Goal: Task Accomplishment & Management: Complete application form

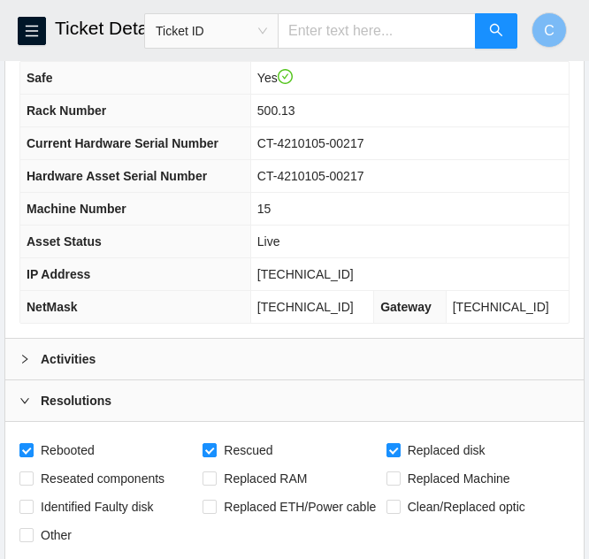
scroll to position [4, 0]
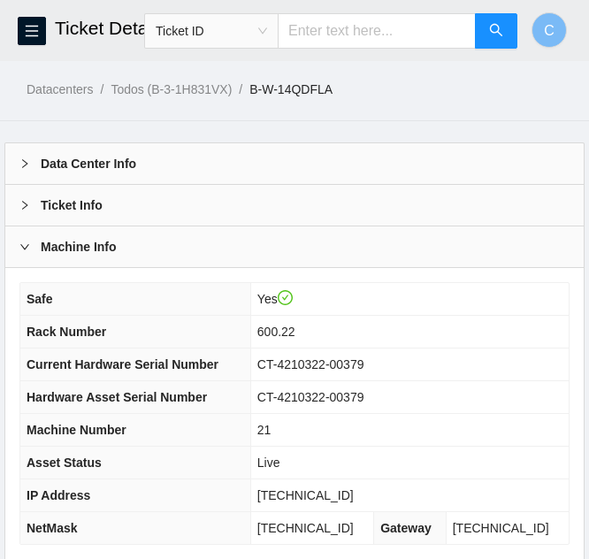
scroll to position [179, 0]
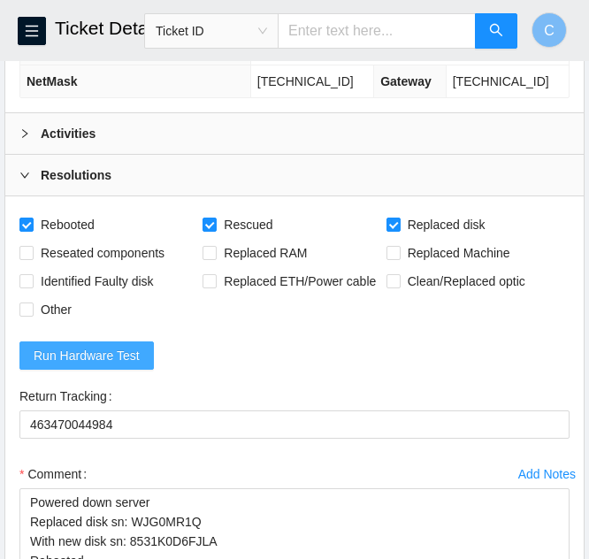
scroll to position [442, 0]
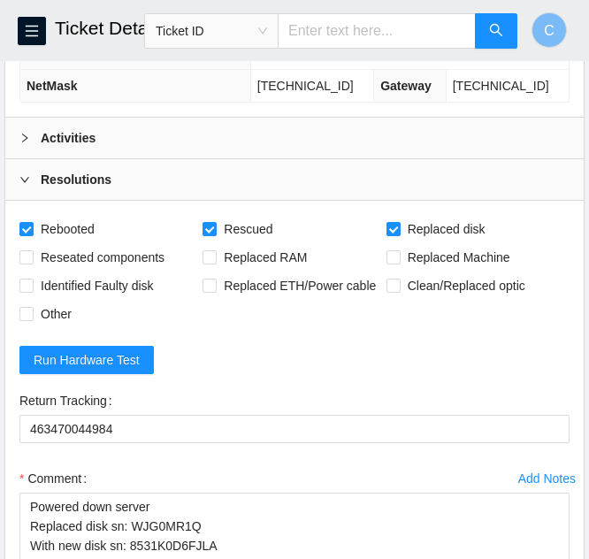
click at [54, 133] on b "Activities" at bounding box center [68, 137] width 55 height 19
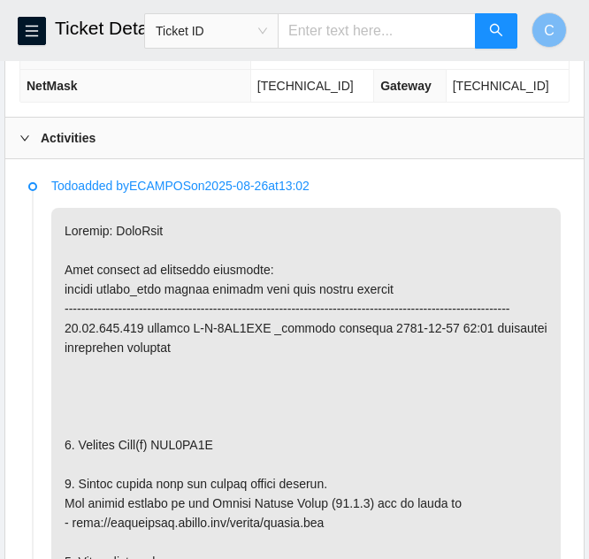
click at [55, 138] on b "Activities" at bounding box center [68, 137] width 55 height 19
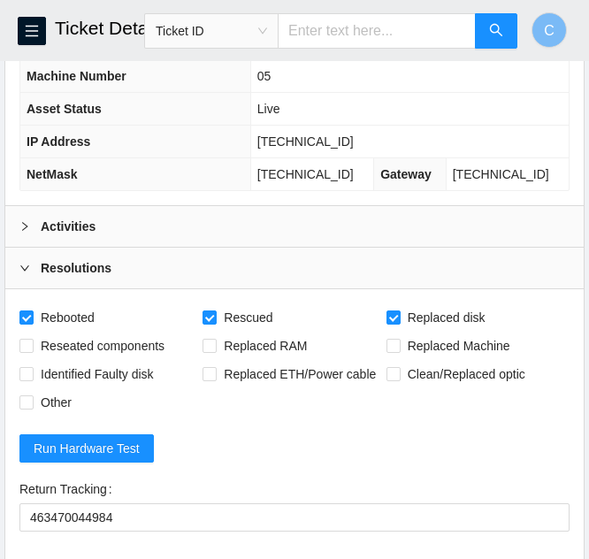
click at [158, 212] on div "Activities" at bounding box center [294, 226] width 578 height 41
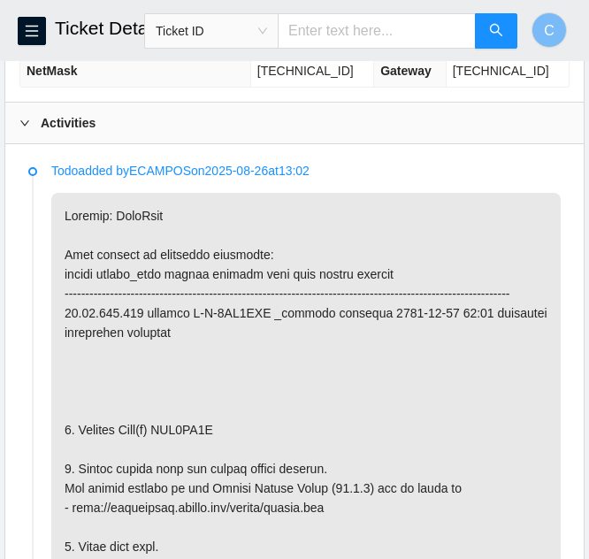
scroll to position [353, 0]
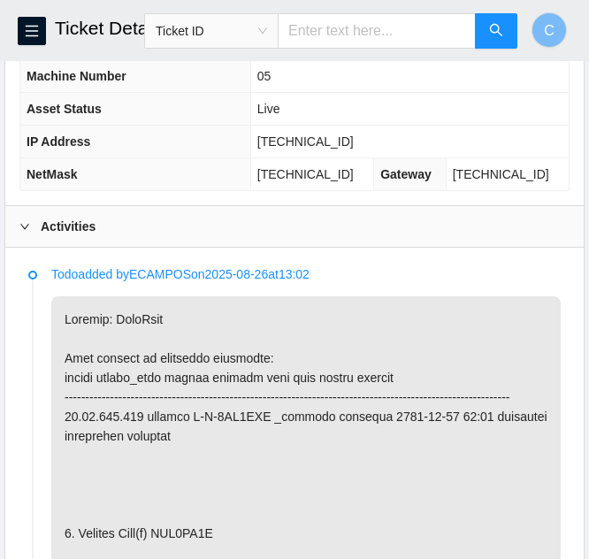
click at [157, 222] on div "Activities" at bounding box center [294, 226] width 578 height 41
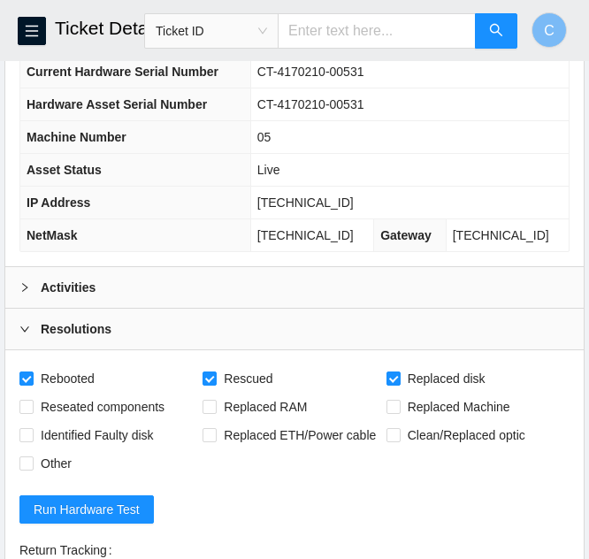
scroll to position [265, 0]
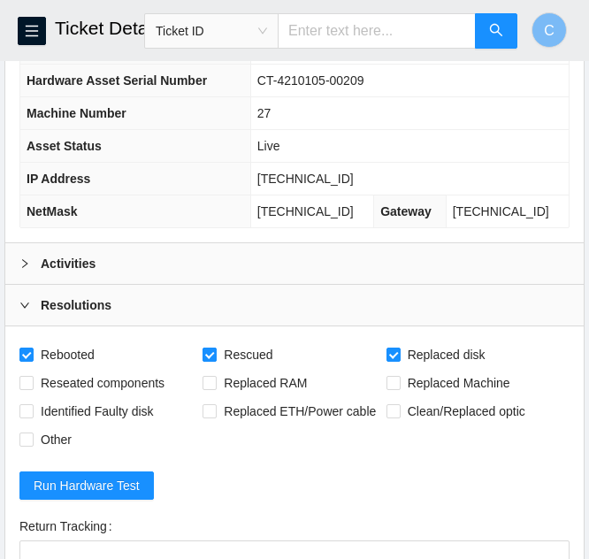
scroll to position [242, 0]
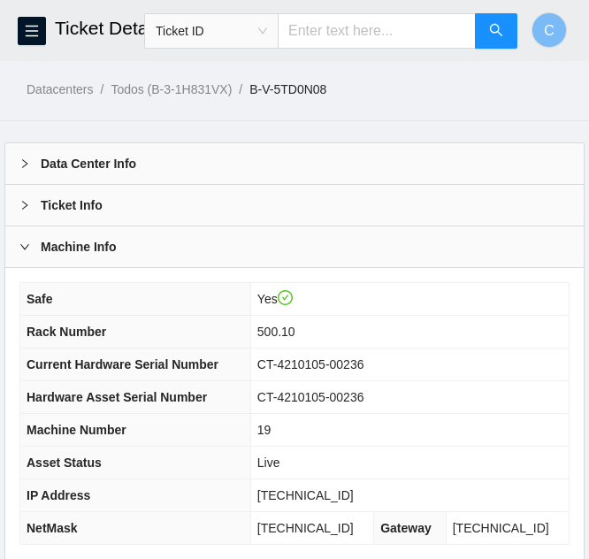
scroll to position [221, 0]
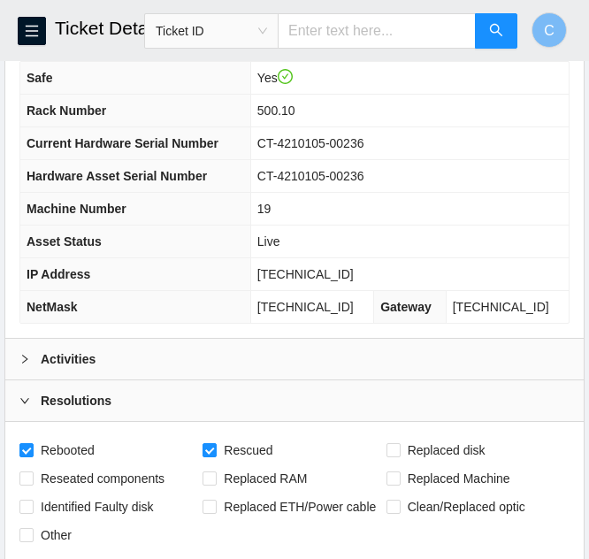
click at [145, 352] on div "Activities" at bounding box center [294, 358] width 578 height 41
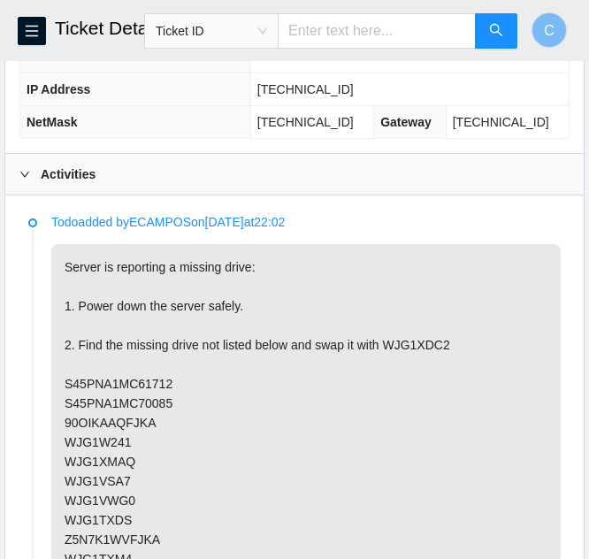
scroll to position [398, 0]
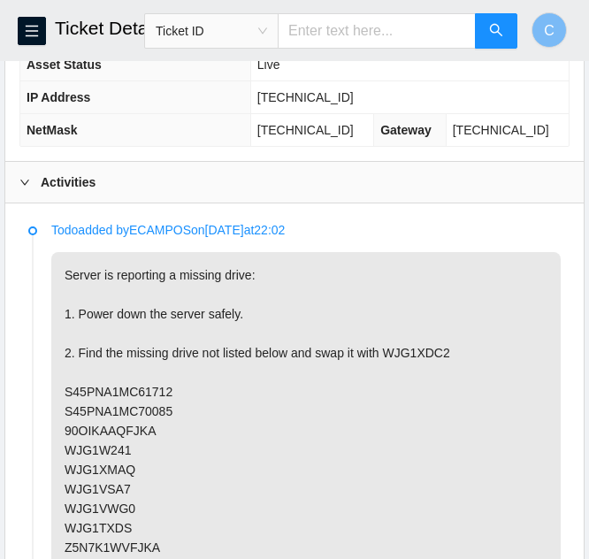
click at [48, 194] on div "Activities" at bounding box center [294, 182] width 578 height 41
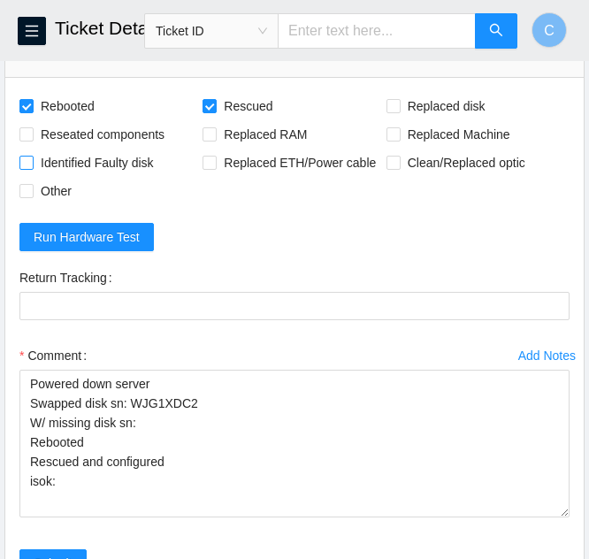
scroll to position [479, 0]
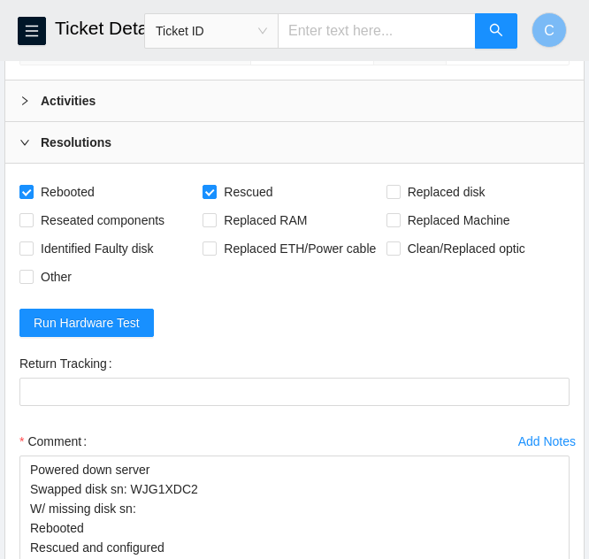
click at [71, 120] on div "Activities" at bounding box center [294, 100] width 578 height 41
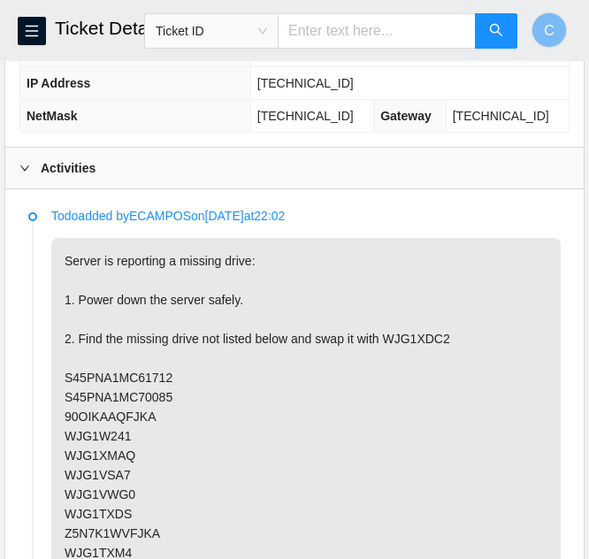
scroll to position [391, 0]
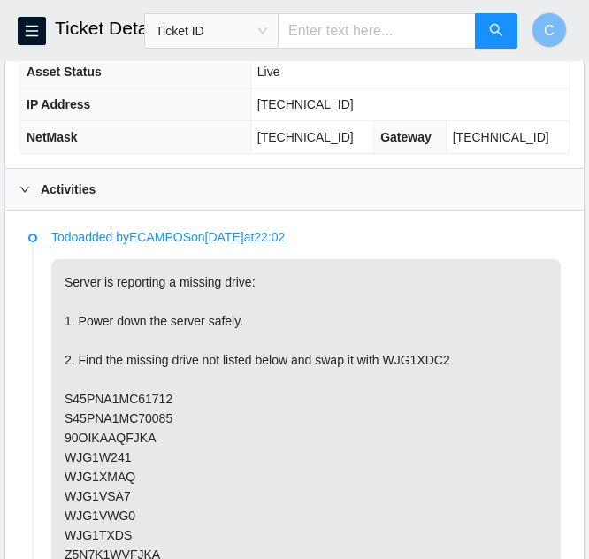
click at [107, 194] on div "Activities" at bounding box center [294, 189] width 578 height 41
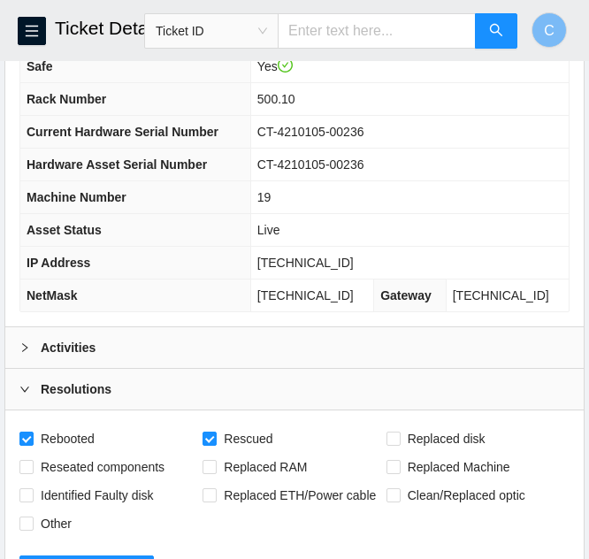
scroll to position [214, 0]
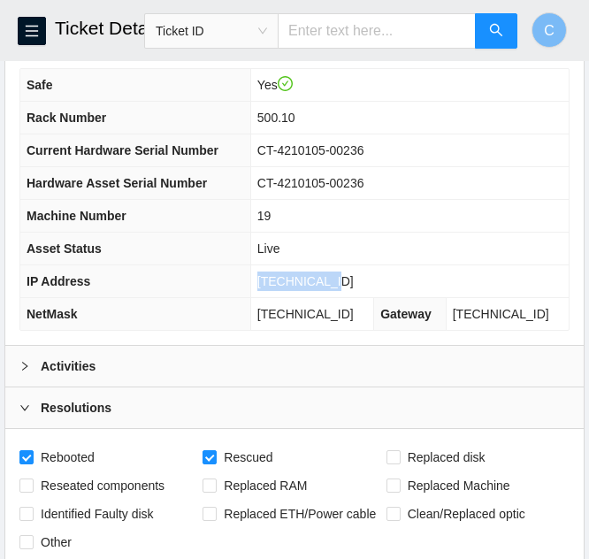
drag, startPoint x: 367, startPoint y: 288, endPoint x: 269, endPoint y: 285, distance: 98.2
click at [269, 285] on td "23.52.90.241" at bounding box center [409, 281] width 318 height 33
copy span "23.52.90.241"
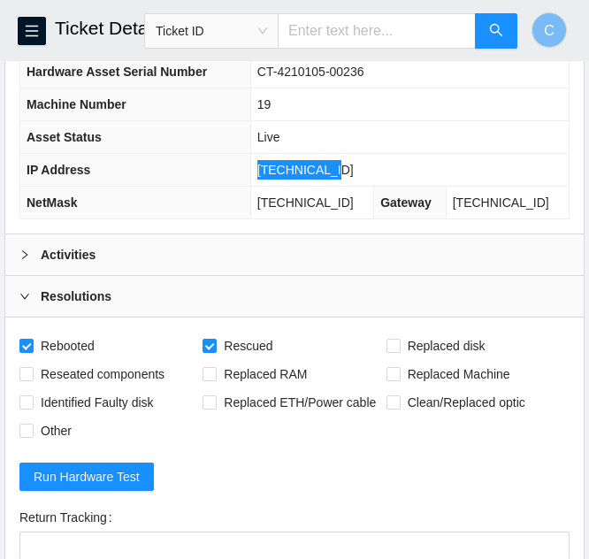
scroll to position [302, 0]
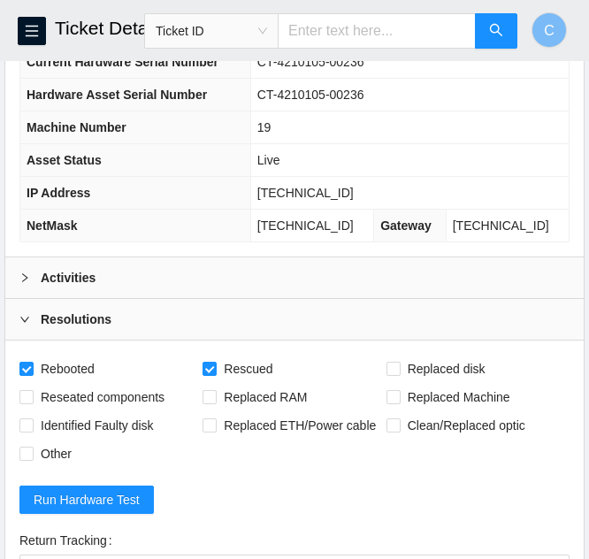
click at [461, 157] on td "Live" at bounding box center [409, 160] width 318 height 33
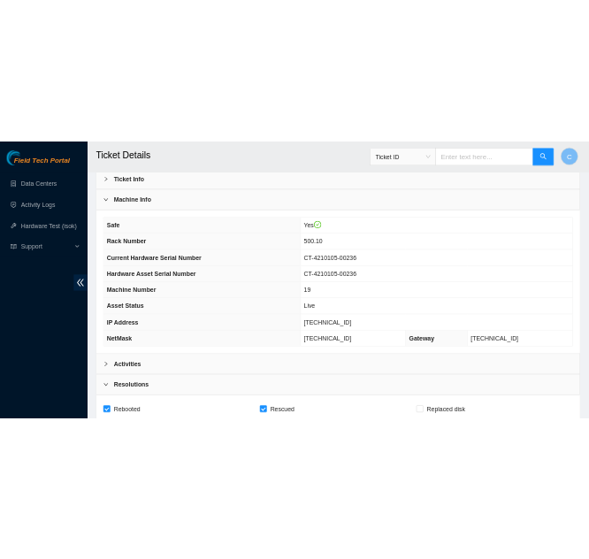
scroll to position [125, 0]
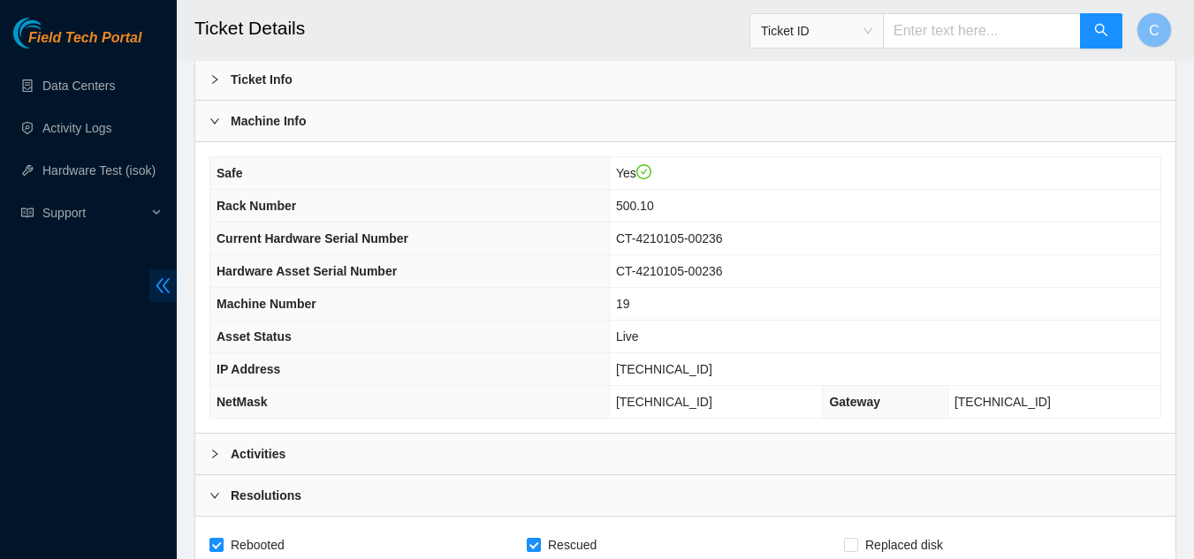
click at [151, 288] on span "double-left" at bounding box center [162, 286] width 27 height 33
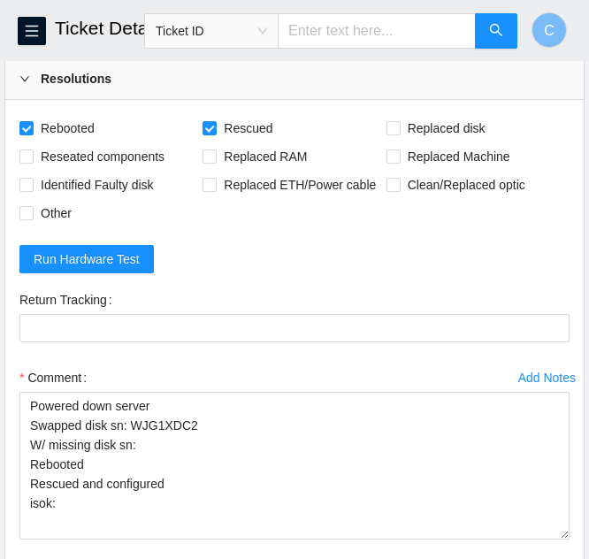
scroll to position [567, 0]
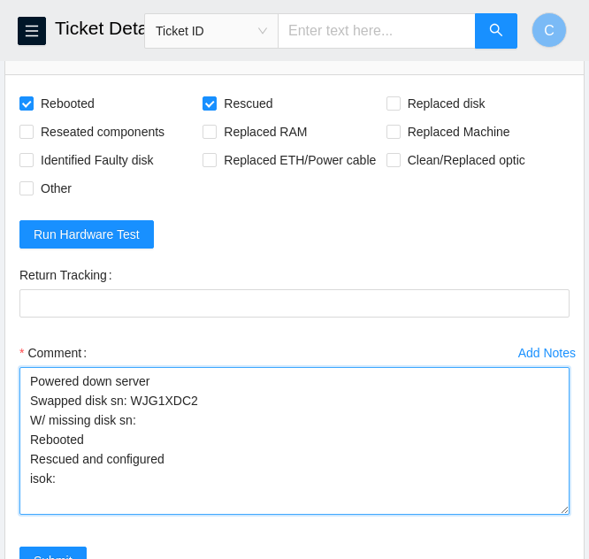
click at [90, 480] on textarea "Powered down server Swapped disk sn: WJG1XDC2 W/ missing disk sn: Rebooted Resc…" at bounding box center [294, 441] width 550 height 148
click at [169, 422] on textarea "Powered down server Swapped disk sn: WJG1XDC2 W/ missing disk sn: Rebooted Resc…" at bounding box center [294, 441] width 550 height 148
click at [112, 486] on textarea "Powered down server Swapped disk sn: WJG1XDC2 W/ missing disk sn: WJG1XLT1 Rebo…" at bounding box center [294, 441] width 550 height 148
paste textarea "23.52.90.241 : passed: ok"
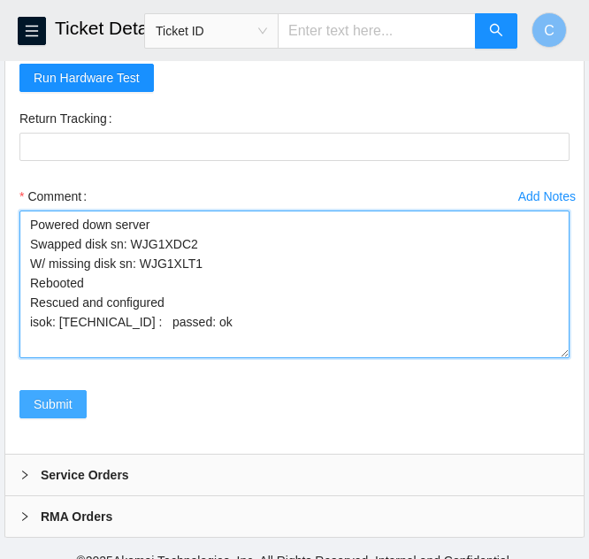
scroll to position [744, 0]
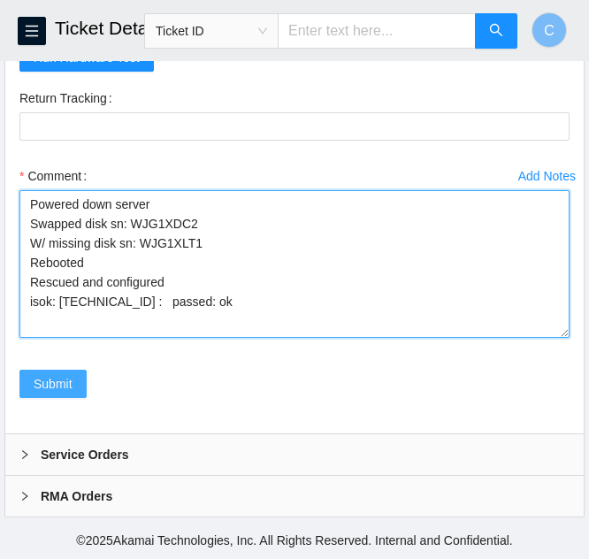
type textarea "Powered down server Swapped disk sn: WJG1XDC2 W/ missing disk sn: WJG1XLT1 Rebo…"
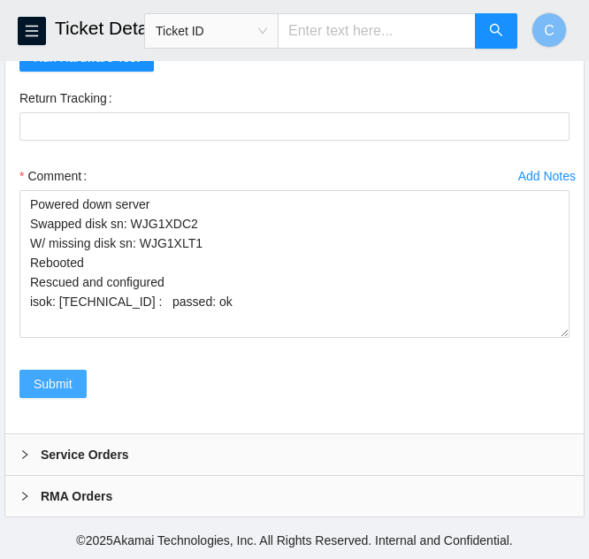
click at [44, 397] on button "Submit" at bounding box center [52, 383] width 67 height 28
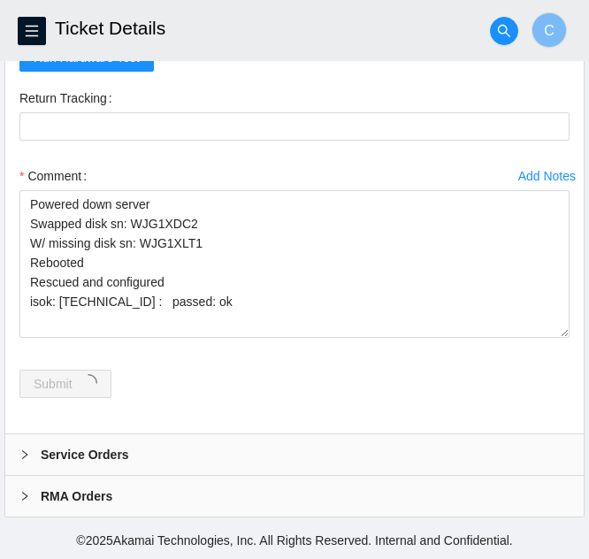
scroll to position [0, 0]
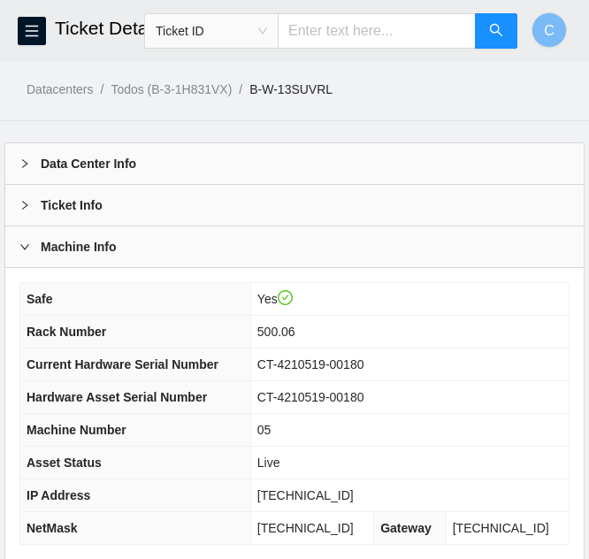
scroll to position [221, 0]
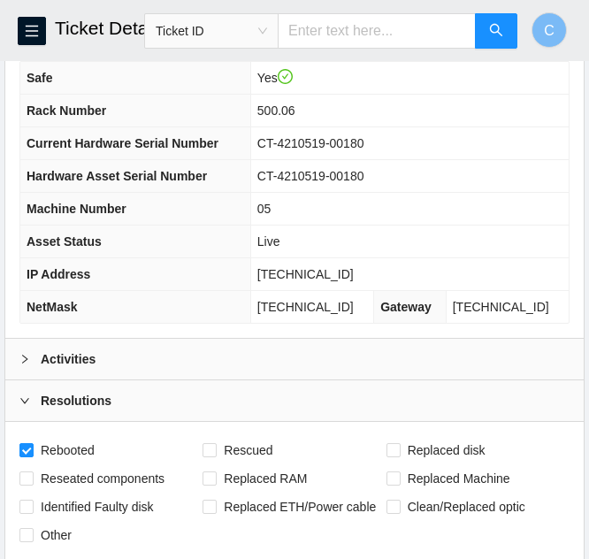
click at [168, 347] on div "Activities" at bounding box center [294, 358] width 578 height 41
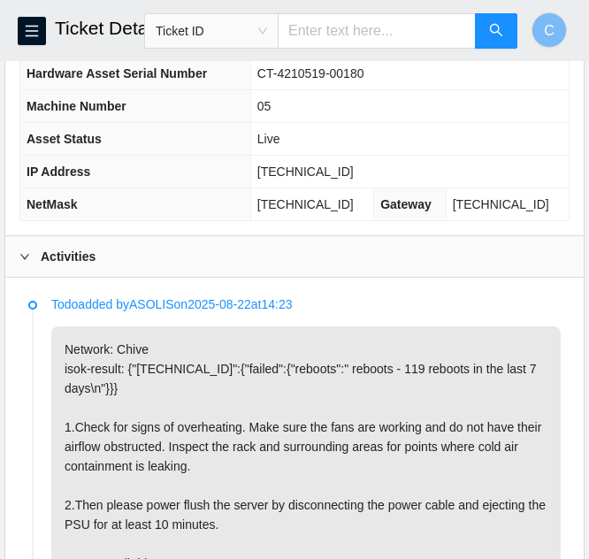
scroll to position [353, 0]
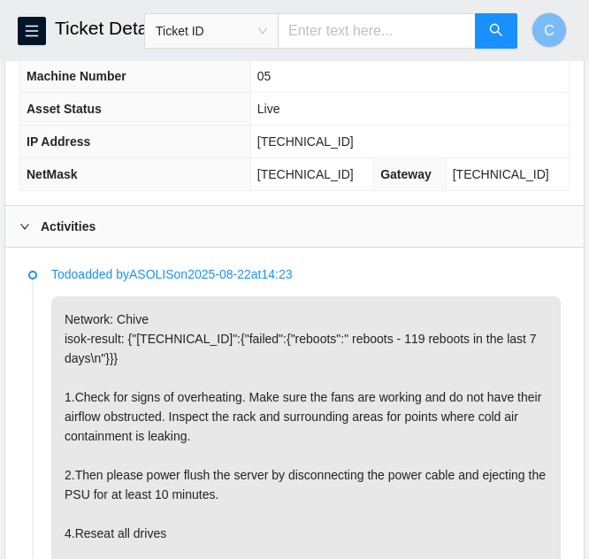
click at [203, 221] on div "Activities" at bounding box center [294, 226] width 578 height 41
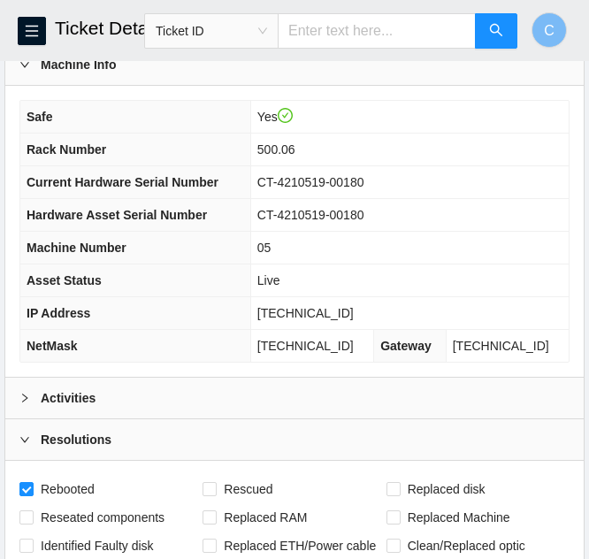
scroll to position [177, 0]
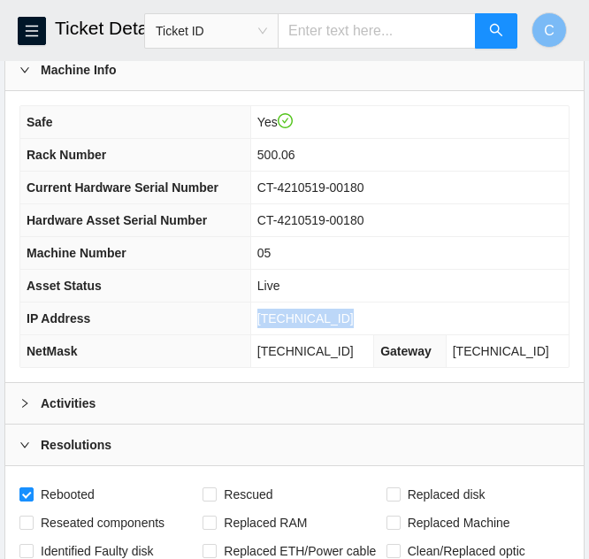
drag, startPoint x: 309, startPoint y: 319, endPoint x: 266, endPoint y: 317, distance: 43.3
click at [266, 317] on td "104.113.249.72" at bounding box center [409, 318] width 318 height 33
copy span "104.113.249.72"
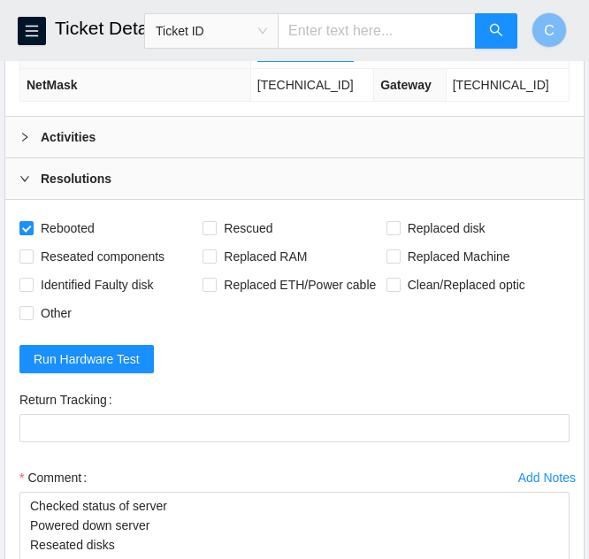
scroll to position [442, 0]
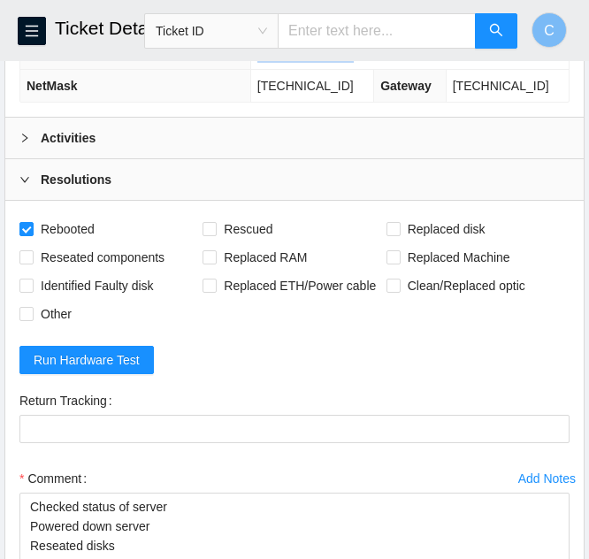
click at [80, 128] on b "Activities" at bounding box center [68, 137] width 55 height 19
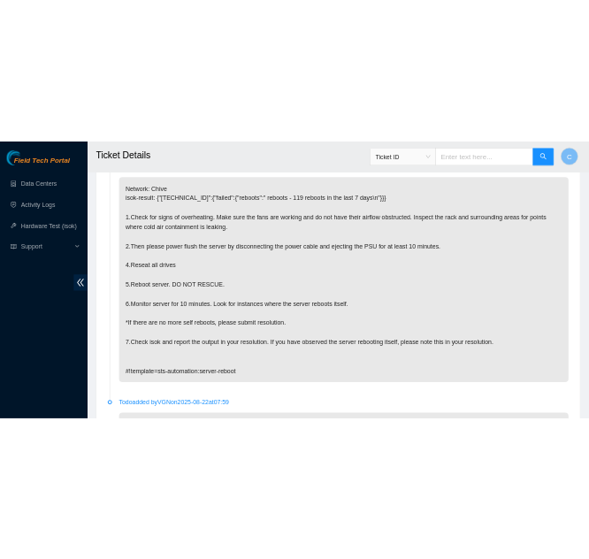
scroll to position [265, 0]
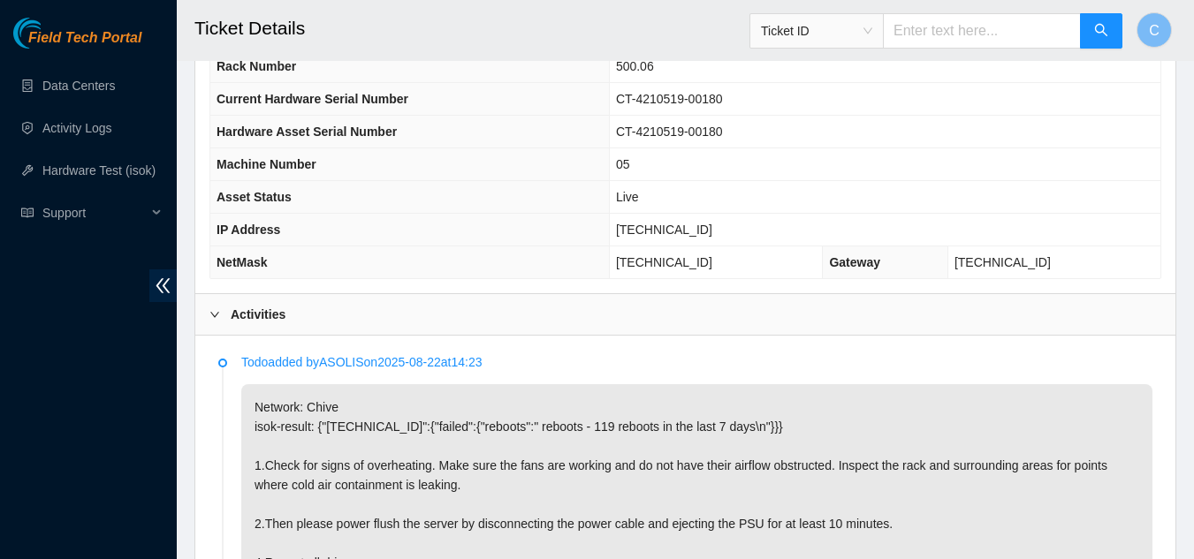
click at [237, 312] on b "Activities" at bounding box center [258, 314] width 55 height 19
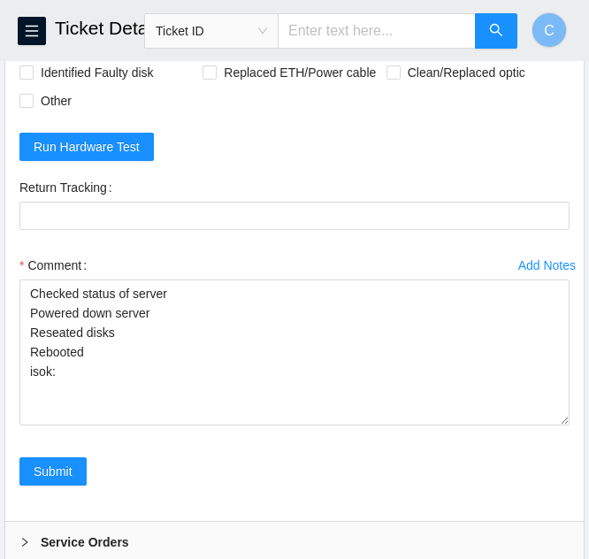
scroll to position [707, 0]
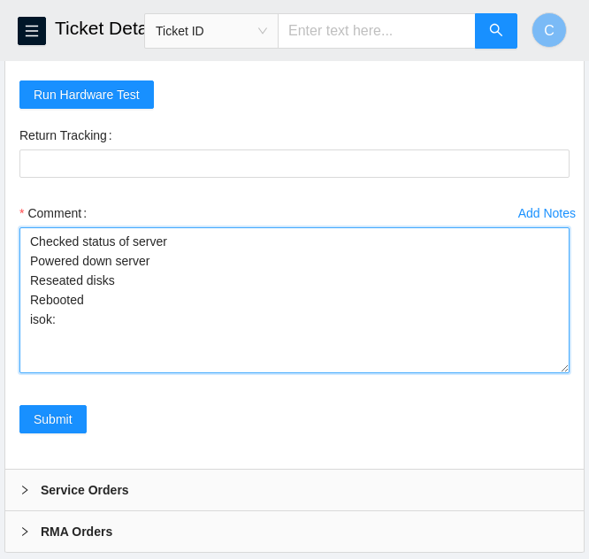
click at [61, 318] on textarea "Checked status of server Powered down server Reseated disks Rebooted isok:" at bounding box center [294, 300] width 550 height 146
click at [175, 248] on textarea "Checked status of server Powered down server Reseated disks Rebooted isok:" at bounding box center [294, 300] width 550 height 146
click at [94, 322] on textarea "Checked status of server: Everything was normal Powered down server Reseated di…" at bounding box center [294, 300] width 550 height 146
paste textarea "104.113.249.72 : failed: reboots: reboots - 17 reboots in the last 7 days"
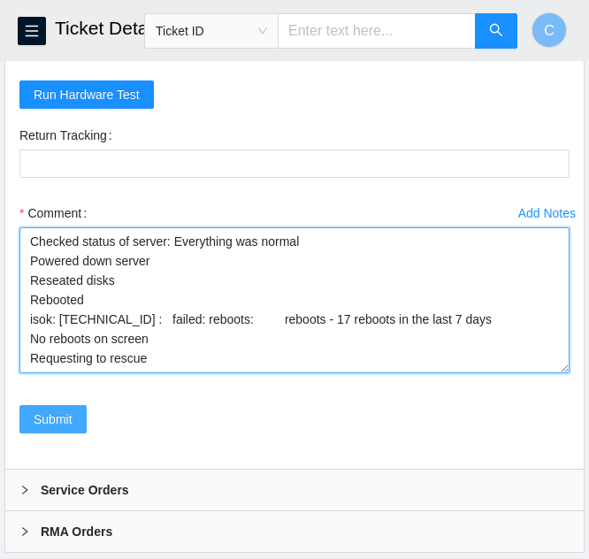
type textarea "Checked status of server: Everything was normal Powered down server Reseated di…"
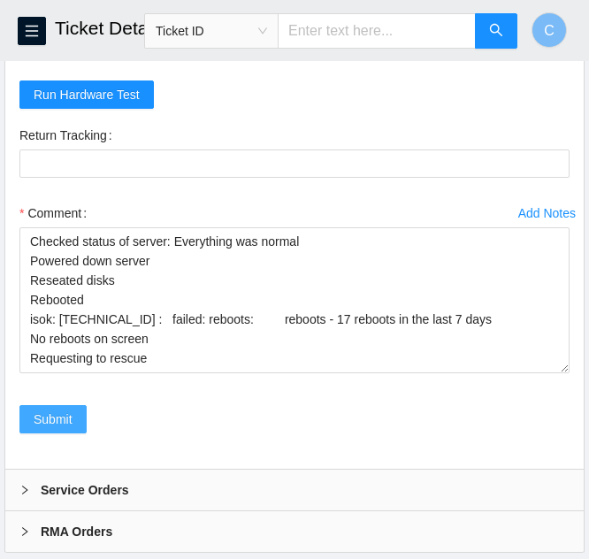
click at [43, 414] on span "Submit" at bounding box center [53, 418] width 39 height 19
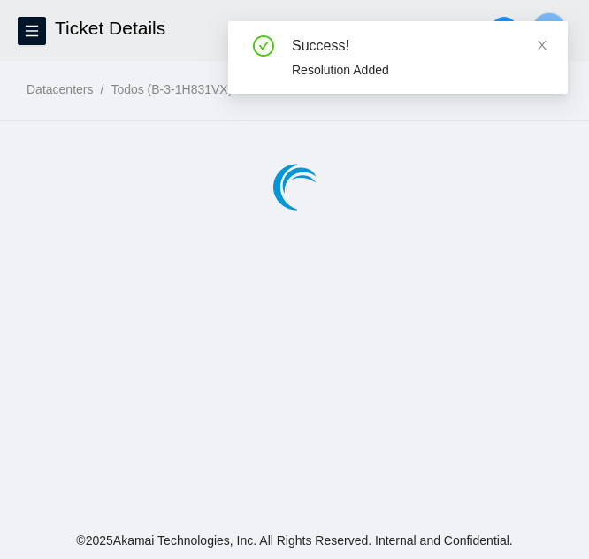
scroll to position [0, 0]
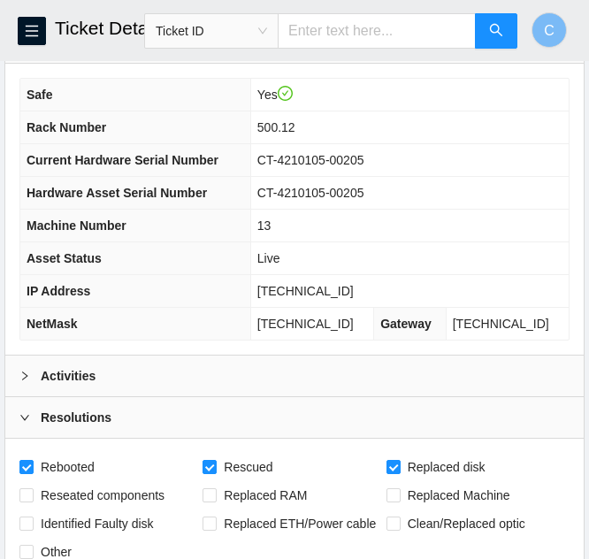
scroll to position [177, 0]
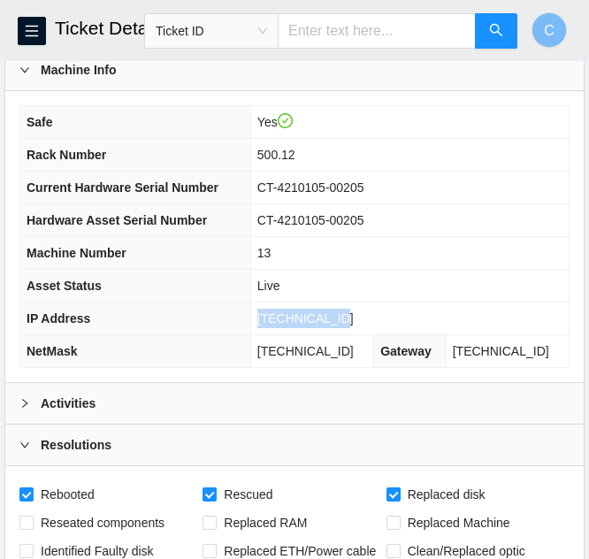
drag, startPoint x: 361, startPoint y: 320, endPoint x: 247, endPoint y: 317, distance: 114.9
click at [249, 319] on tr "IP Address 23.46.177.235" at bounding box center [294, 318] width 548 height 33
copy tr "23.46.177.235"
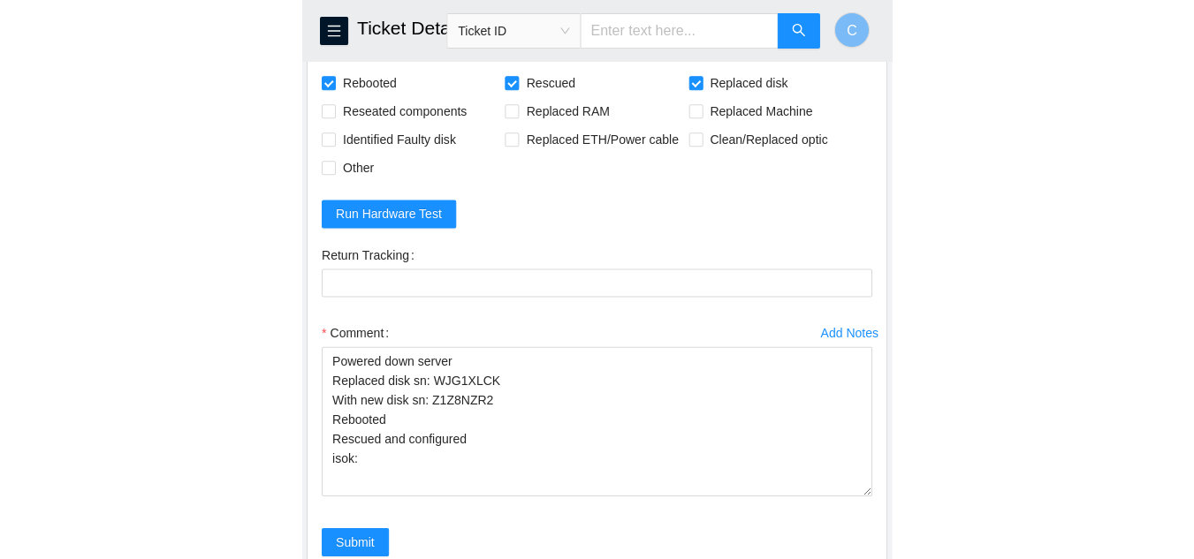
scroll to position [619, 0]
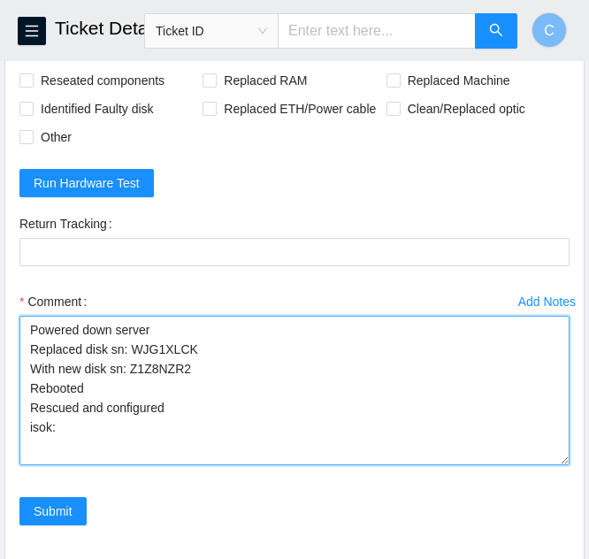
click at [79, 435] on textarea "Powered down server Replaced disk sn: WJG1XLCK With new disk sn: Z1Z8NZR2 Reboo…" at bounding box center [294, 389] width 550 height 149
drag, startPoint x: 70, startPoint y: 444, endPoint x: 57, endPoint y: 421, distance: 26.1
click at [57, 421] on textarea "Powered down server Replaced disk sn: WJG1XLCK With new disk sn: Z1Z8NZR2 Reboo…" at bounding box center [294, 389] width 550 height 149
drag, startPoint x: 73, startPoint y: 444, endPoint x: 57, endPoint y: 417, distance: 31.4
click at [57, 417] on textarea "Powered down server Replaced disk sn: WJG1XLCK With new disk sn: Z1Z8NZR2 Reboo…" at bounding box center [294, 389] width 550 height 149
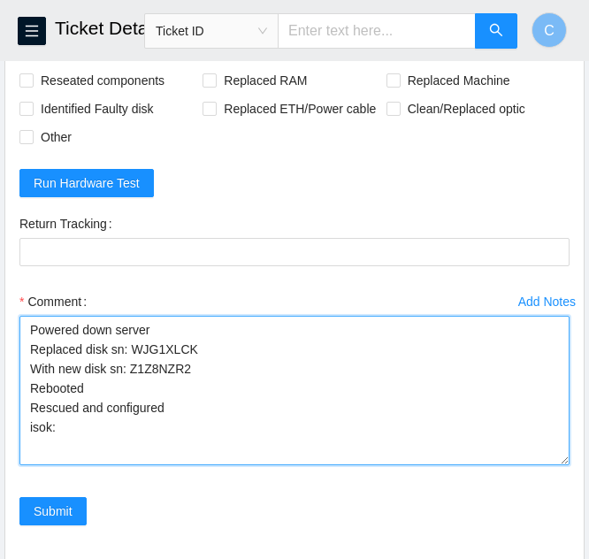
paste textarea "23.46.177.235 : passed: ok"
type textarea "Powered down server Replaced disk sn: WJG1XLCK With new disk sn: Z1Z8NZR2 Reboo…"
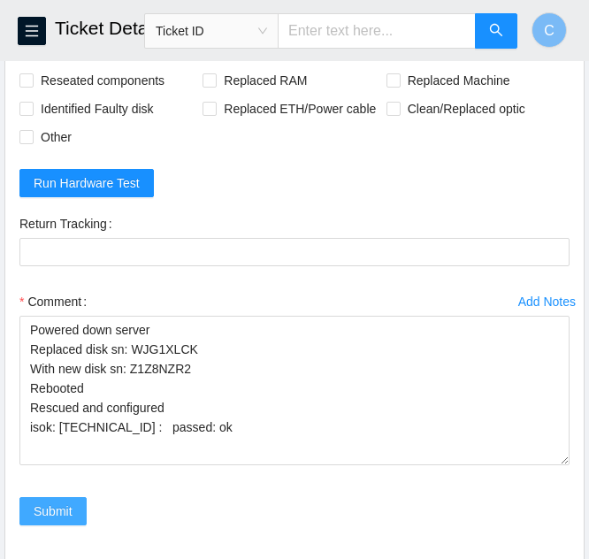
click at [29, 515] on button "Submit" at bounding box center [52, 511] width 67 height 28
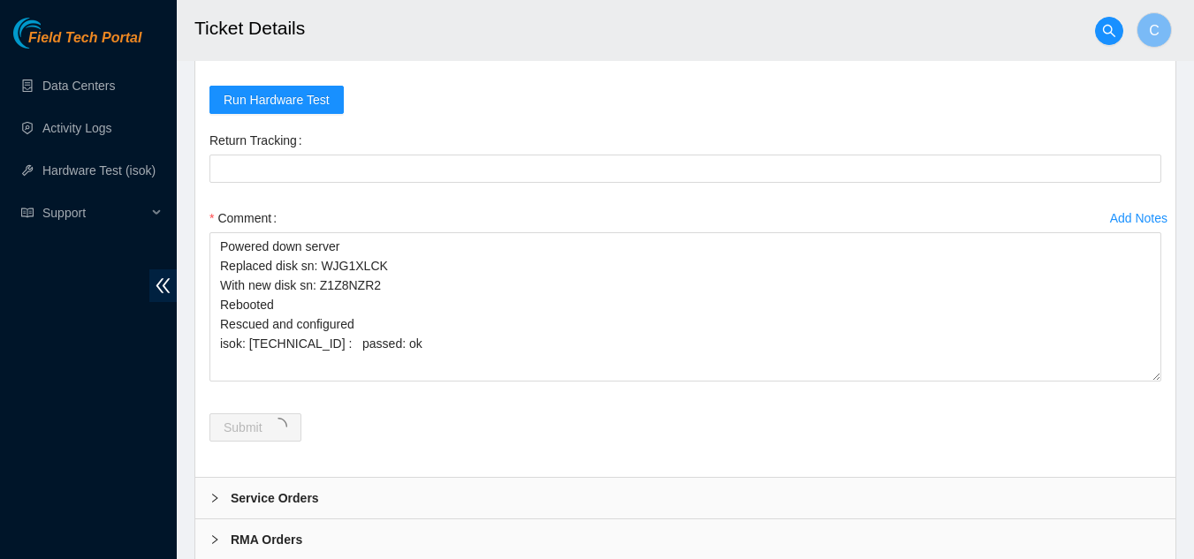
scroll to position [670, 0]
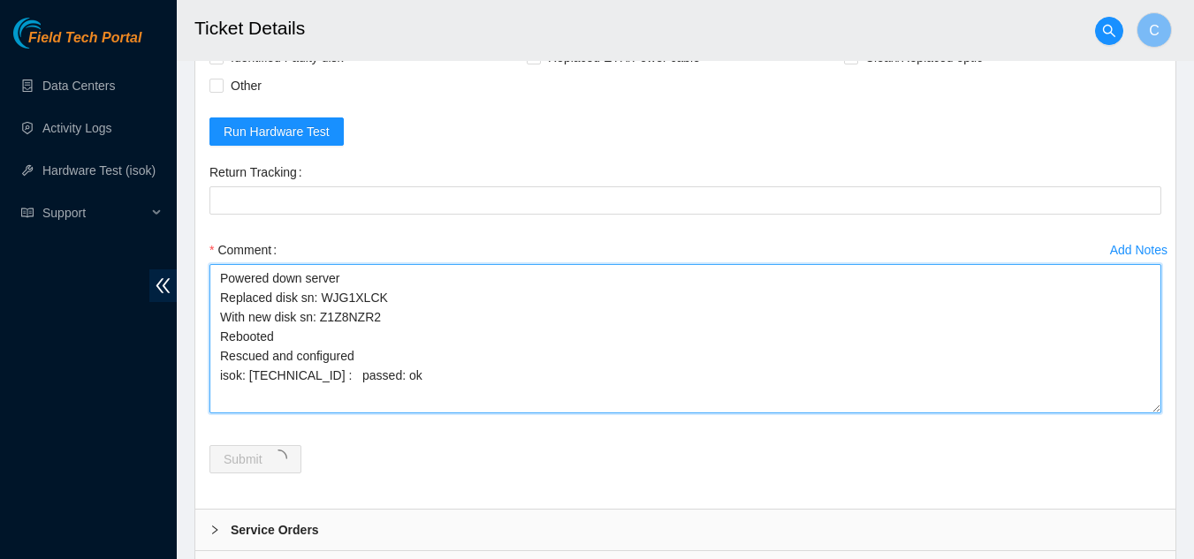
drag, startPoint x: 217, startPoint y: 278, endPoint x: 486, endPoint y: 405, distance: 296.9
click at [486, 405] on textarea "Powered down server Replaced disk sn: WJG1XLCK With new disk sn: Z1Z8NZR2 Reboo…" at bounding box center [685, 338] width 952 height 149
click at [508, 387] on textarea "Powered down server Replaced disk sn: WJG1XLCK With new disk sn: Z1Z8NZR2 Reboo…" at bounding box center [685, 338] width 952 height 149
drag, startPoint x: 218, startPoint y: 277, endPoint x: 452, endPoint y: 384, distance: 256.6
click at [452, 384] on textarea "Powered down server Replaced disk sn: WJG1XLCK With new disk sn: Z1Z8NZR2 Reboo…" at bounding box center [685, 338] width 952 height 149
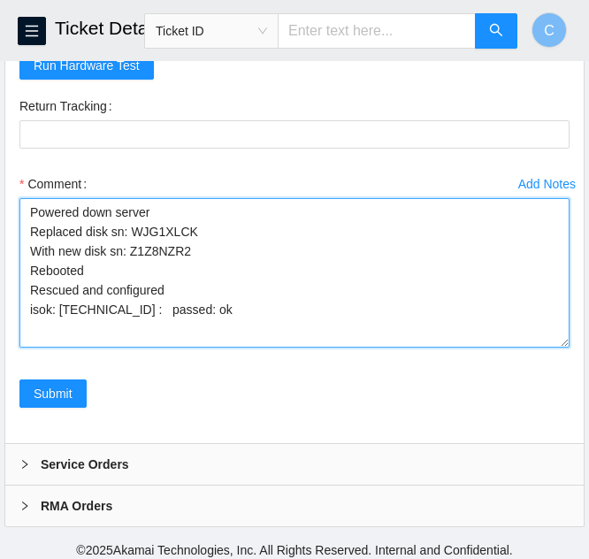
scroll to position [779, 0]
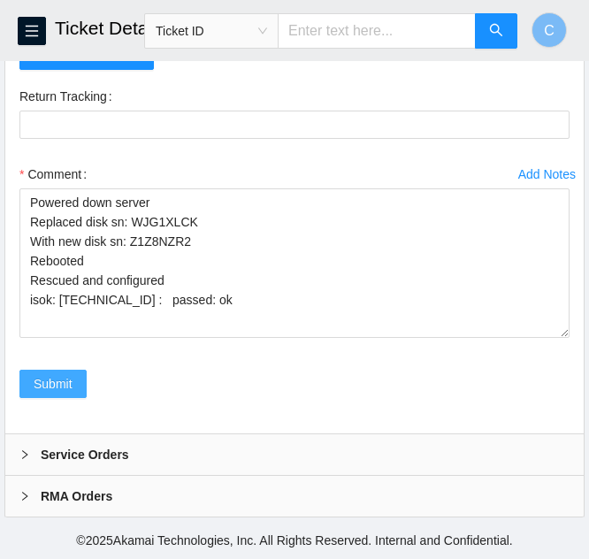
click at [69, 387] on span "Submit" at bounding box center [53, 383] width 39 height 19
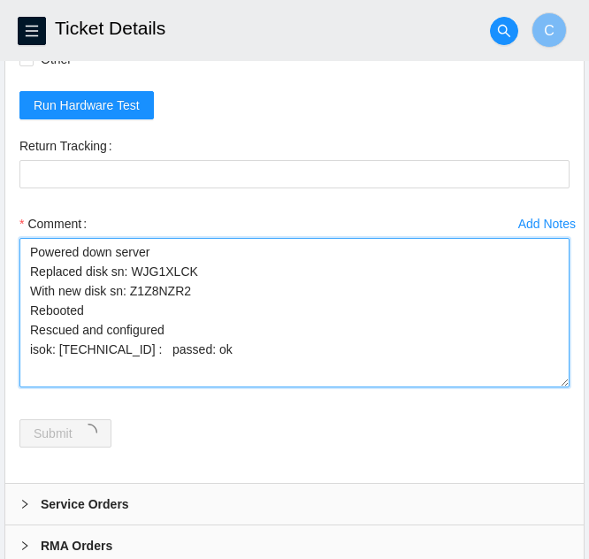
scroll to position [746, 0]
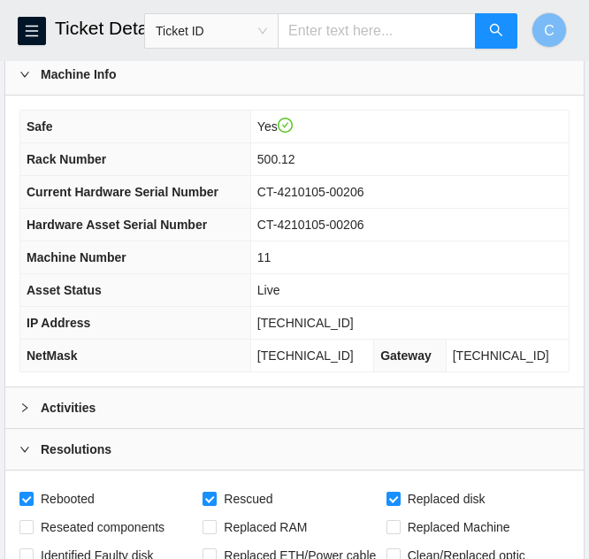
scroll to position [133, 0]
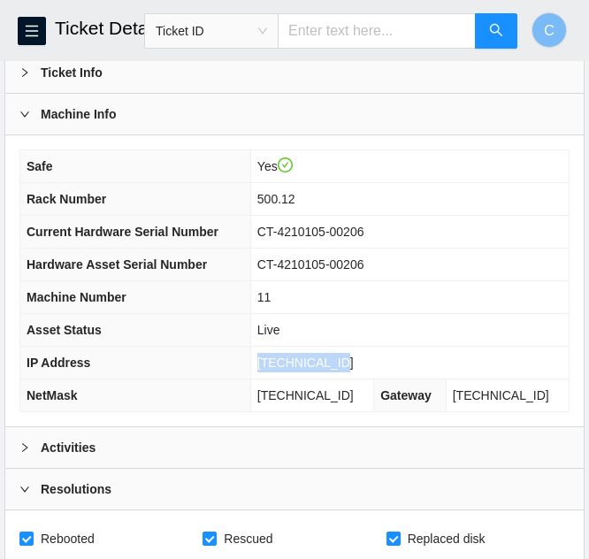
drag, startPoint x: 363, startPoint y: 361, endPoint x: 243, endPoint y: 367, distance: 120.3
click at [243, 367] on tr "IP Address [TECHNICAL_ID]" at bounding box center [294, 362] width 548 height 33
copy tr "[TECHNICAL_ID]"
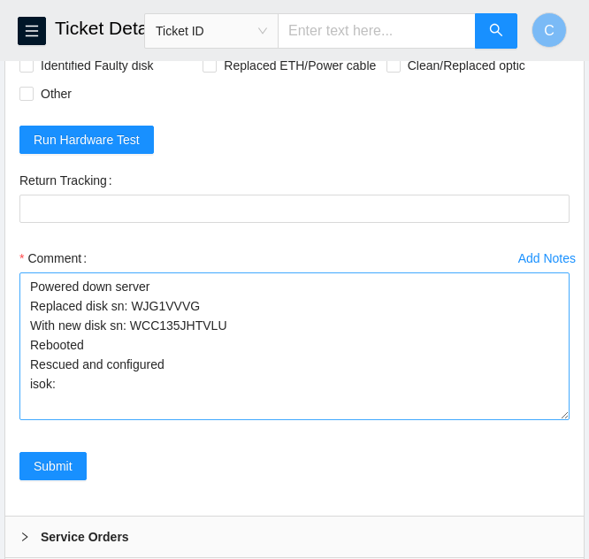
scroll to position [663, 0]
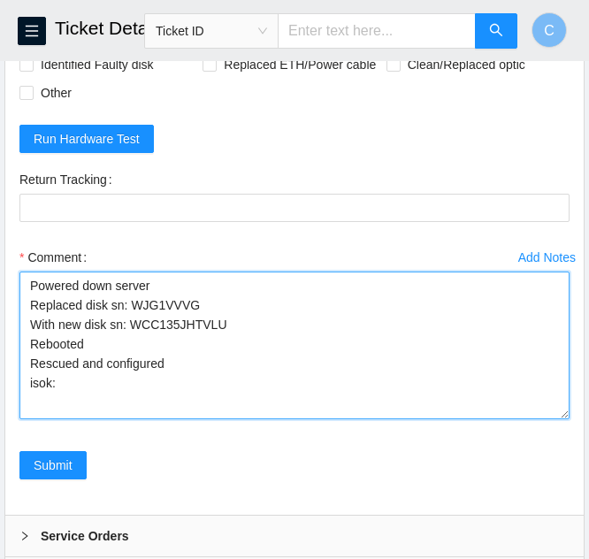
click at [67, 389] on textarea "Powered down server Replaced disk sn: WJG1VVVG With new disk sn: WCC135JHTVLU R…" at bounding box center [294, 345] width 550 height 148
paste textarea "23.46.177.233 : passed: ok"
type textarea "Powered down server Replaced disk sn: WJG1VVVG With new disk sn: WCC135JHTVLU R…"
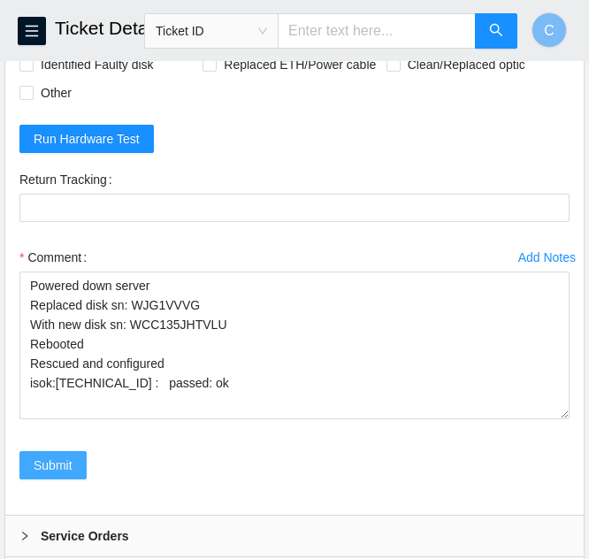
click at [68, 474] on span "Submit" at bounding box center [53, 464] width 39 height 19
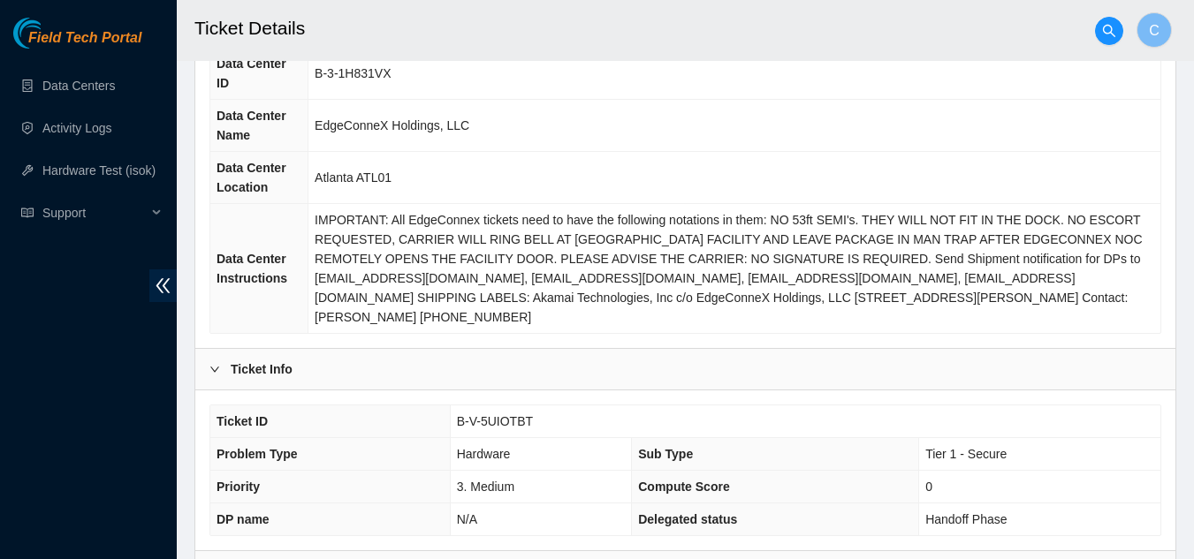
scroll to position [0, 0]
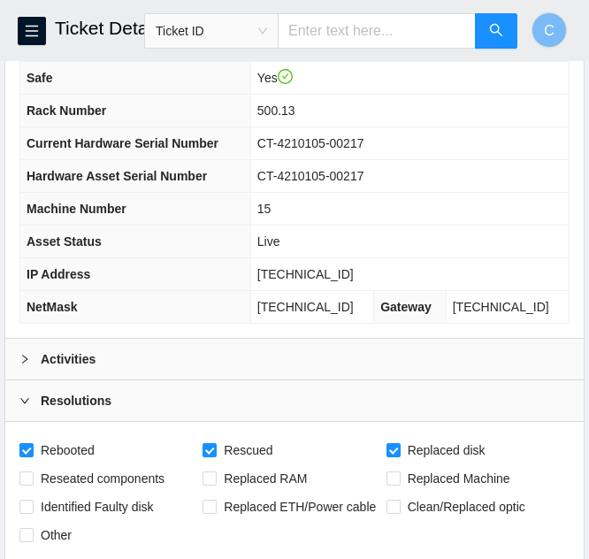
scroll to position [4, 0]
drag, startPoint x: 356, startPoint y: 274, endPoint x: 260, endPoint y: 268, distance: 96.5
click at [260, 268] on tr "IP Address [TECHNICAL_ID]" at bounding box center [294, 274] width 548 height 33
copy tr "[TECHNICAL_ID]"
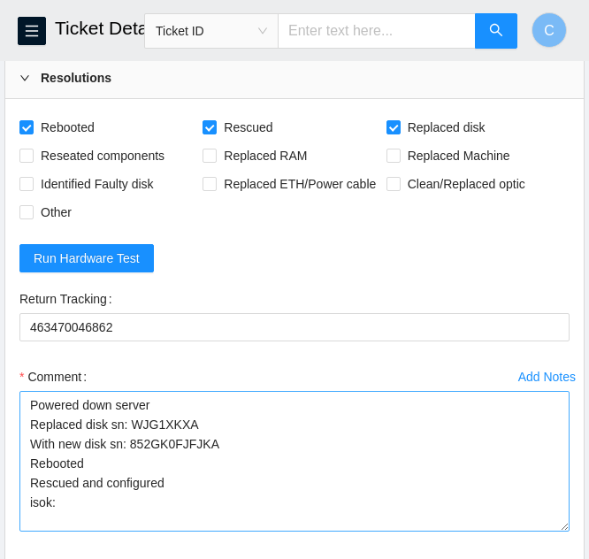
scroll to position [574, 0]
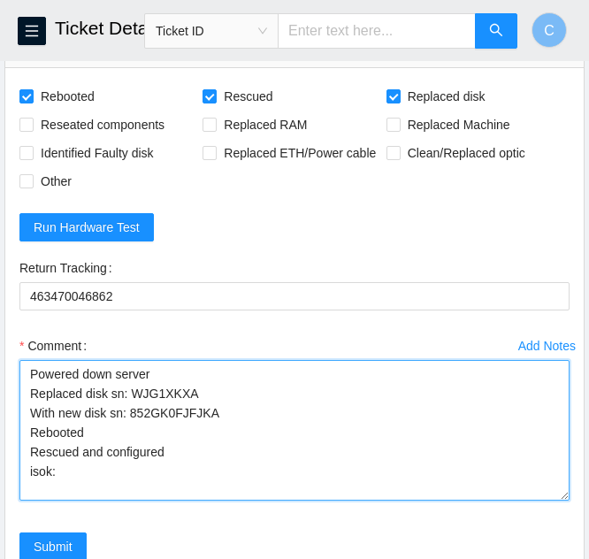
click at [89, 467] on textarea "Powered down server Replaced disk sn: WJG1XKXA With new disk sn: 852GK0FJFJKA R…" at bounding box center [294, 430] width 550 height 141
paste textarea "[TECHNICAL_ID] : passed: ok"
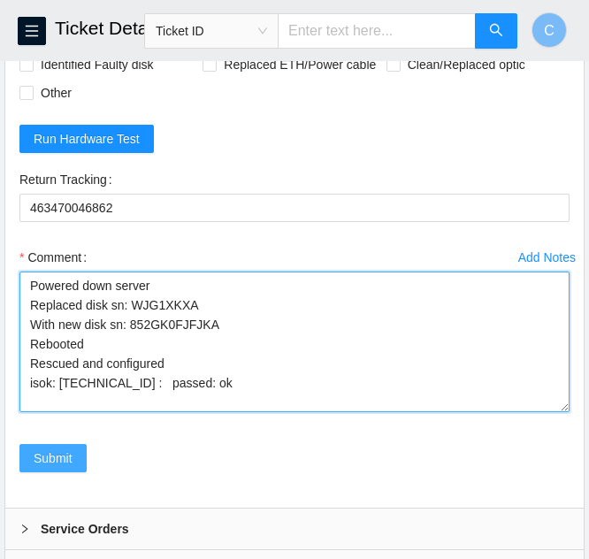
type textarea "Powered down server Replaced disk sn: WJG1XKXA With new disk sn: 852GK0FJFJKA R…"
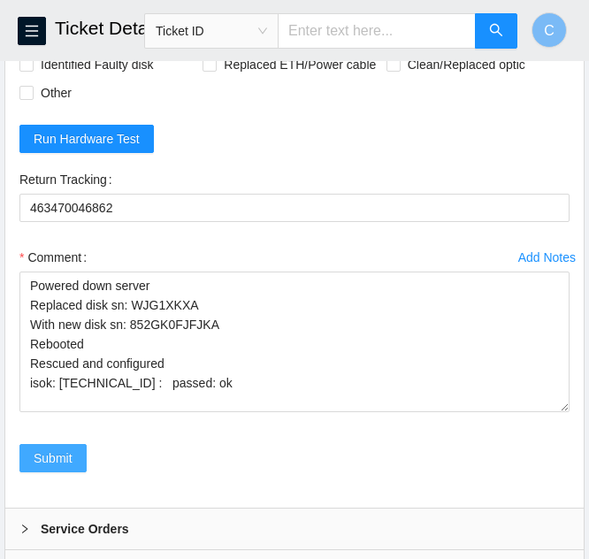
click at [56, 455] on span "Submit" at bounding box center [53, 457] width 39 height 19
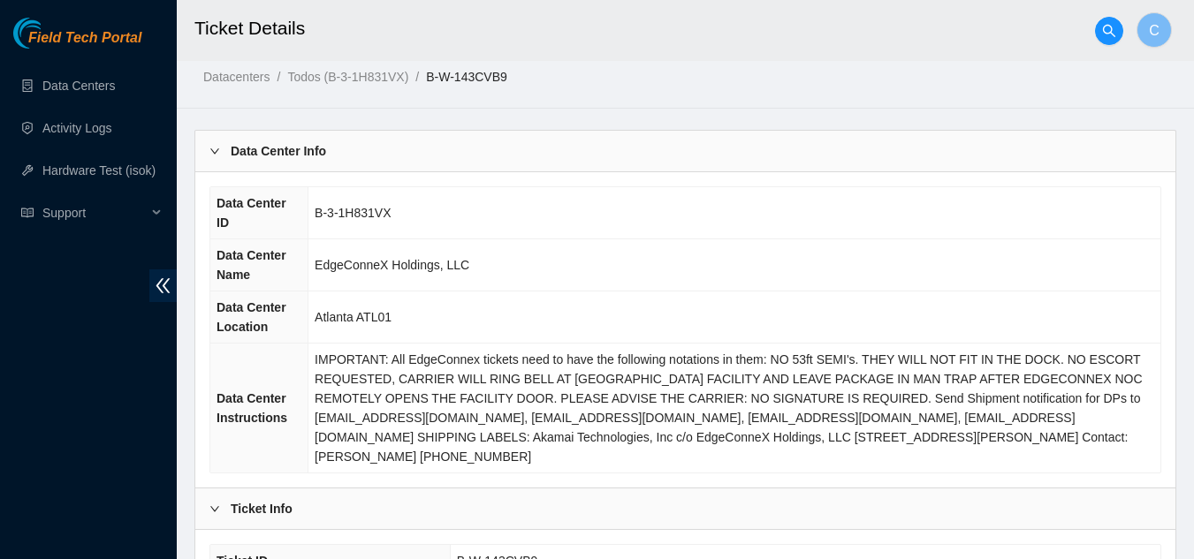
scroll to position [0, 0]
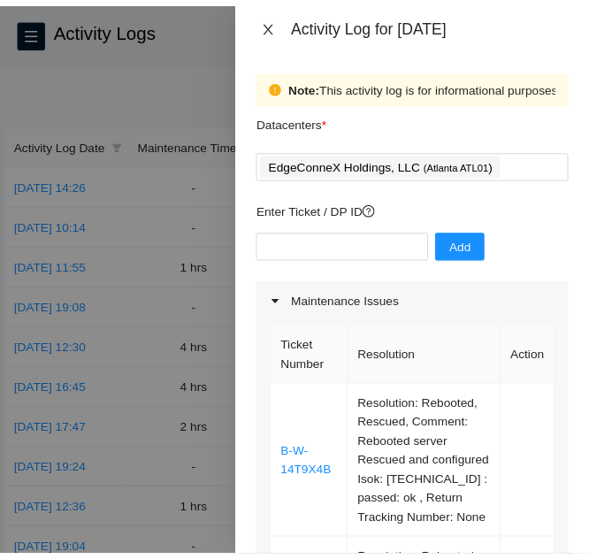
scroll to position [1944, 0]
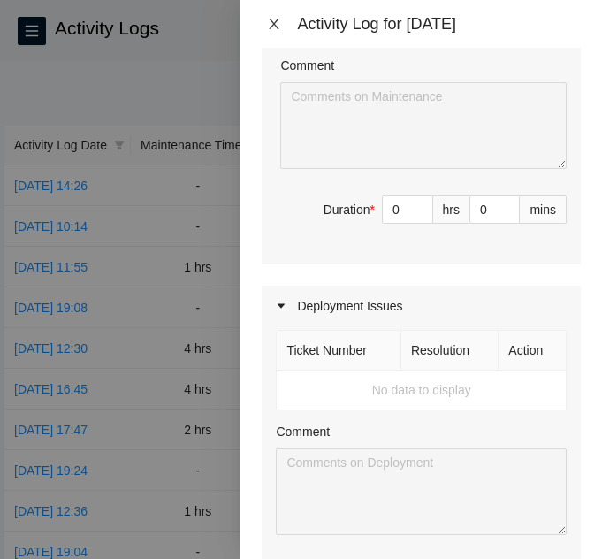
click at [266, 20] on button "Close" at bounding box center [274, 24] width 25 height 17
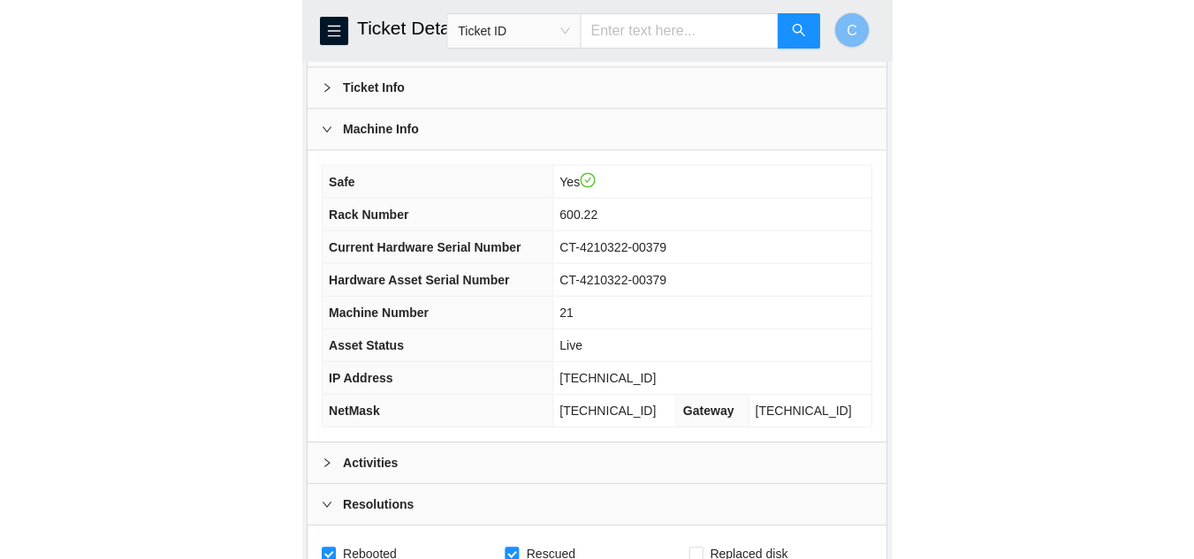
scroll to position [91, 0]
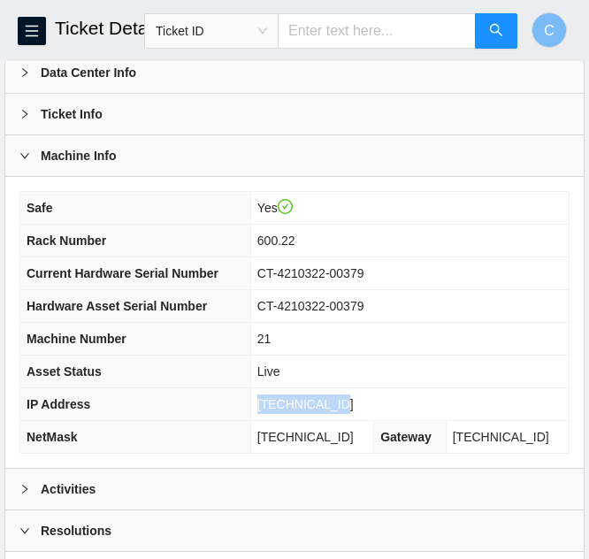
drag, startPoint x: 356, startPoint y: 401, endPoint x: 267, endPoint y: 402, distance: 89.3
click at [267, 402] on td "[TECHNICAL_ID]" at bounding box center [409, 404] width 318 height 33
copy span "23.43.122.152"
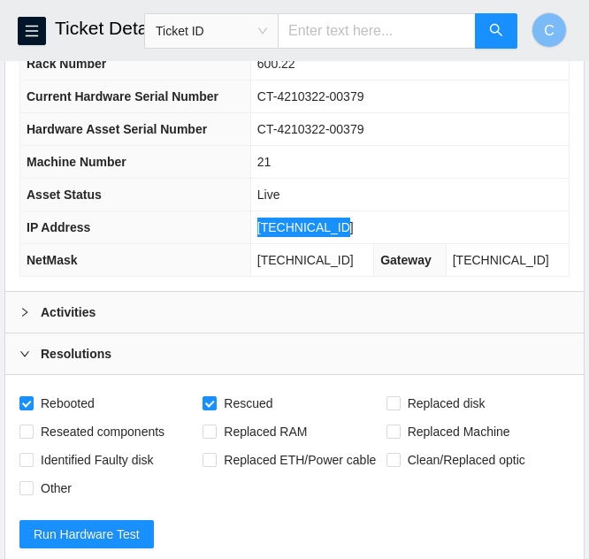
scroll to position [621, 0]
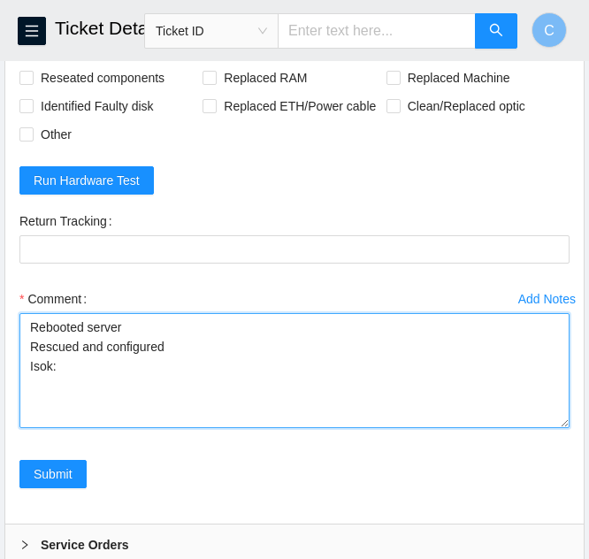
click at [66, 366] on textarea "Rebooted server Rescued and configured Isok:" at bounding box center [294, 370] width 550 height 115
paste textarea "23.43.122.152 : passed: ok"
type textarea "Rebooted server Rescued and configured Isok: 23.43.122.152 : passed: ok"
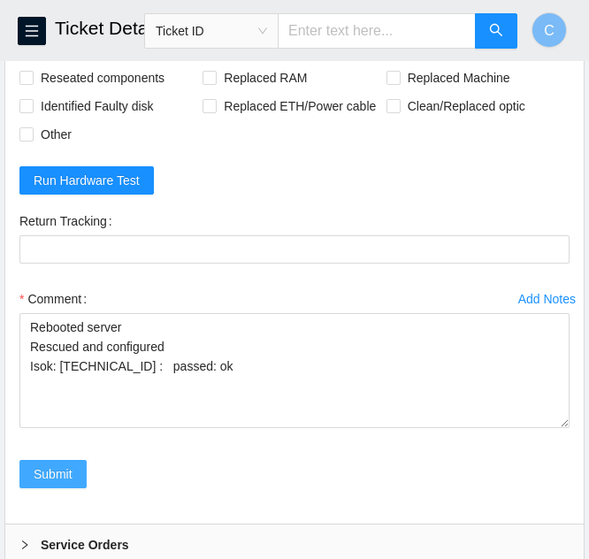
click at [78, 472] on button "Submit" at bounding box center [52, 474] width 67 height 28
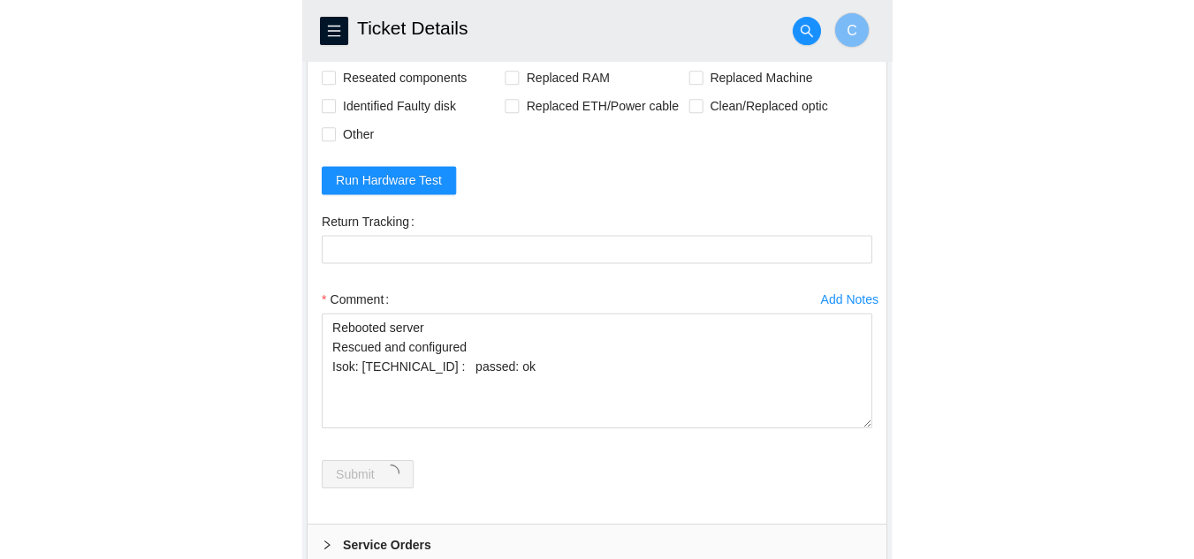
scroll to position [0, 0]
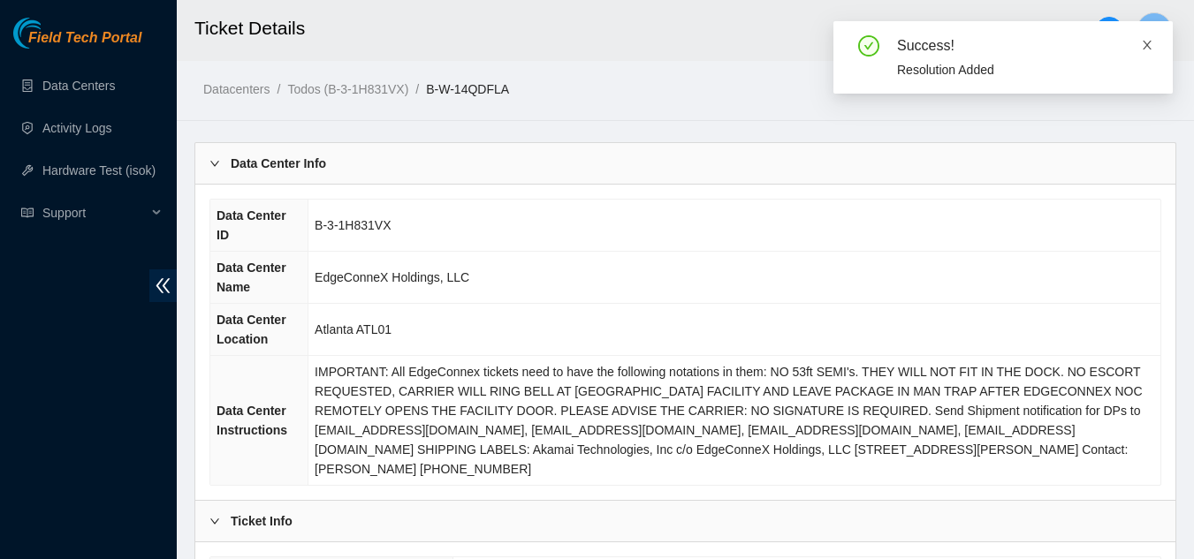
click at [588, 45] on icon "close" at bounding box center [1147, 45] width 12 height 12
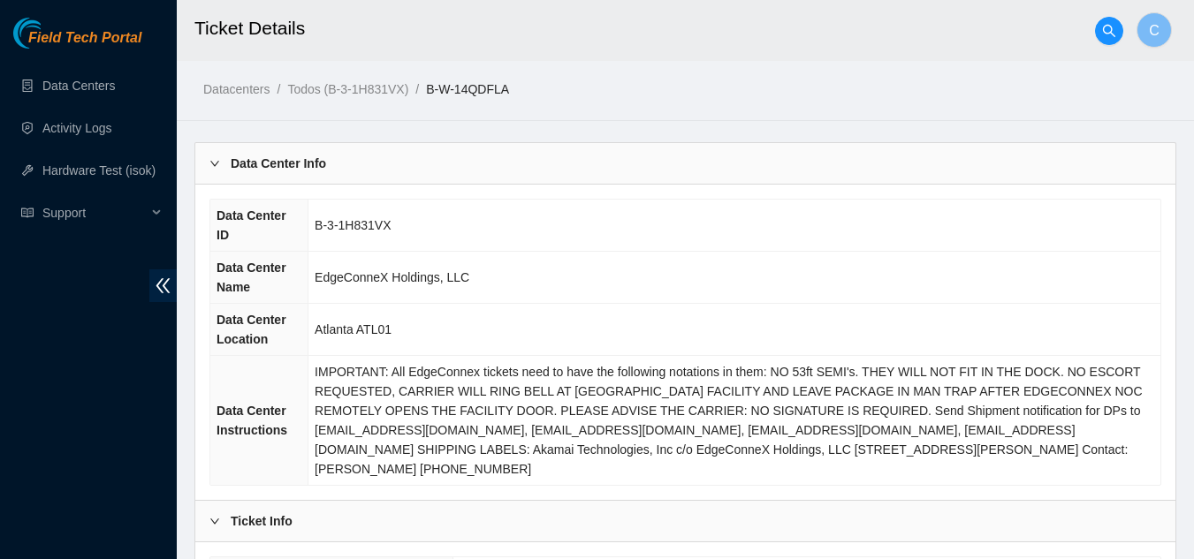
click at [159, 284] on icon "double-left" at bounding box center [163, 285] width 14 height 15
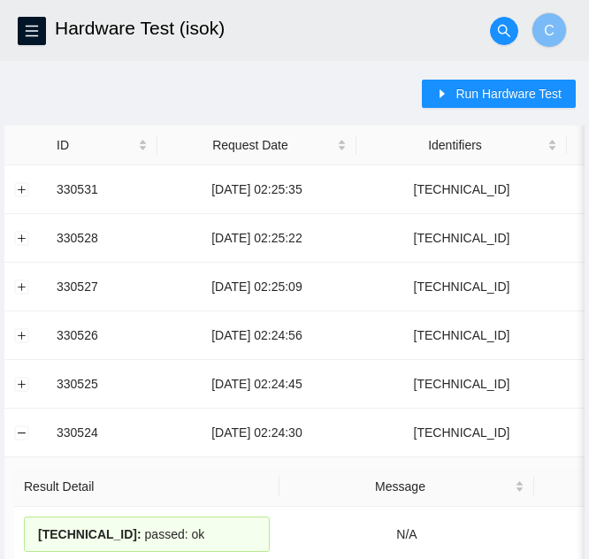
scroll to position [265, 0]
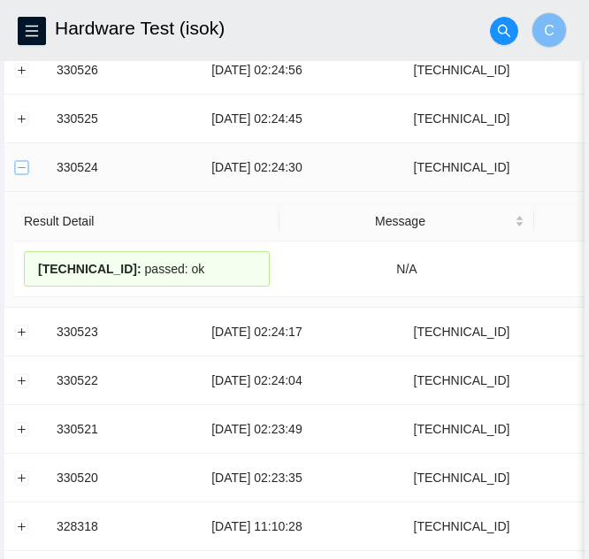
click at [20, 171] on button "Collapse row" at bounding box center [22, 167] width 14 height 14
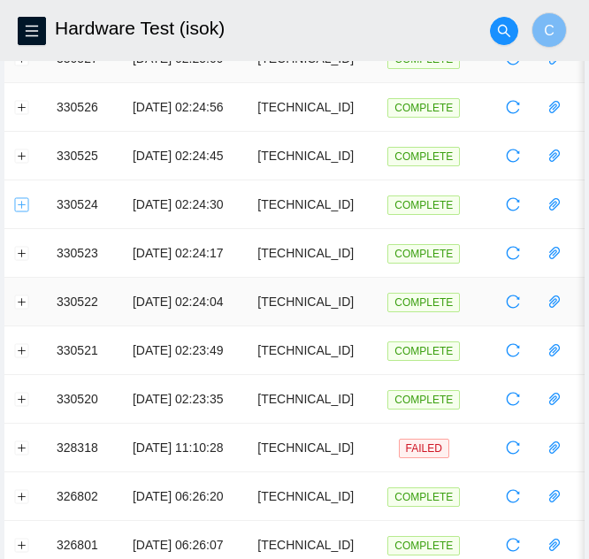
scroll to position [0, 0]
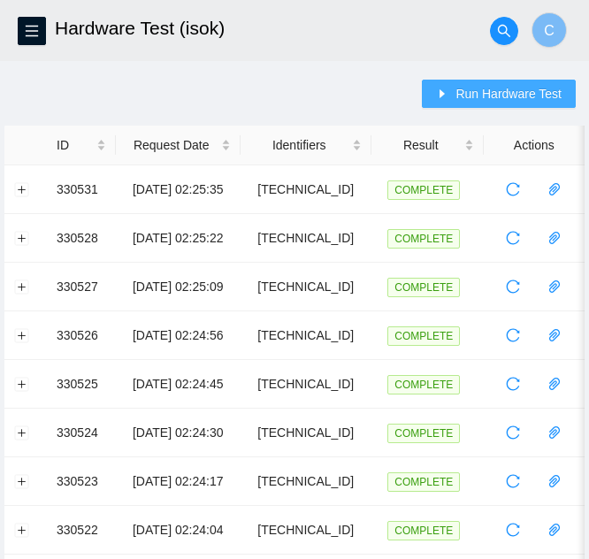
click at [466, 104] on button "Run Hardware Test" at bounding box center [499, 94] width 154 height 28
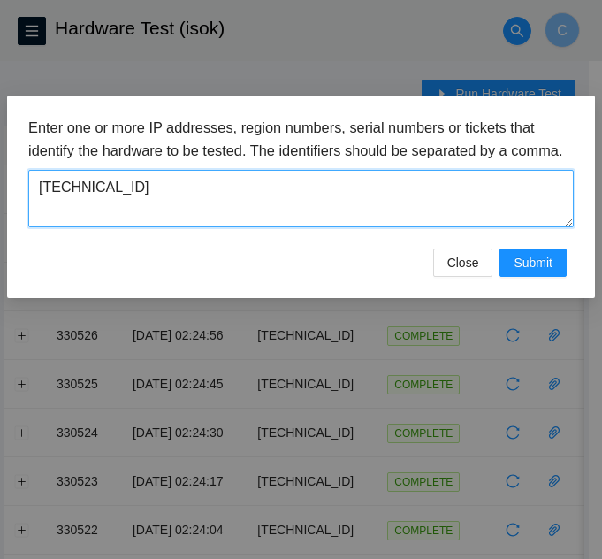
click at [134, 214] on textarea "23.61.254.48" at bounding box center [300, 198] width 545 height 57
click at [133, 213] on textarea "23.61.254.48" at bounding box center [300, 198] width 545 height 57
paste textarea "104.113.249.72"
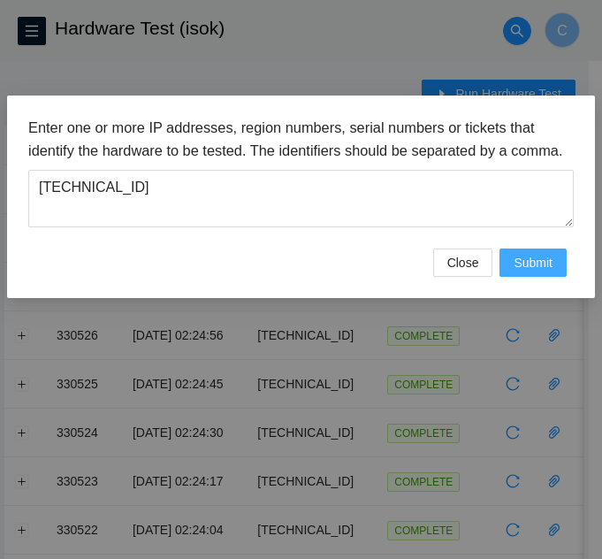
click at [530, 272] on span "Submit" at bounding box center [532, 262] width 39 height 19
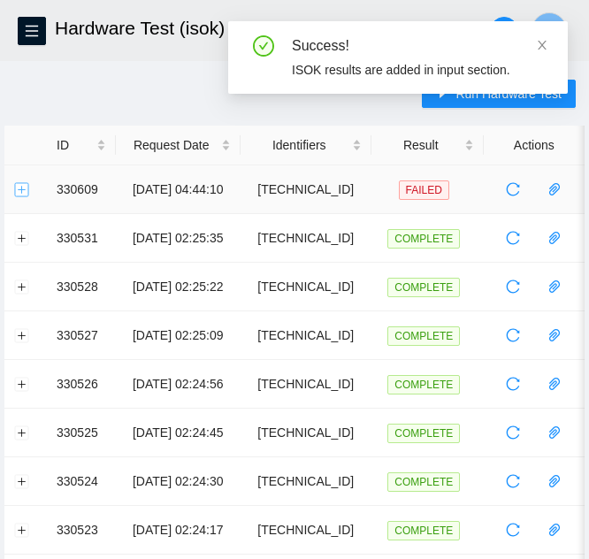
click at [16, 190] on button "Expand row" at bounding box center [22, 189] width 14 height 14
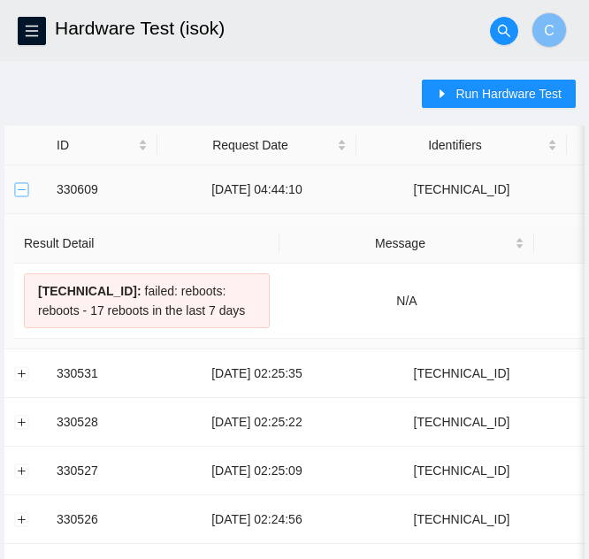
click at [22, 190] on button "Collapse row" at bounding box center [22, 189] width 14 height 14
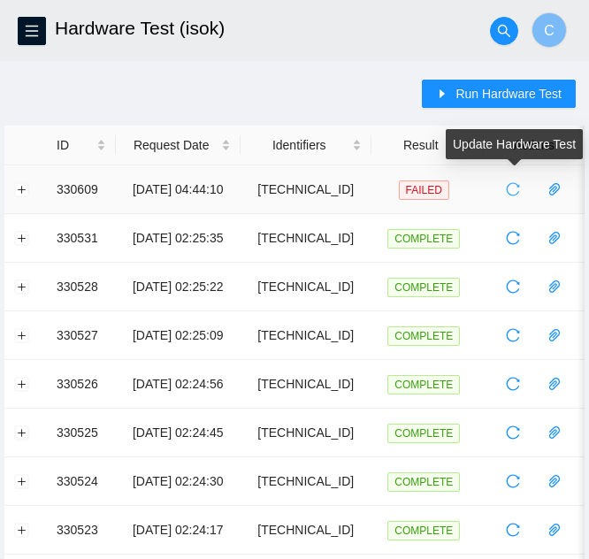
click at [508, 188] on icon "reload" at bounding box center [512, 189] width 14 height 14
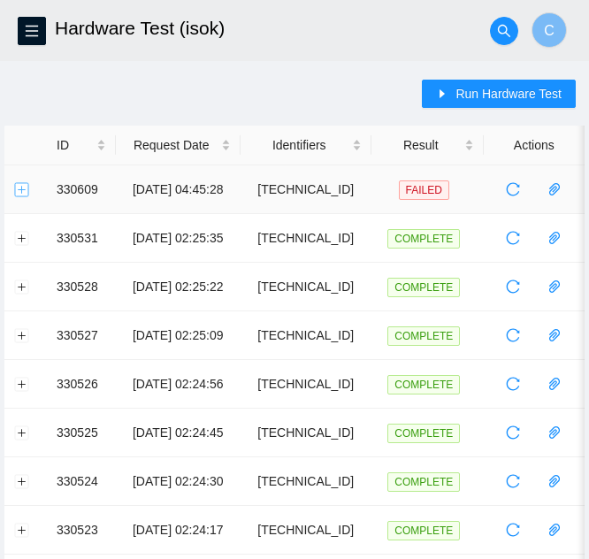
click at [20, 192] on button "Expand row" at bounding box center [22, 189] width 14 height 14
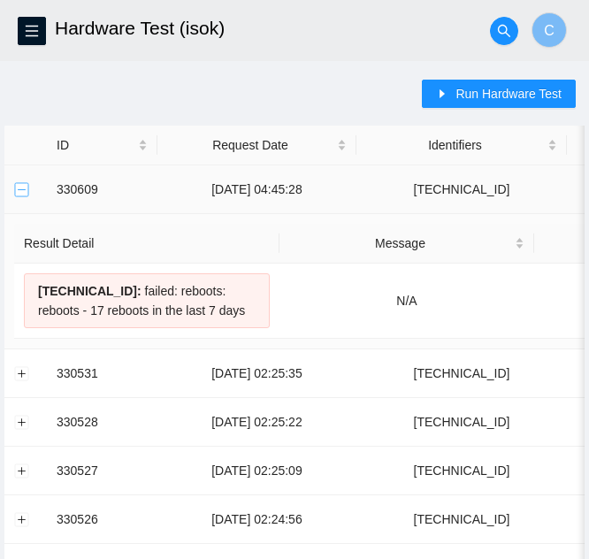
click at [27, 194] on button "Collapse row" at bounding box center [22, 189] width 14 height 14
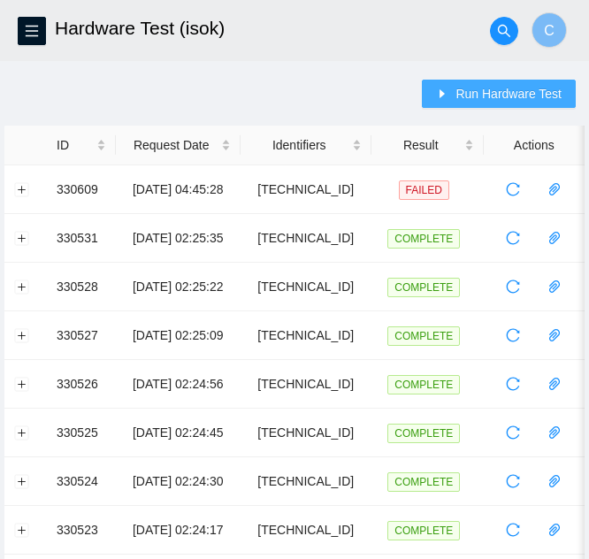
click at [473, 102] on span "Run Hardware Test" at bounding box center [508, 93] width 106 height 19
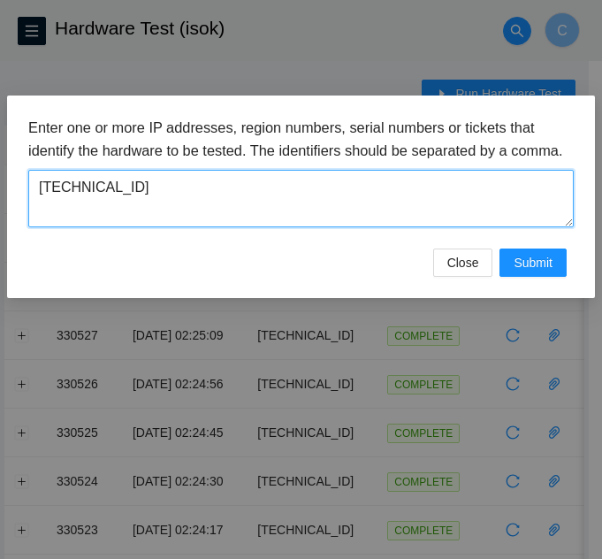
click at [148, 209] on textarea "104.113.249.72" at bounding box center [300, 198] width 545 height 57
paste textarea "23.46.177.173"
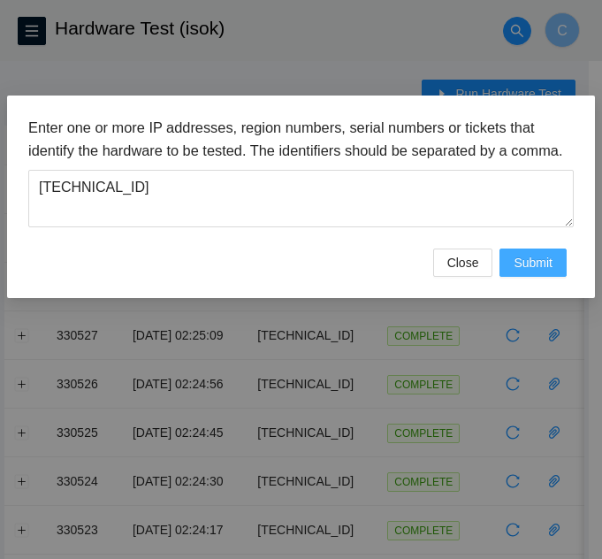
click at [536, 272] on span "Submit" at bounding box center [532, 262] width 39 height 19
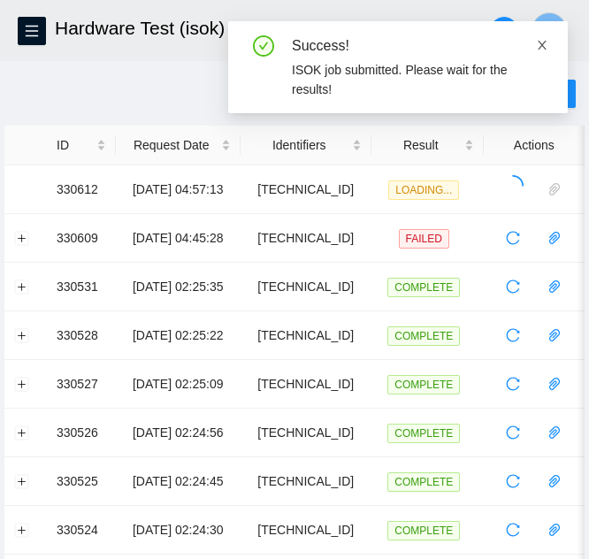
click at [537, 47] on icon "close" at bounding box center [542, 45] width 12 height 12
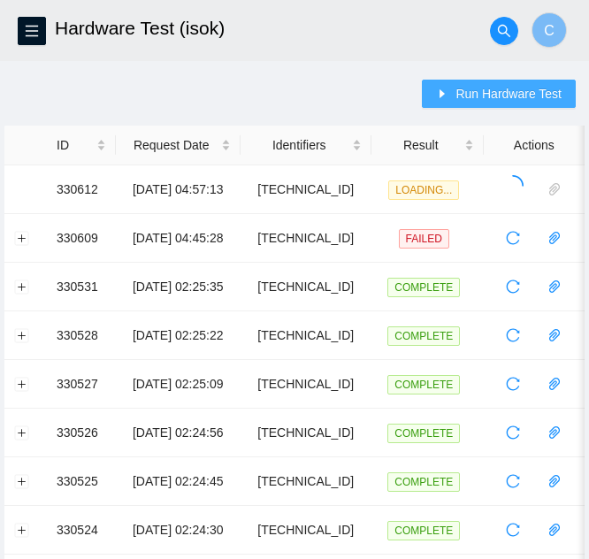
click at [527, 90] on span "Run Hardware Test" at bounding box center [508, 93] width 106 height 19
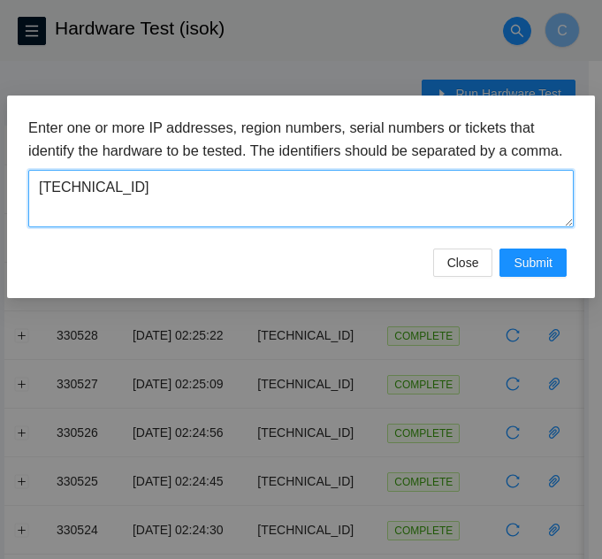
click at [164, 211] on textarea "23.46.177.173" at bounding box center [300, 198] width 545 height 57
click at [163, 211] on textarea "23.46.177.173" at bounding box center [300, 198] width 545 height 57
click at [162, 211] on textarea "23.46.177.173" at bounding box center [300, 198] width 545 height 57
click at [158, 210] on textarea "23.46.177.173" at bounding box center [300, 198] width 545 height 57
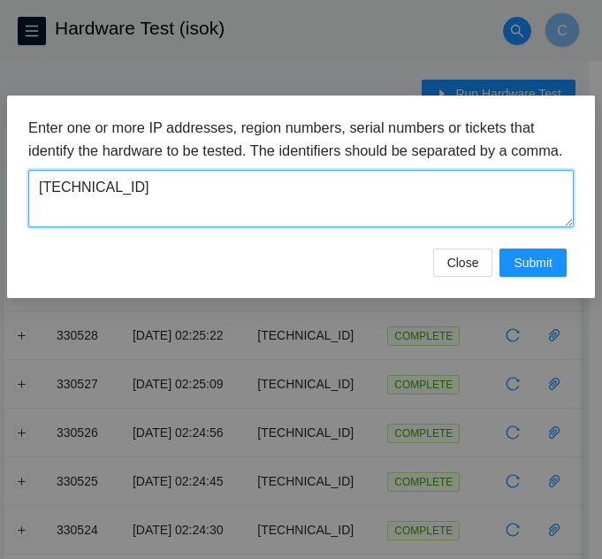
click at [158, 210] on textarea "23.46.177.173" at bounding box center [300, 198] width 545 height 57
paste textarea "6"
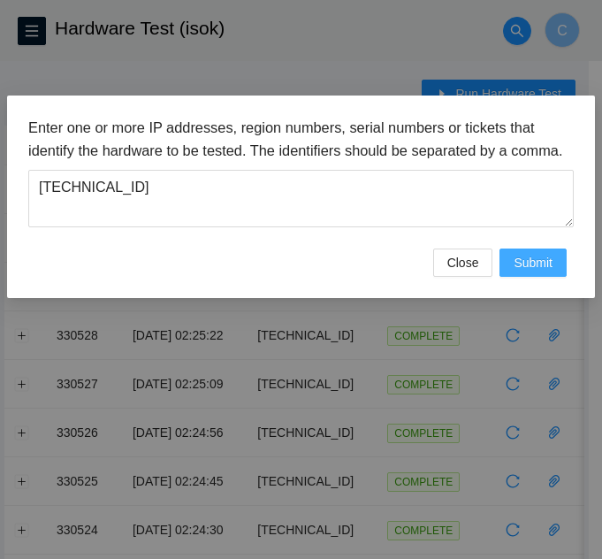
click at [527, 272] on span "Submit" at bounding box center [532, 262] width 39 height 19
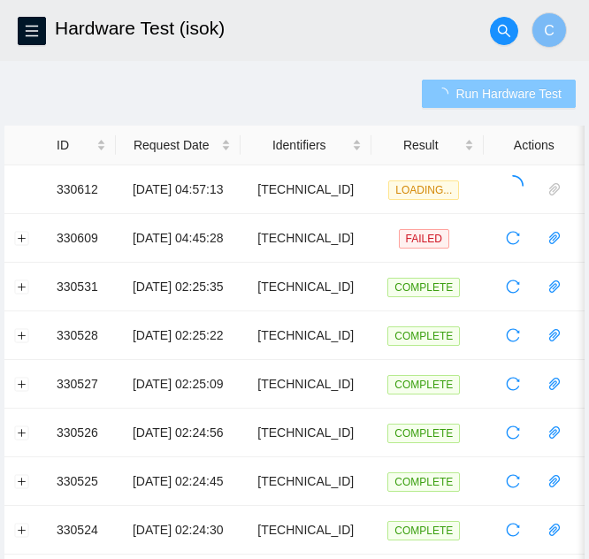
click at [475, 97] on span "Run Hardware Test" at bounding box center [508, 93] width 106 height 19
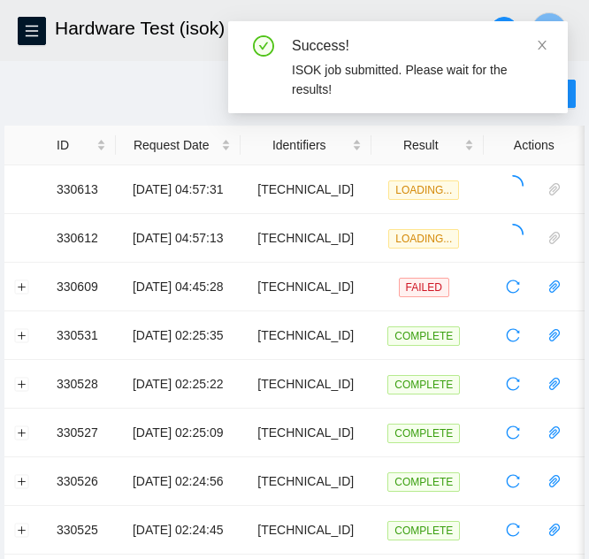
click at [539, 32] on div "Success! ISOK job submitted. Please wait for the results!" at bounding box center [397, 67] width 339 height 92
click at [541, 40] on icon "close" at bounding box center [542, 45] width 12 height 12
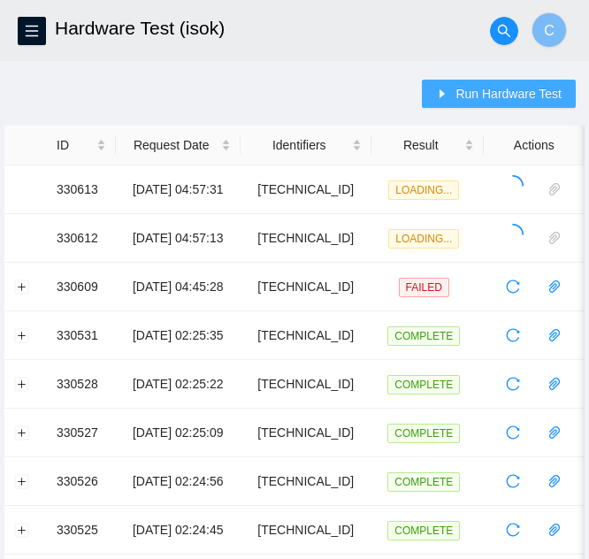
click at [511, 103] on button "Run Hardware Test" at bounding box center [499, 94] width 154 height 28
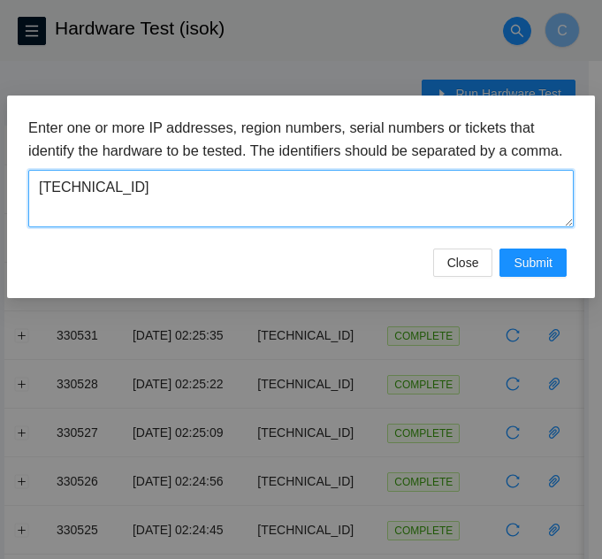
click at [175, 208] on textarea "[TECHNICAL_ID]" at bounding box center [300, 198] width 545 height 57
click at [172, 208] on textarea "[TECHNICAL_ID]" at bounding box center [300, 198] width 545 height 57
paste textarea "23"
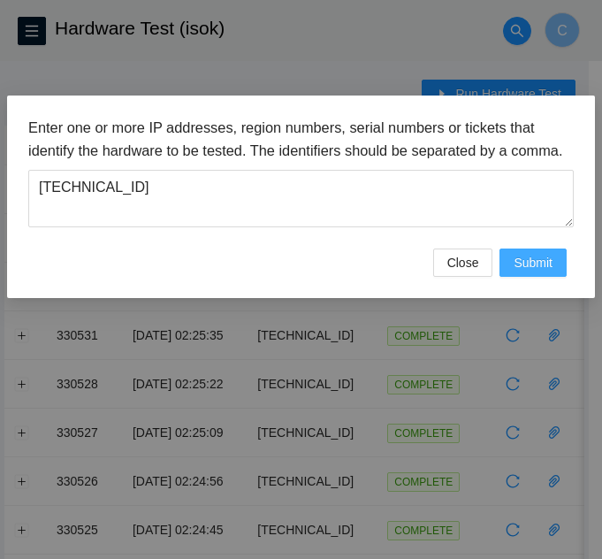
click at [541, 277] on button "Submit" at bounding box center [532, 262] width 67 height 28
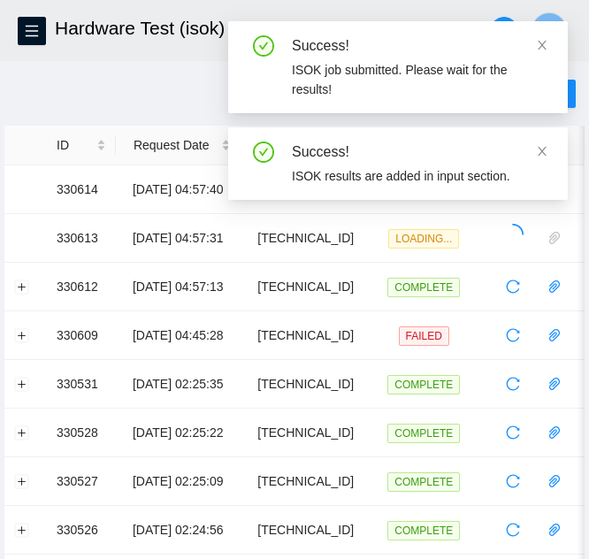
drag, startPoint x: 536, startPoint y: 43, endPoint x: 547, endPoint y: 60, distance: 20.3
click at [536, 43] on icon "close" at bounding box center [542, 45] width 12 height 12
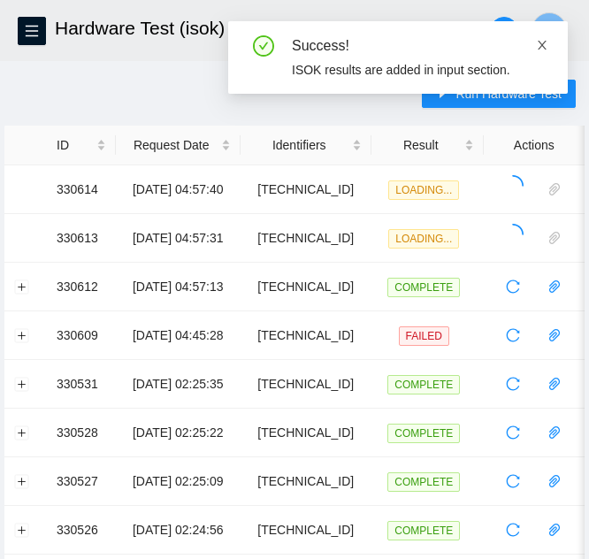
click at [540, 40] on icon "close" at bounding box center [542, 45] width 12 height 12
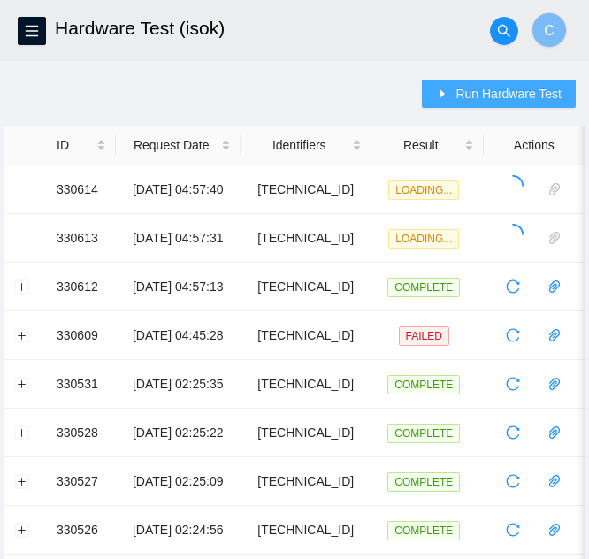
drag, startPoint x: 515, startPoint y: 98, endPoint x: 465, endPoint y: 127, distance: 58.2
click at [514, 98] on span "Run Hardware Test" at bounding box center [508, 93] width 106 height 19
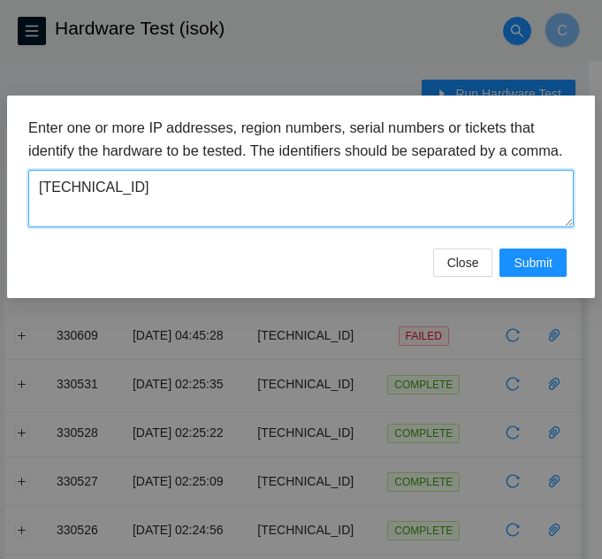
click at [178, 219] on textarea "23.46.177.233" at bounding box center [300, 198] width 545 height 57
paste textarea "5"
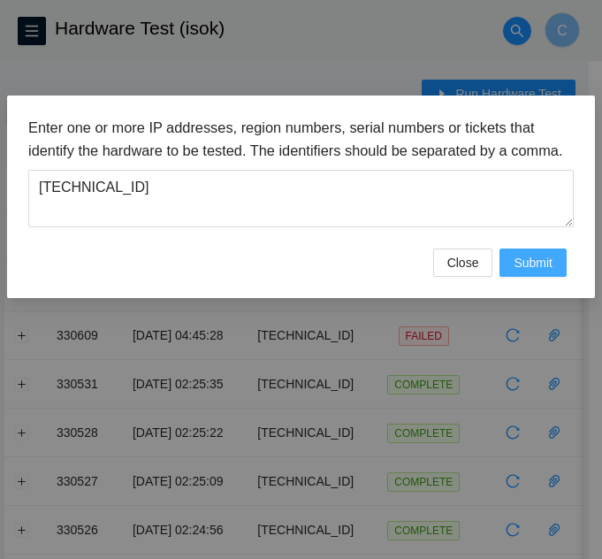
click at [525, 272] on span "Submit" at bounding box center [532, 262] width 39 height 19
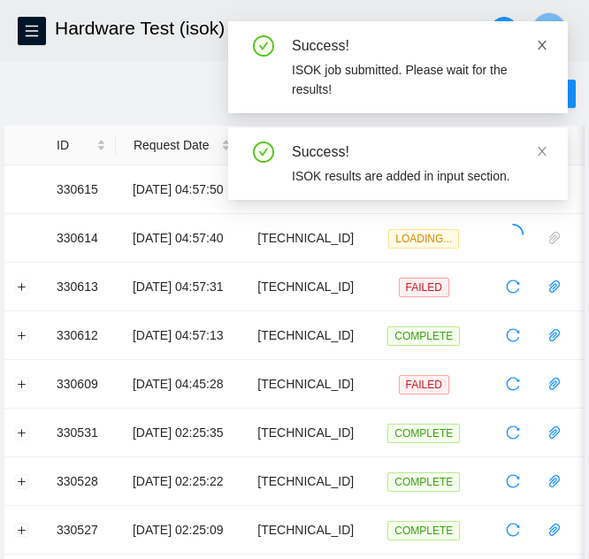
click at [539, 50] on icon "close" at bounding box center [542, 45] width 12 height 12
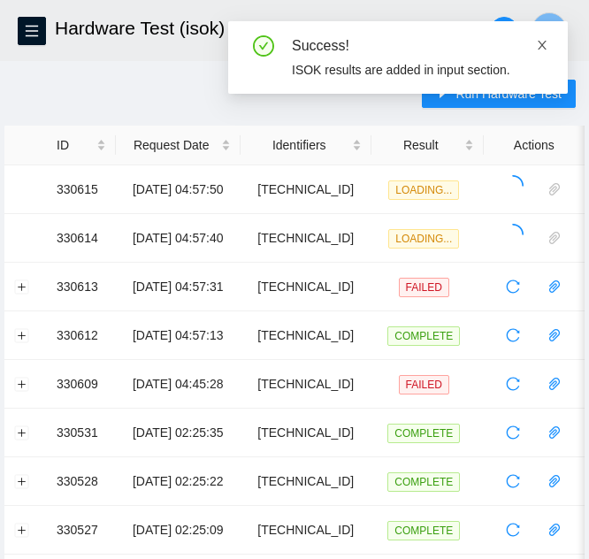
click at [541, 42] on icon "close" at bounding box center [542, 45] width 12 height 12
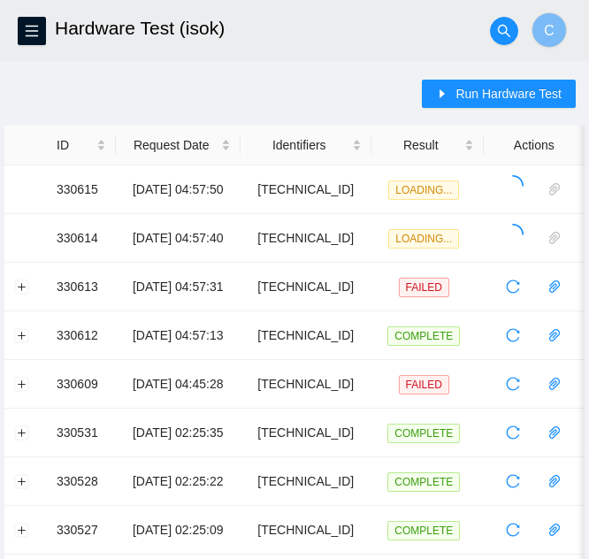
click at [457, 93] on button "Run Hardware Test" at bounding box center [499, 94] width 154 height 28
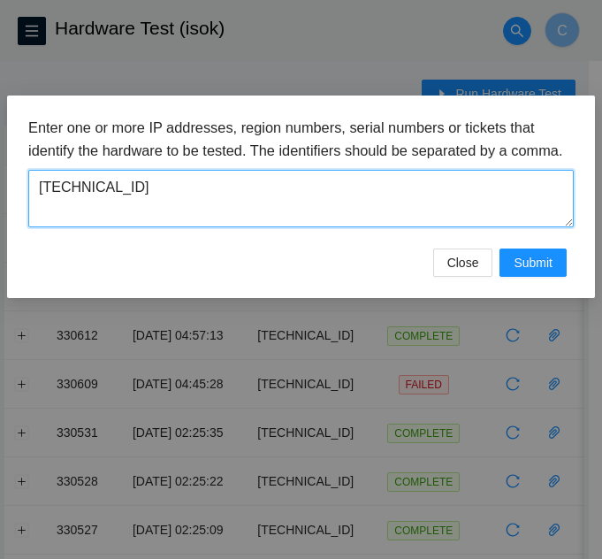
click at [190, 212] on textarea "23.46.177.235" at bounding box center [300, 198] width 545 height 57
paste textarea "49"
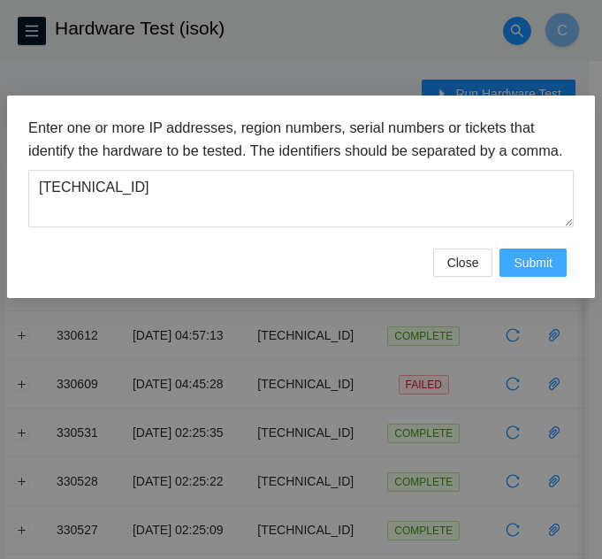
click at [551, 272] on span "Submit" at bounding box center [532, 262] width 39 height 19
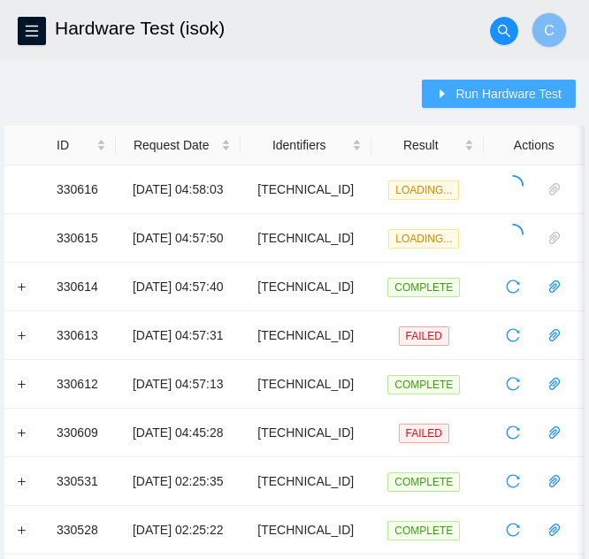
click at [485, 98] on span "Run Hardware Test" at bounding box center [508, 93] width 106 height 19
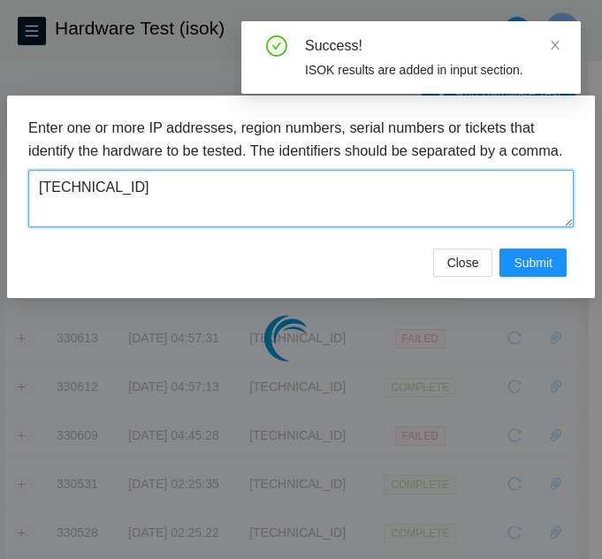
click at [176, 218] on textarea "23.46.177.249" at bounding box center [300, 198] width 545 height 57
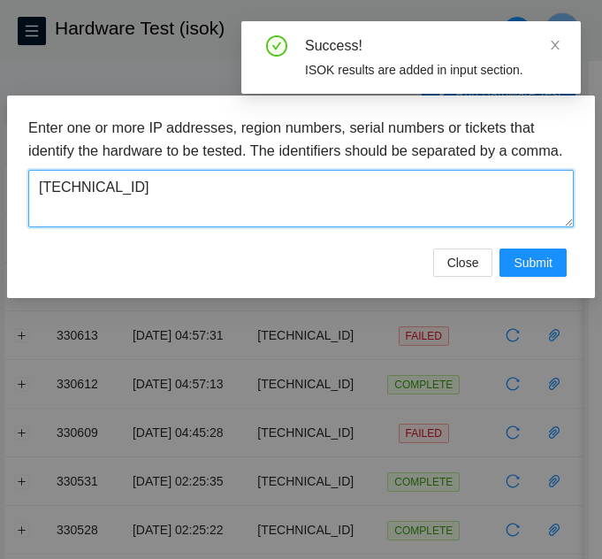
click at [176, 218] on textarea "23.46.177.249" at bounding box center [300, 198] width 545 height 57
paste textarea "[TECHNICAL_ID]"
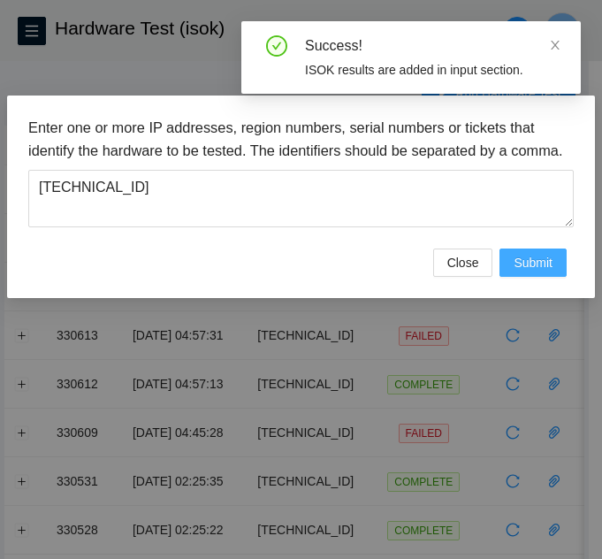
click at [537, 272] on span "Submit" at bounding box center [532, 262] width 39 height 19
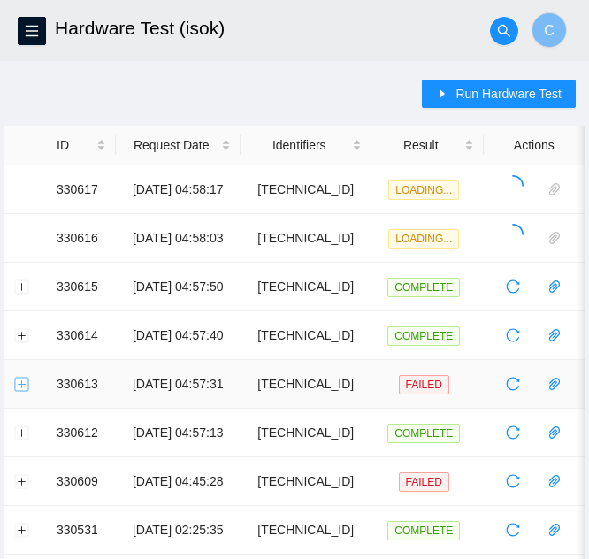
click at [29, 386] on td at bounding box center [25, 384] width 42 height 49
click at [25, 386] on button "Expand row" at bounding box center [22, 383] width 14 height 14
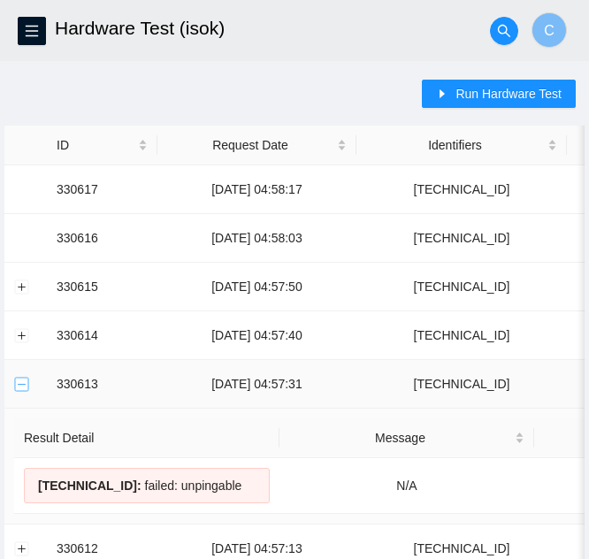
click at [25, 386] on button "Collapse row" at bounding box center [22, 383] width 14 height 14
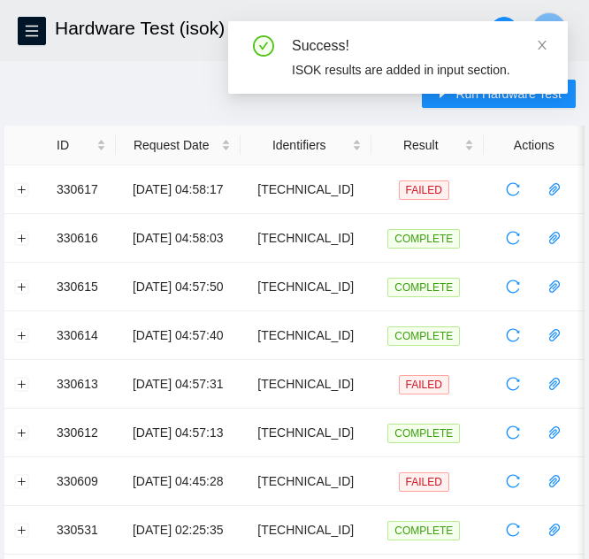
click at [534, 42] on div "Success!" at bounding box center [419, 45] width 255 height 21
click at [536, 42] on icon "close" at bounding box center [542, 45] width 12 height 12
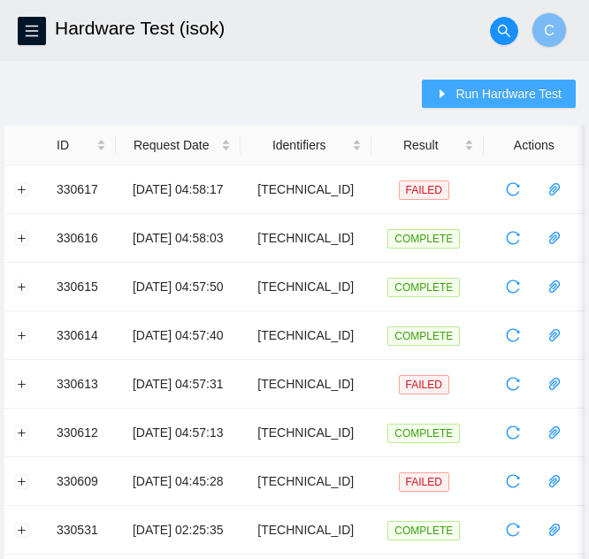
click at [528, 81] on button "Run Hardware Test" at bounding box center [499, 94] width 154 height 28
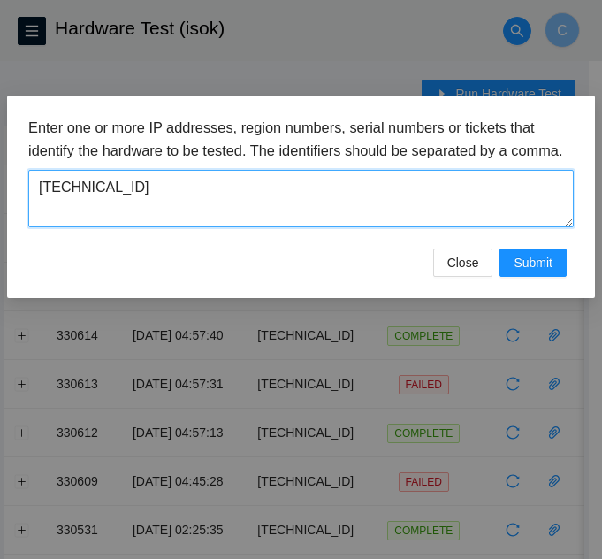
click at [125, 217] on textarea "[TECHNICAL_ID]" at bounding box center [300, 198] width 545 height 57
paste textarea "43.122.152"
type textarea "23.43.122.152"
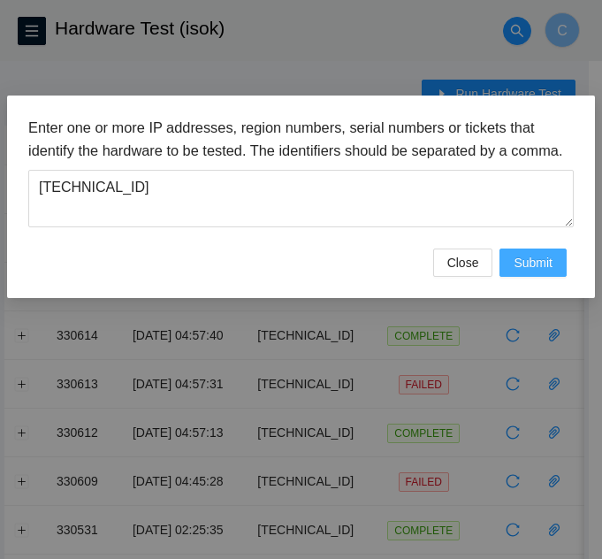
click at [522, 272] on span "Submit" at bounding box center [532, 262] width 39 height 19
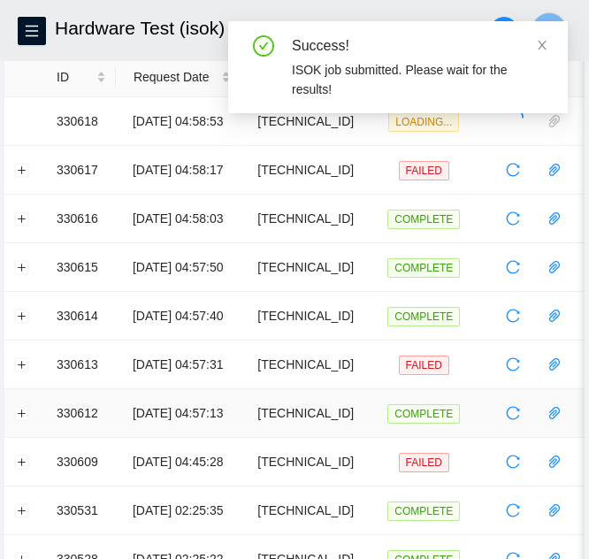
scroll to position [88, 0]
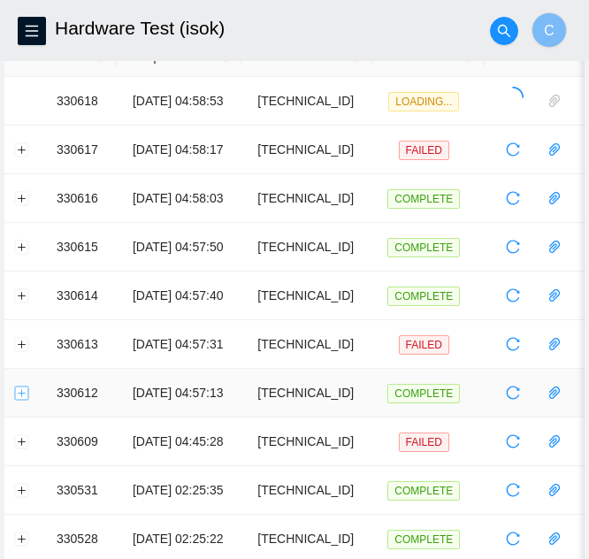
click at [19, 396] on button "Expand row" at bounding box center [22, 392] width 14 height 14
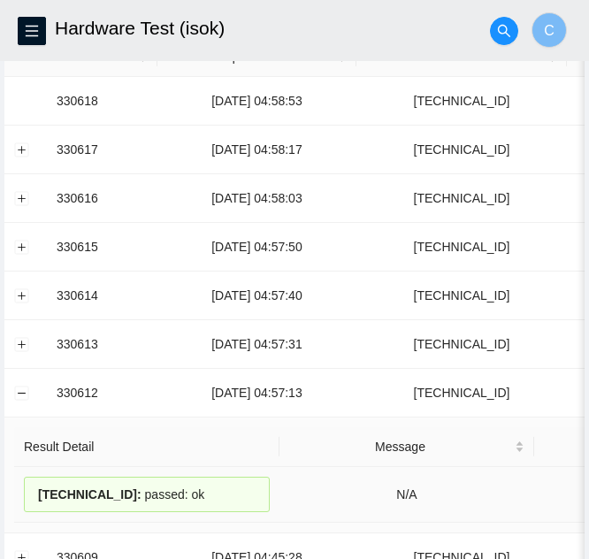
drag, startPoint x: 208, startPoint y: 495, endPoint x: 42, endPoint y: 504, distance: 165.5
click at [22, 510] on td "23.46.177.173 : passed: ok" at bounding box center [146, 495] width 265 height 56
copy div "23.46.177.173 : passed: ok"
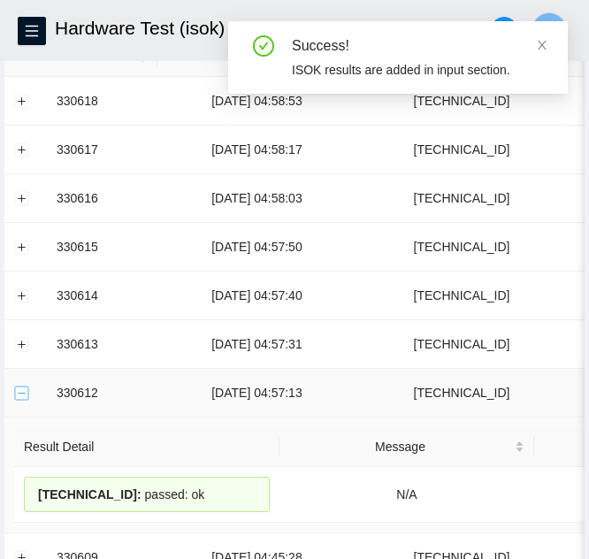
click at [19, 391] on button "Collapse row" at bounding box center [22, 392] width 14 height 14
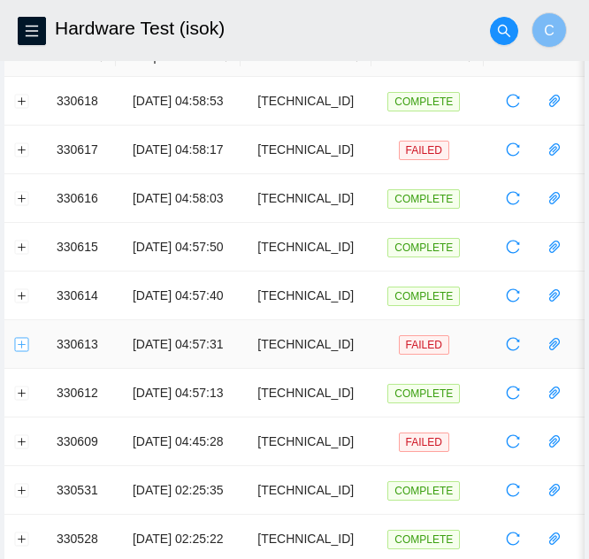
click at [15, 347] on button "Expand row" at bounding box center [22, 344] width 14 height 14
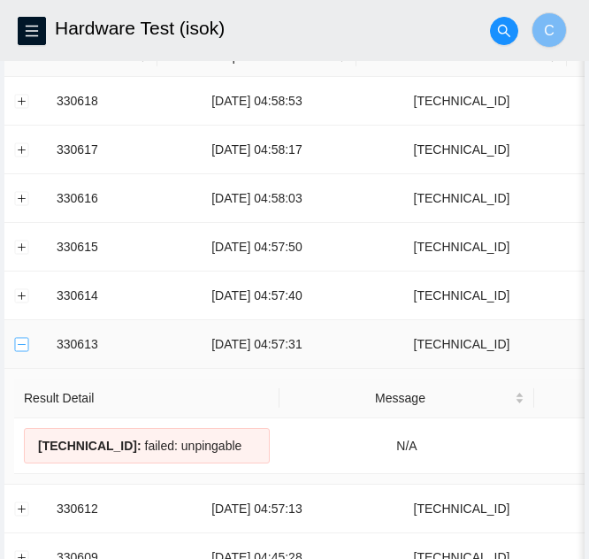
click at [15, 347] on button "Collapse row" at bounding box center [22, 344] width 14 height 14
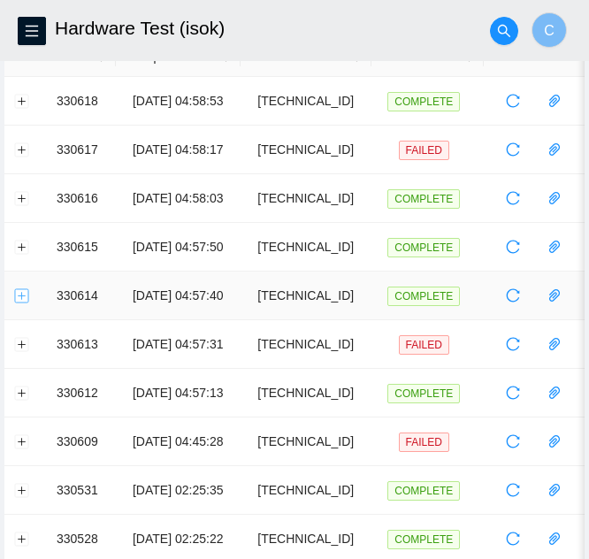
click at [16, 289] on button "Expand row" at bounding box center [22, 295] width 14 height 14
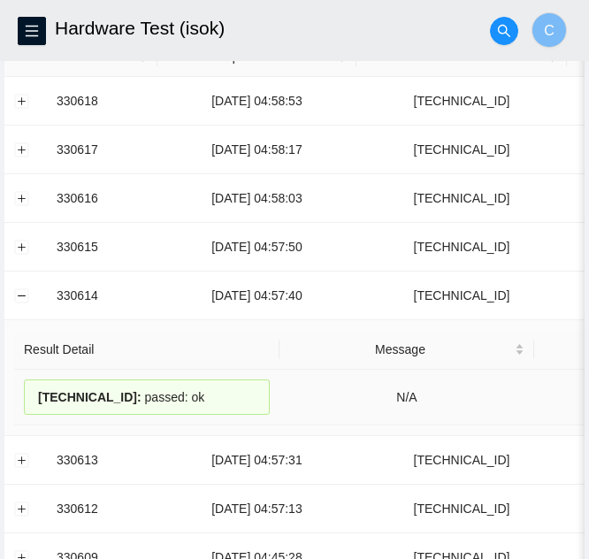
drag, startPoint x: 194, startPoint y: 393, endPoint x: 13, endPoint y: 371, distance: 182.5
click at [13, 371] on td "Result Detail Message Ticket ID 23.46.177.233 : passed: ok N/A Attach Ticket" at bounding box center [455, 378] width 903 height 116
click at [240, 399] on div "23.46.177.233 : passed: ok" at bounding box center [147, 396] width 246 height 35
drag, startPoint x: 208, startPoint y: 399, endPoint x: 29, endPoint y: 399, distance: 178.5
click at [29, 399] on div "23.46.177.233 : passed: ok" at bounding box center [147, 396] width 246 height 35
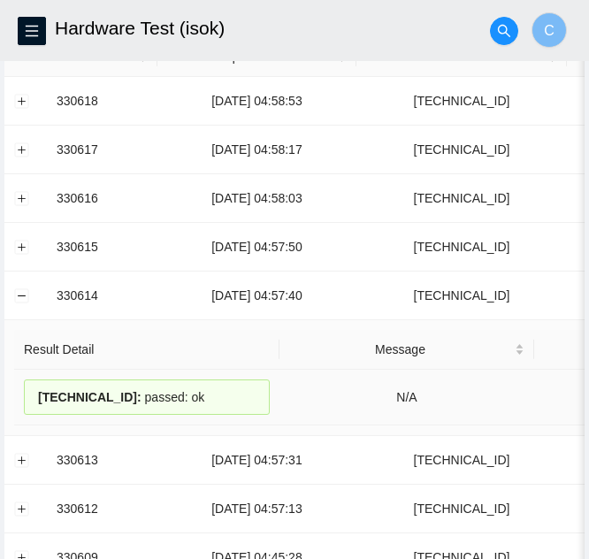
copy div "23.46.177.233 : passed: ok"
click at [21, 293] on button "Collapse row" at bounding box center [22, 295] width 14 height 14
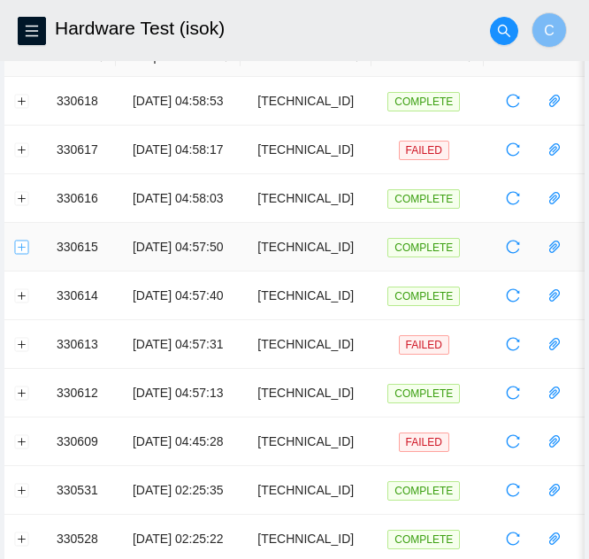
click at [16, 249] on button "Expand row" at bounding box center [22, 246] width 14 height 14
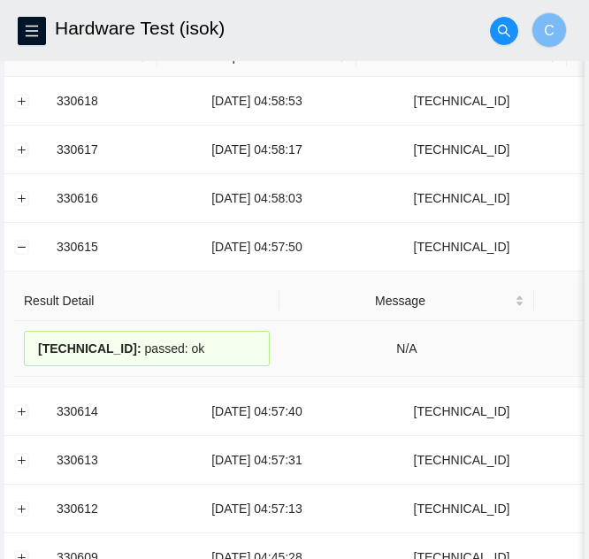
drag, startPoint x: 208, startPoint y: 356, endPoint x: 20, endPoint y: 353, distance: 187.4
click at [20, 353] on td "23.46.177.235 : passed: ok" at bounding box center [146, 349] width 265 height 56
copy div "23.46.177.235 : passed: ok"
click at [19, 250] on button "Collapse row" at bounding box center [22, 246] width 14 height 14
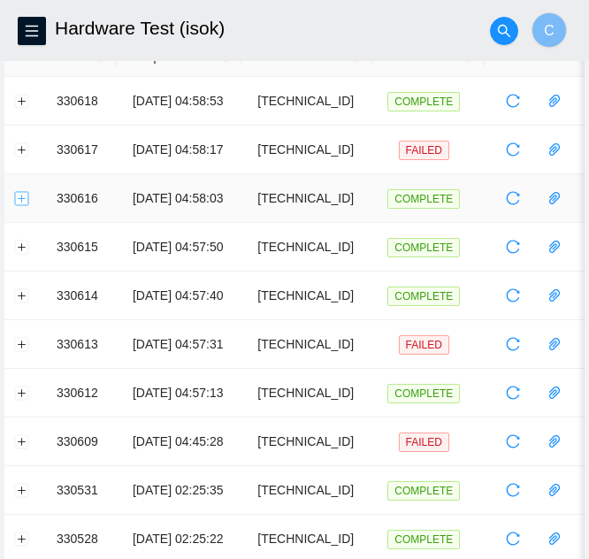
click at [23, 198] on button "Expand row" at bounding box center [22, 198] width 14 height 14
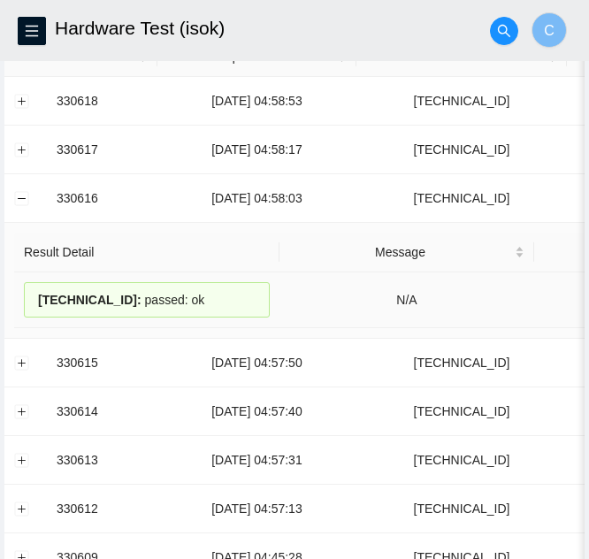
drag, startPoint x: 202, startPoint y: 297, endPoint x: 27, endPoint y: 302, distance: 175.1
click at [27, 302] on div "23.46.177.249 : passed: ok" at bounding box center [147, 299] width 246 height 35
copy div "23.46.177.249 : passed: ok"
click at [22, 201] on button "Collapse row" at bounding box center [22, 198] width 14 height 14
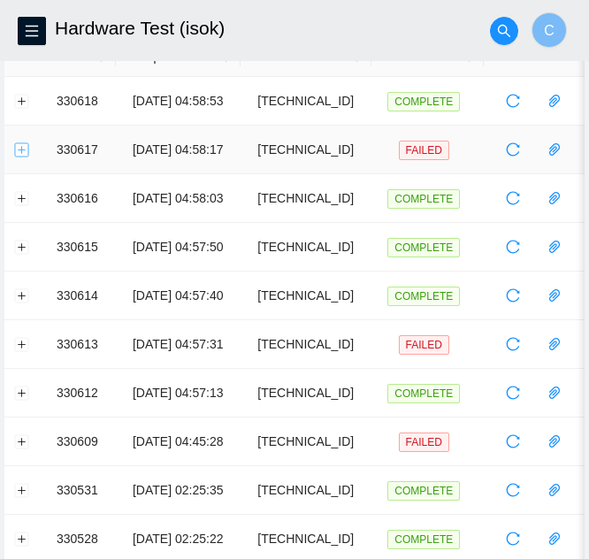
click at [20, 145] on button "Expand row" at bounding box center [22, 149] width 14 height 14
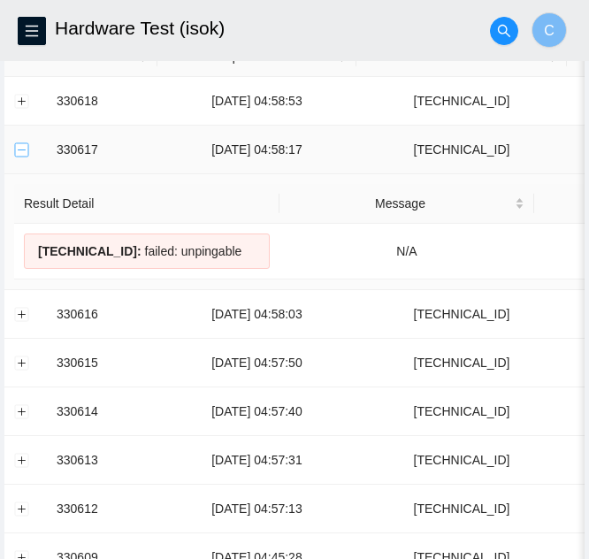
click at [16, 151] on button "Collapse row" at bounding box center [22, 149] width 14 height 14
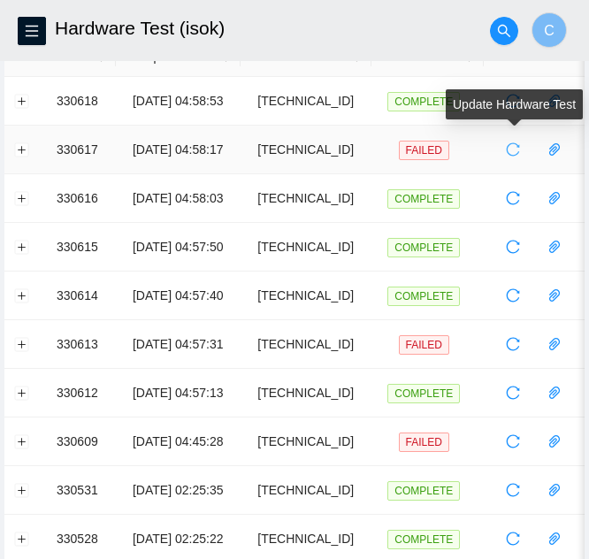
click at [505, 146] on icon "reload" at bounding box center [512, 149] width 14 height 14
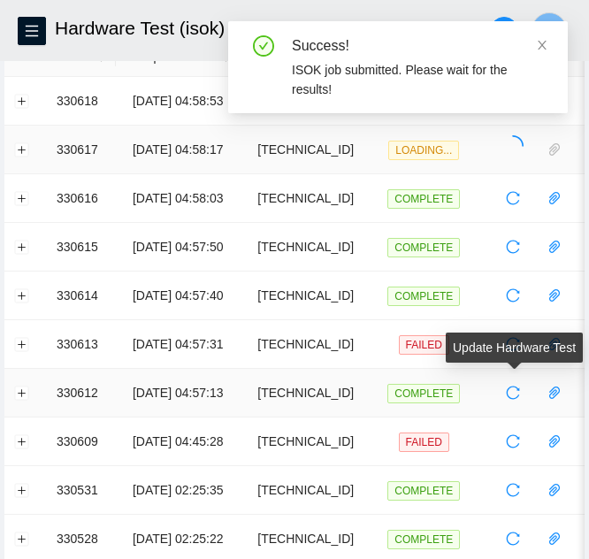
click at [511, 349] on div "Update Hardware Test" at bounding box center [513, 347] width 137 height 30
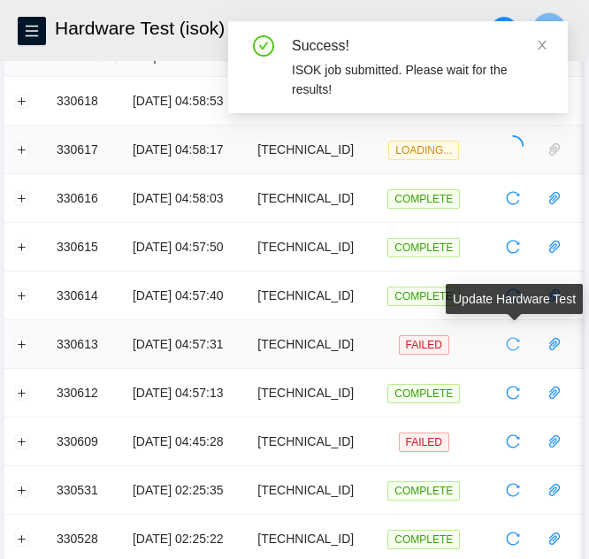
click at [513, 345] on icon "reload" at bounding box center [512, 344] width 14 height 14
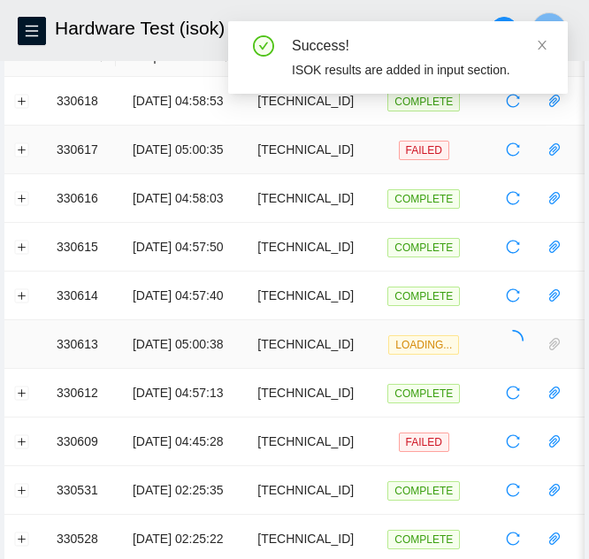
click at [24, 157] on td at bounding box center [25, 149] width 42 height 49
click at [19, 146] on button "Expand row" at bounding box center [22, 149] width 14 height 14
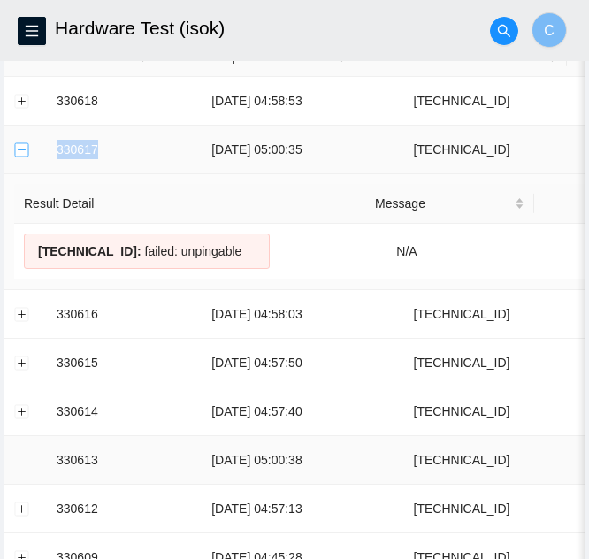
click at [19, 146] on button "Collapse row" at bounding box center [22, 149] width 14 height 14
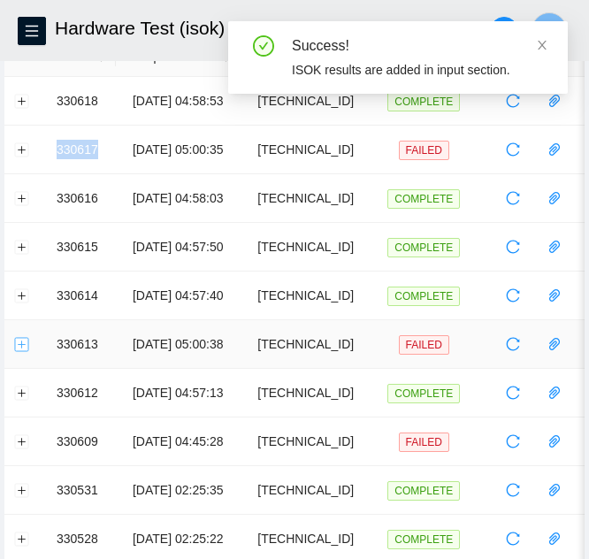
click at [20, 350] on button "Expand row" at bounding box center [22, 344] width 14 height 14
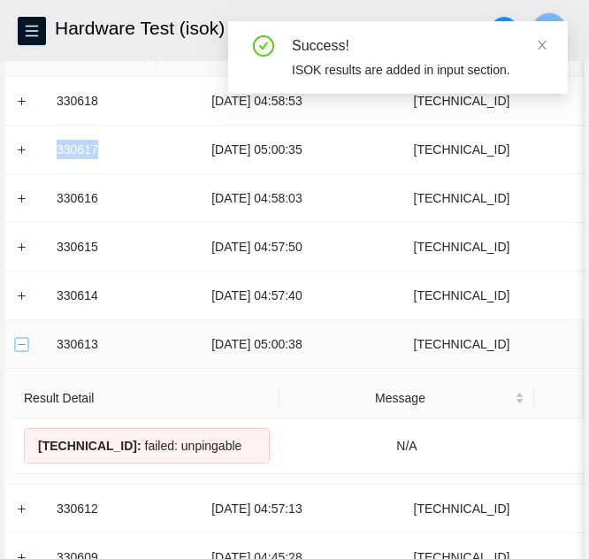
click at [20, 350] on button "Collapse row" at bounding box center [22, 344] width 14 height 14
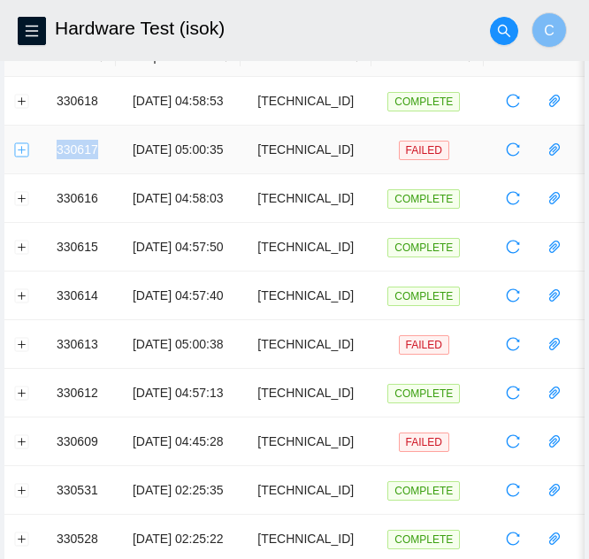
click at [27, 151] on button "Expand row" at bounding box center [22, 149] width 14 height 14
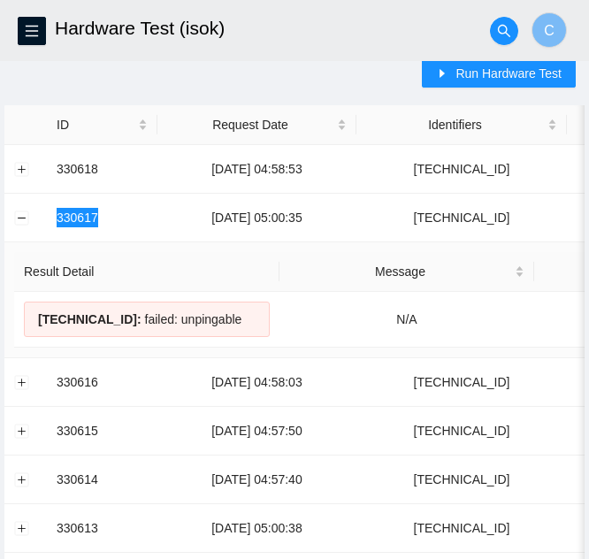
scroll to position [0, 0]
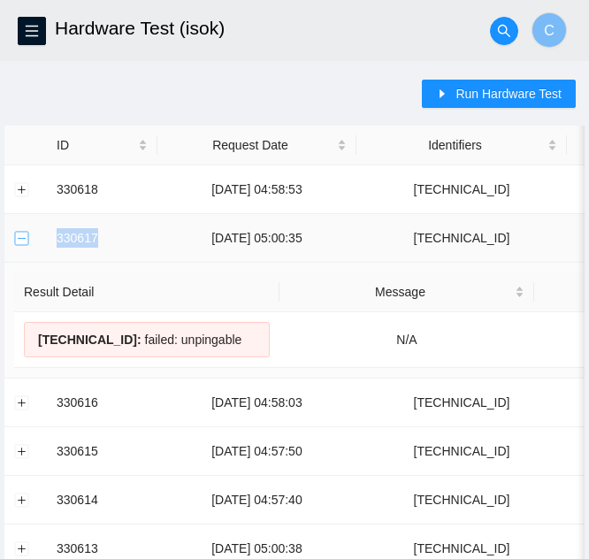
click at [15, 237] on button "Collapse row" at bounding box center [22, 238] width 14 height 14
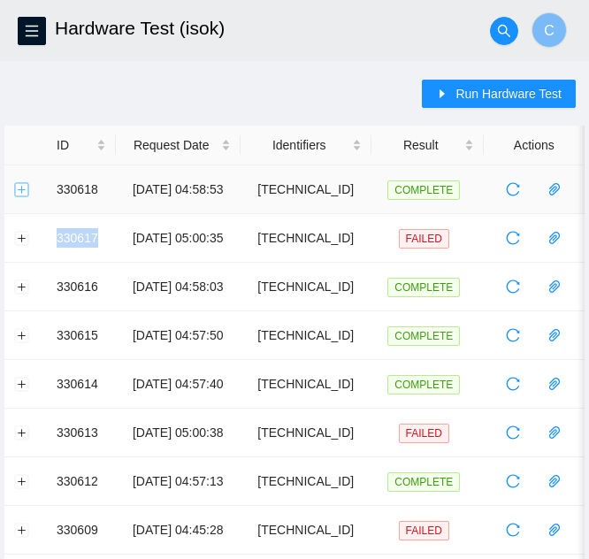
click at [26, 190] on button "Expand row" at bounding box center [22, 189] width 14 height 14
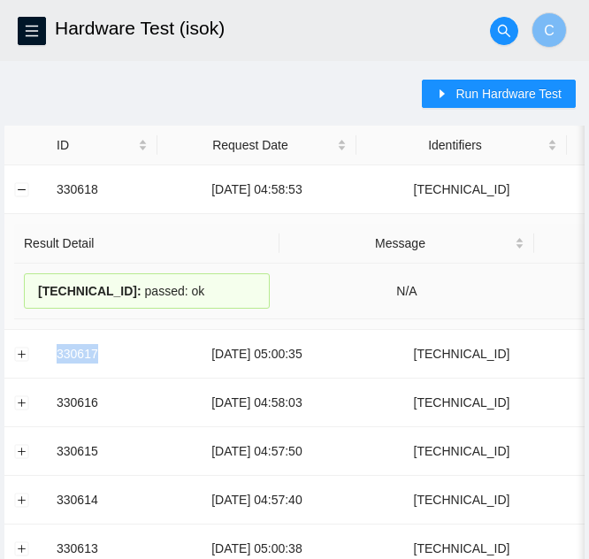
drag, startPoint x: 206, startPoint y: 279, endPoint x: 21, endPoint y: 293, distance: 185.2
click at [21, 293] on td "23.43.122.152 : passed: ok" at bounding box center [146, 291] width 265 height 56
copy div "23.43.122.152 : passed: ok"
click at [22, 194] on button "Collapse row" at bounding box center [22, 189] width 14 height 14
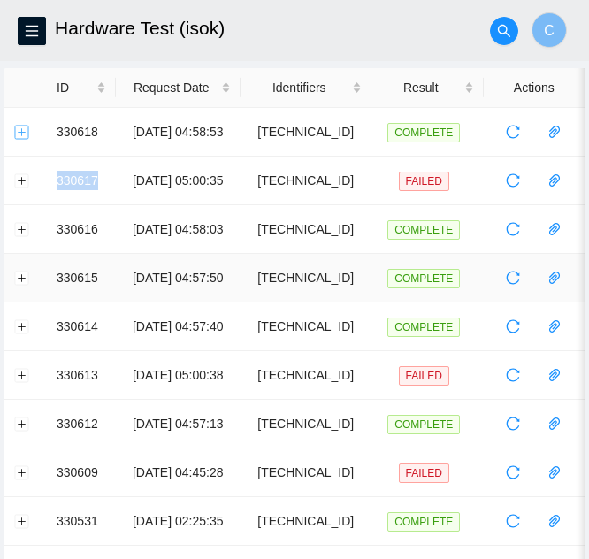
scroll to position [88, 0]
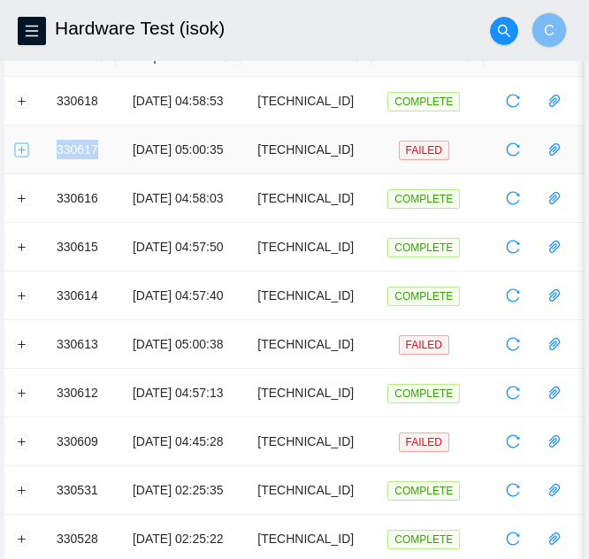
click at [19, 154] on button "Expand row" at bounding box center [22, 149] width 14 height 14
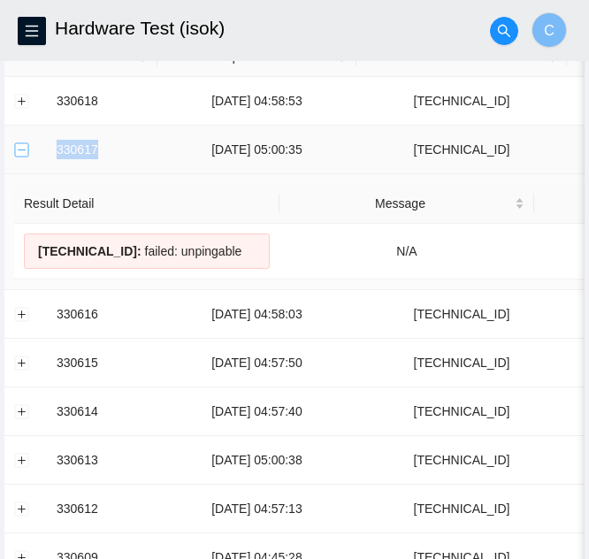
click at [27, 151] on button "Collapse row" at bounding box center [22, 149] width 14 height 14
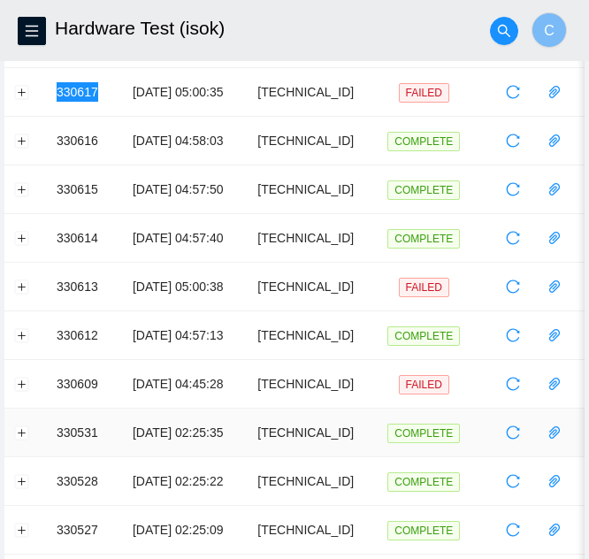
scroll to position [177, 0]
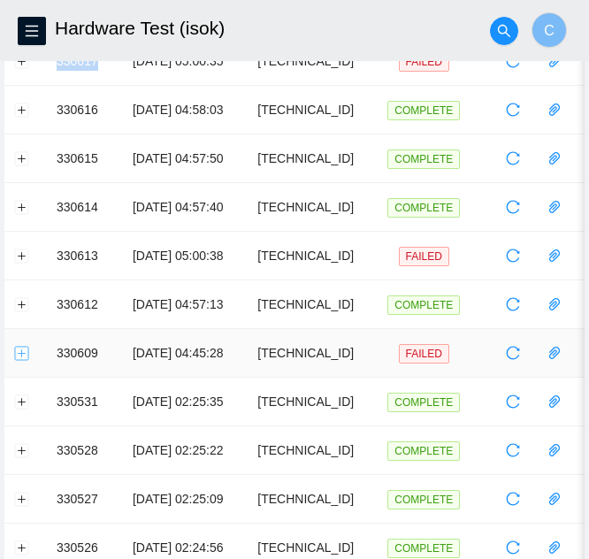
click at [18, 353] on button "Expand row" at bounding box center [22, 353] width 14 height 14
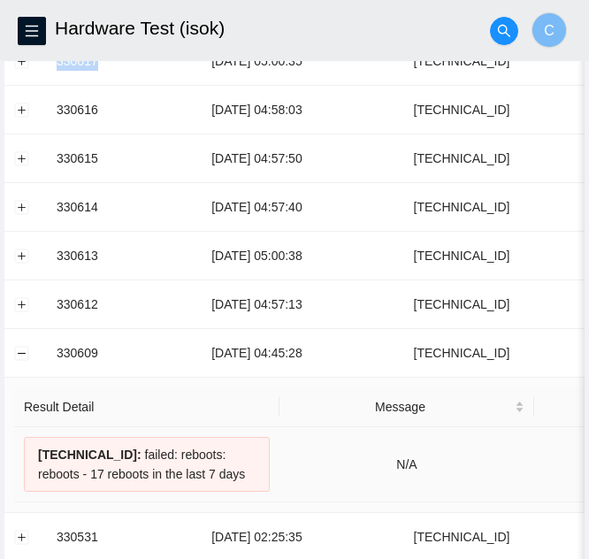
drag, startPoint x: 34, startPoint y: 452, endPoint x: 277, endPoint y: 484, distance: 244.2
click at [277, 484] on td "104.113.249.72 : failed: reboots: reboots - 17 reboots in the last 7 days" at bounding box center [146, 464] width 265 height 75
copy div "104.113.249.72 : failed: reboots: reboots - 17 reboots in the last 7 days"
click at [27, 355] on button "Collapse row" at bounding box center [22, 353] width 14 height 14
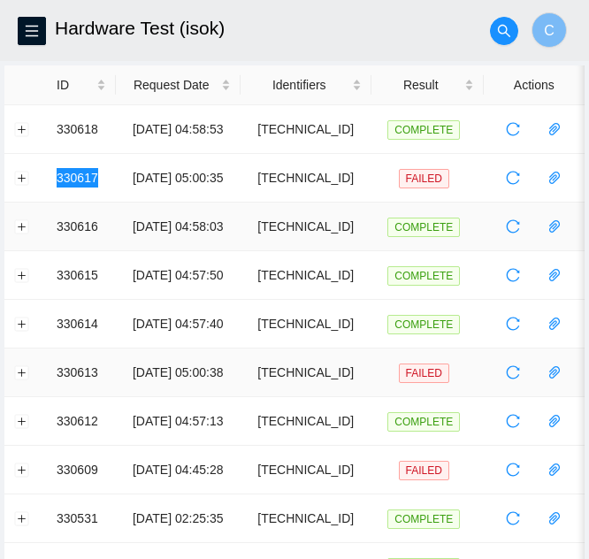
scroll to position [0, 0]
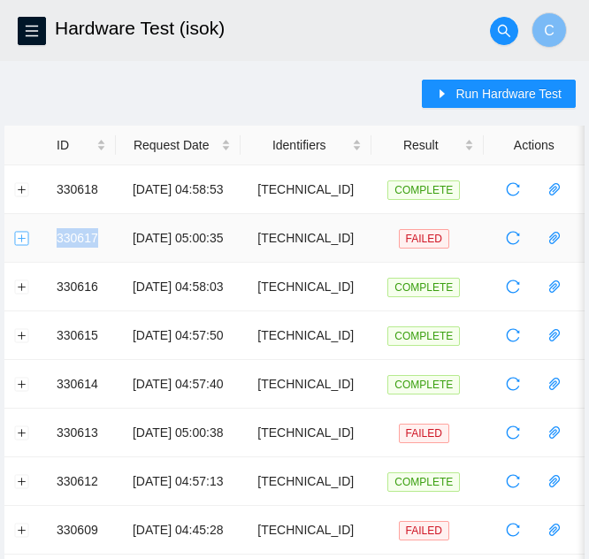
click at [23, 241] on button "Expand row" at bounding box center [22, 238] width 14 height 14
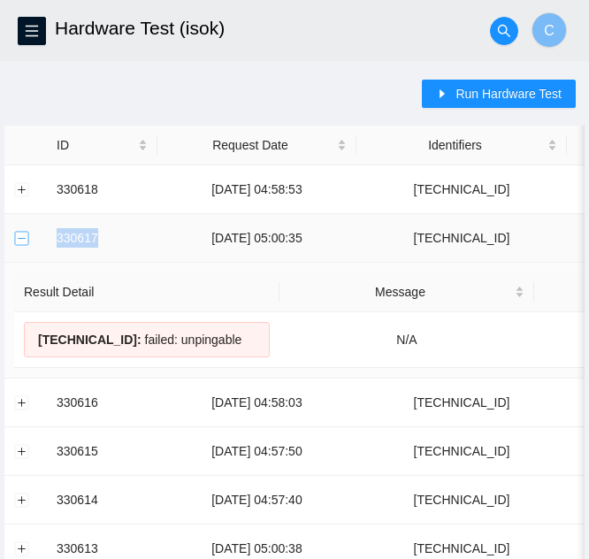
click at [23, 241] on button "Collapse row" at bounding box center [22, 238] width 14 height 14
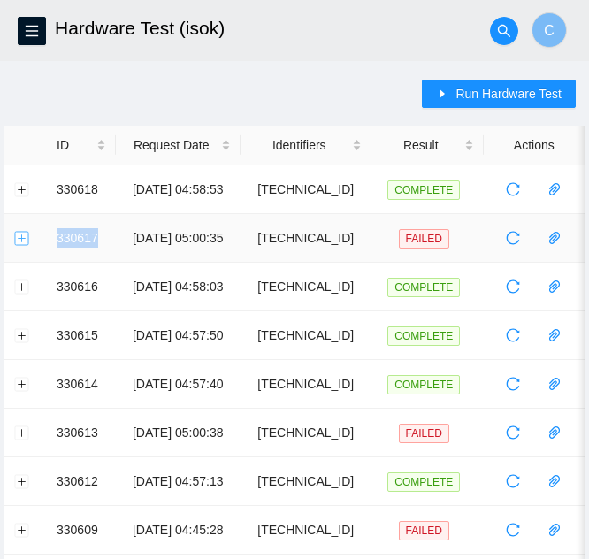
click at [20, 233] on button "Expand row" at bounding box center [22, 238] width 14 height 14
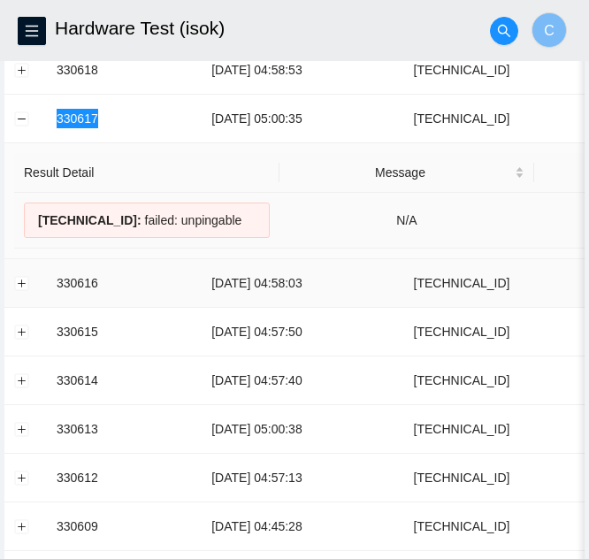
scroll to position [88, 0]
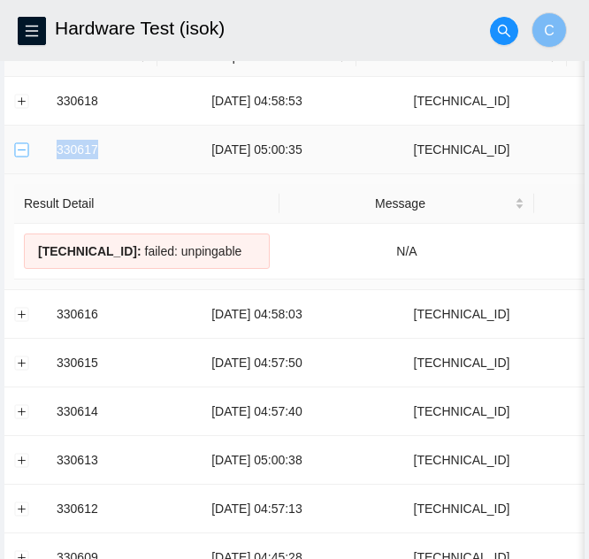
click at [28, 152] on button "Collapse row" at bounding box center [22, 149] width 14 height 14
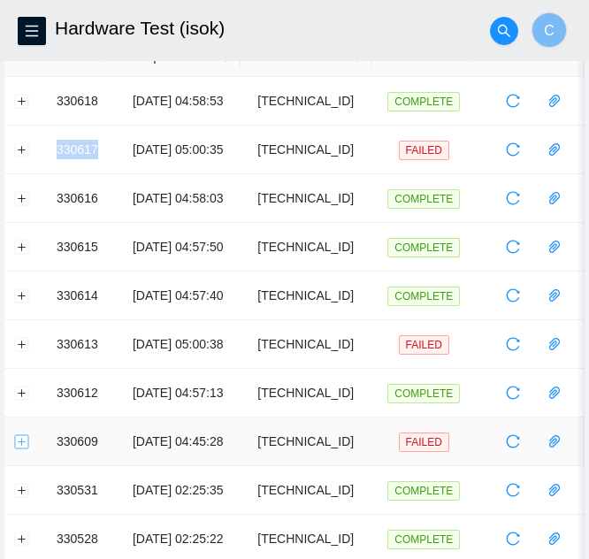
click at [15, 442] on button "Expand row" at bounding box center [22, 441] width 14 height 14
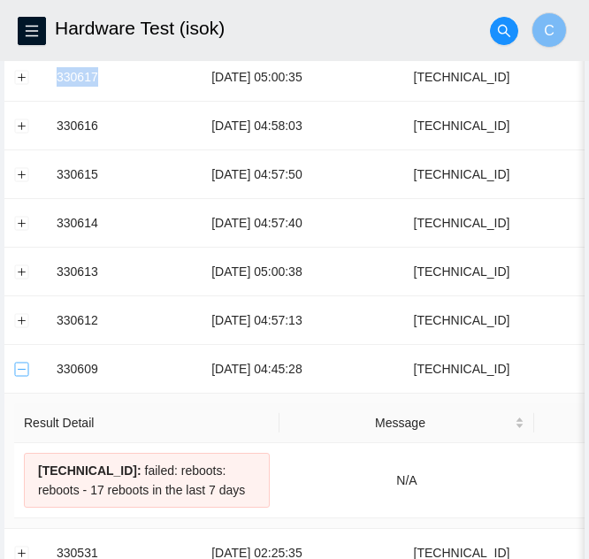
scroll to position [177, 0]
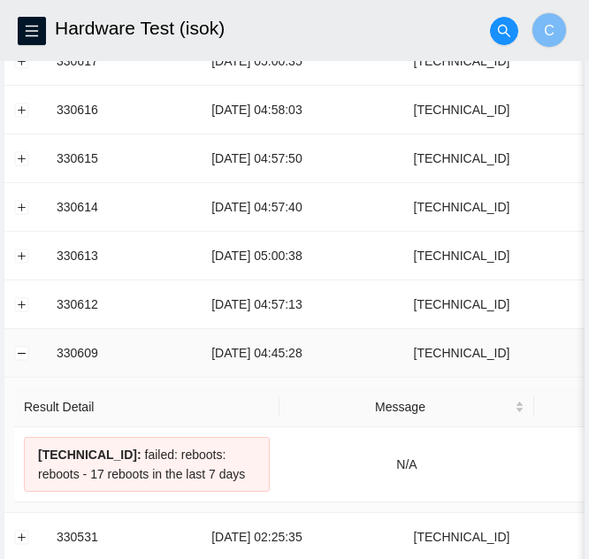
drag, startPoint x: 29, startPoint y: 355, endPoint x: 49, endPoint y: 354, distance: 20.3
click at [31, 355] on td at bounding box center [25, 353] width 42 height 49
click at [22, 360] on button "Collapse row" at bounding box center [22, 353] width 14 height 14
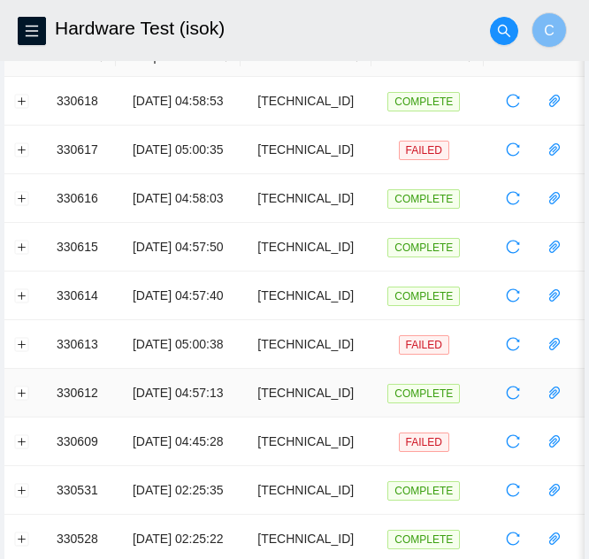
scroll to position [0, 0]
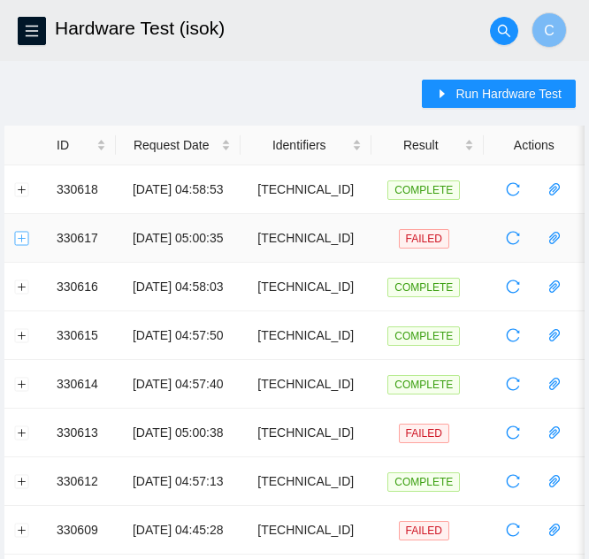
click at [20, 238] on button "Expand row" at bounding box center [22, 238] width 14 height 14
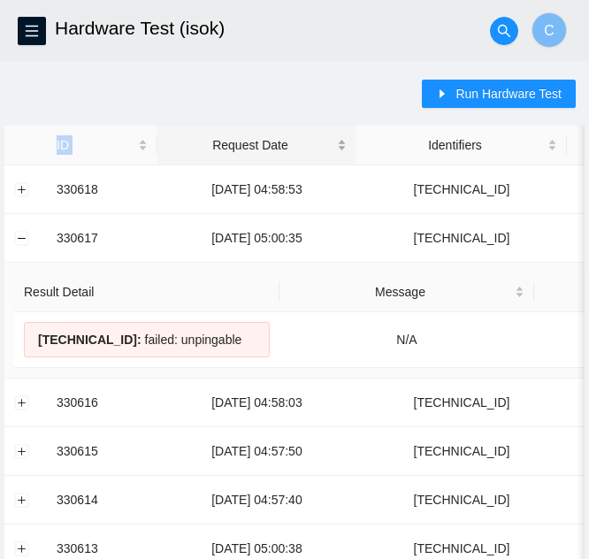
drag, startPoint x: 11, startPoint y: 94, endPoint x: 171, endPoint y: 141, distance: 166.1
click at [15, 233] on button "Collapse row" at bounding box center [22, 238] width 14 height 14
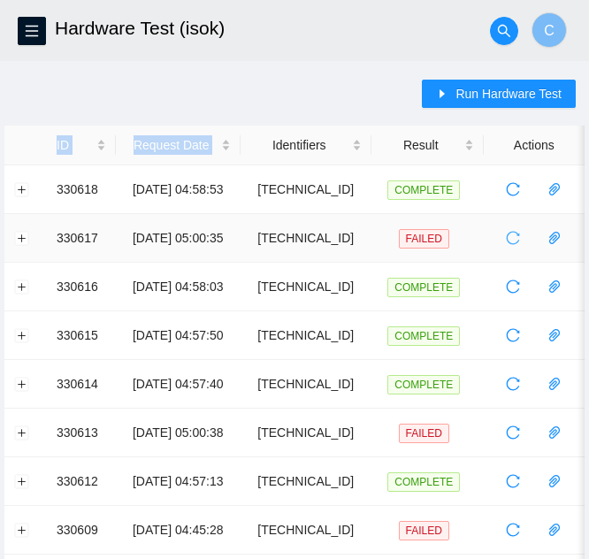
click at [510, 239] on icon "reload" at bounding box center [512, 238] width 14 height 14
click at [29, 232] on td at bounding box center [25, 238] width 42 height 49
click at [22, 234] on button "Expand row" at bounding box center [22, 238] width 14 height 14
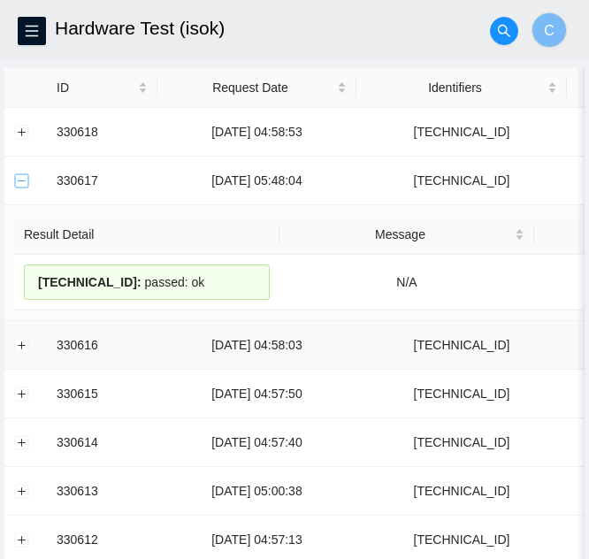
scroll to position [88, 0]
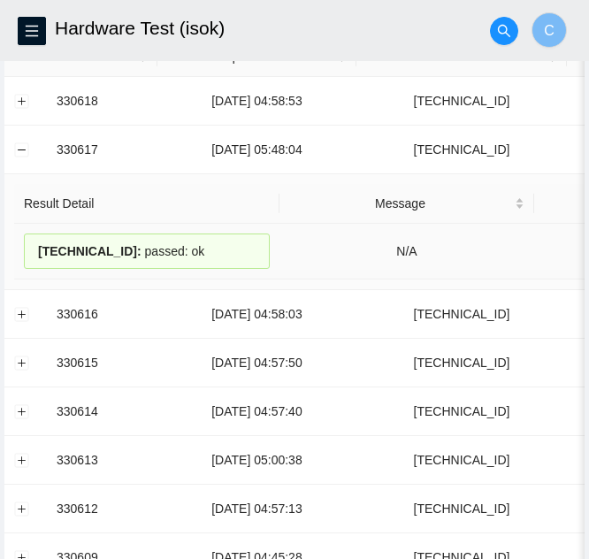
drag, startPoint x: 204, startPoint y: 249, endPoint x: 28, endPoint y: 266, distance: 176.7
click at [30, 266] on div "23.52.90.241 : passed: ok" at bounding box center [147, 250] width 246 height 35
copy div "23.52.90.241 : passed: ok"
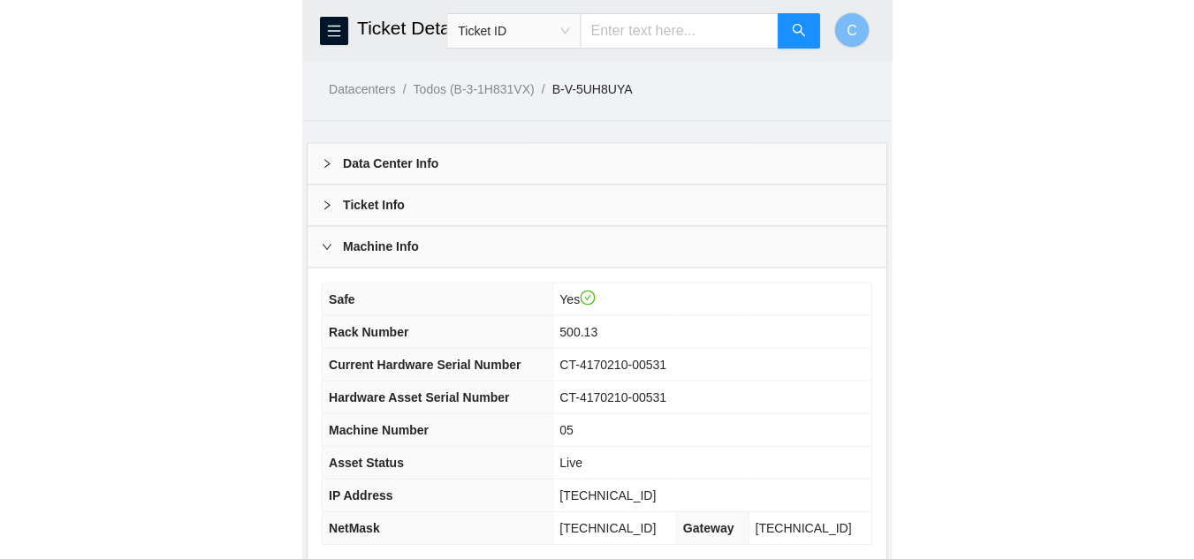
scroll to position [265, 0]
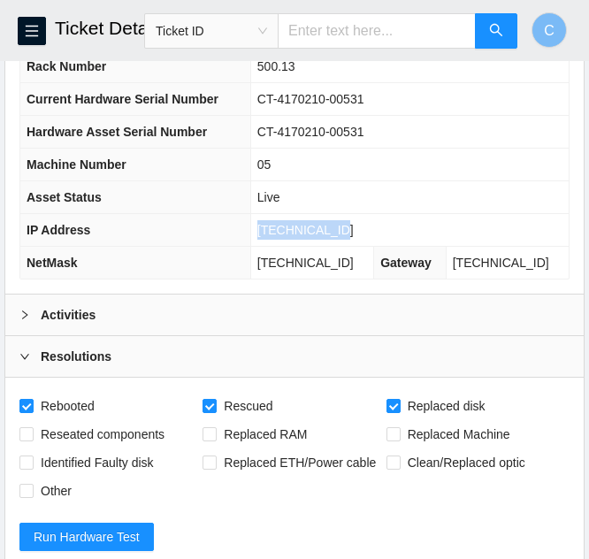
drag, startPoint x: 348, startPoint y: 231, endPoint x: 260, endPoint y: 230, distance: 88.4
click at [262, 230] on tr "IP Address [TECHNICAL_ID]" at bounding box center [294, 230] width 548 height 33
copy tr "[TECHNICAL_ID]"
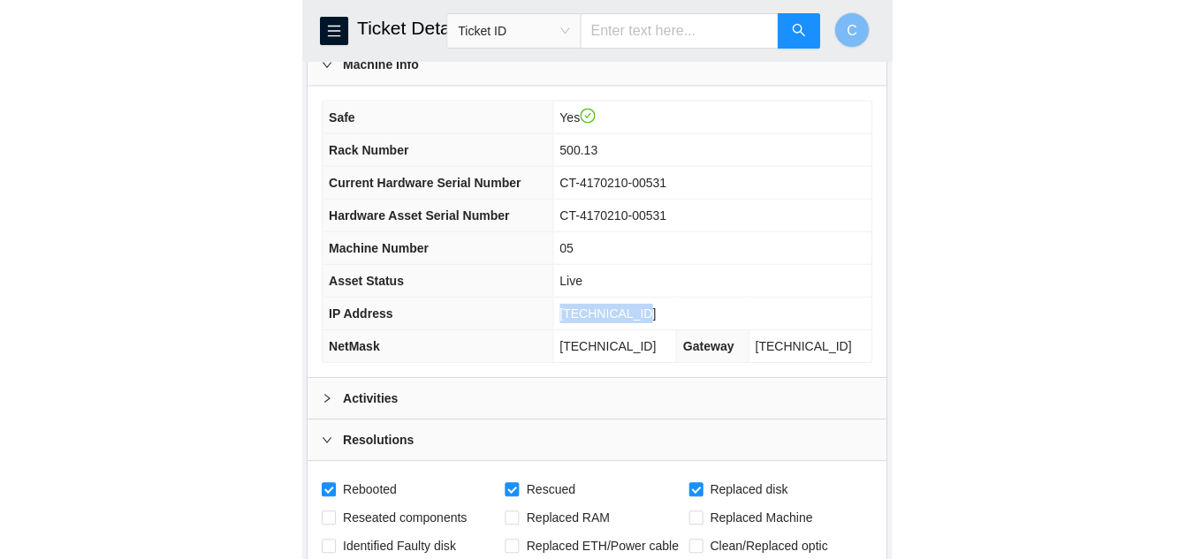
scroll to position [177, 0]
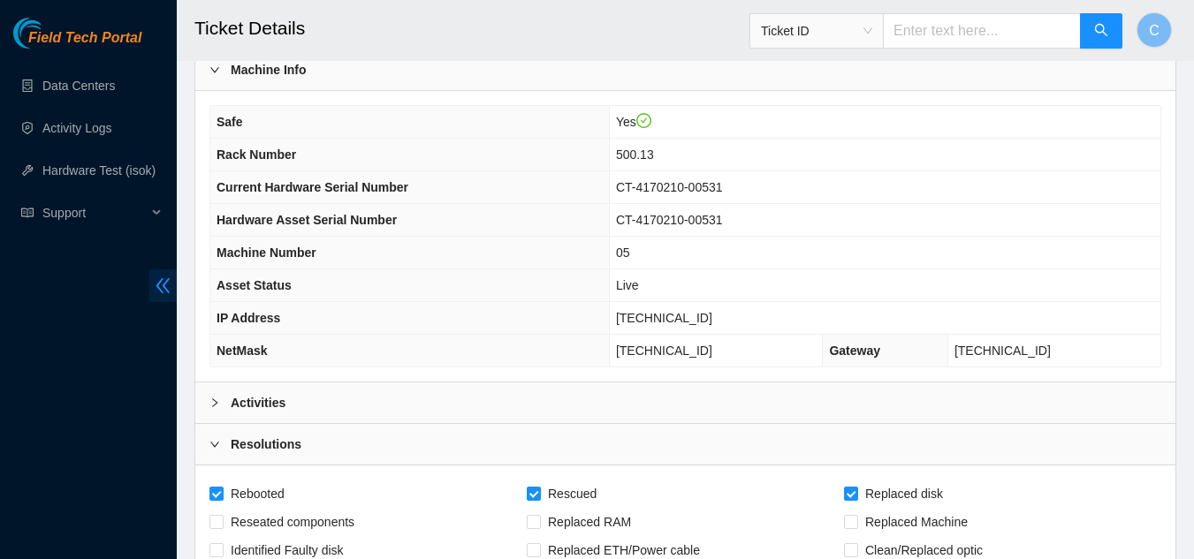
click at [153, 290] on span "double-left" at bounding box center [162, 286] width 27 height 33
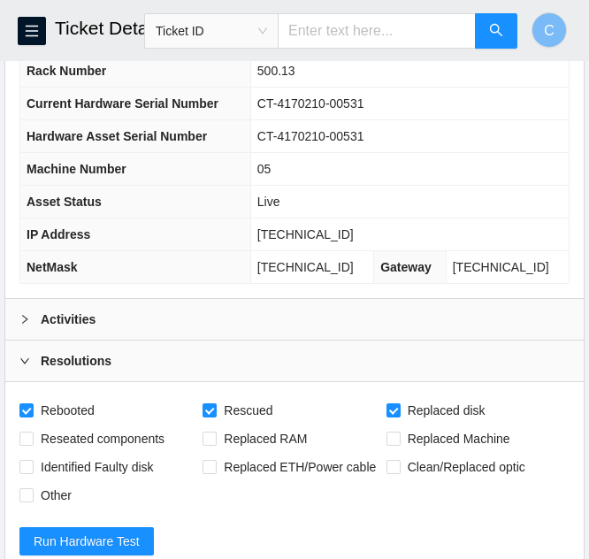
scroll to position [235, 0]
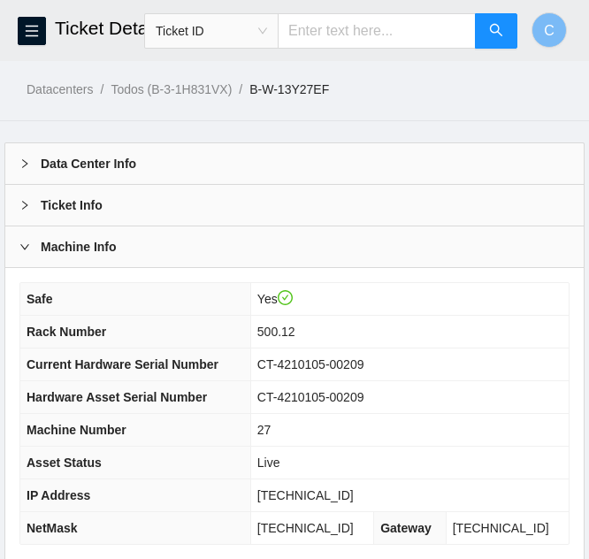
scroll to position [242, 0]
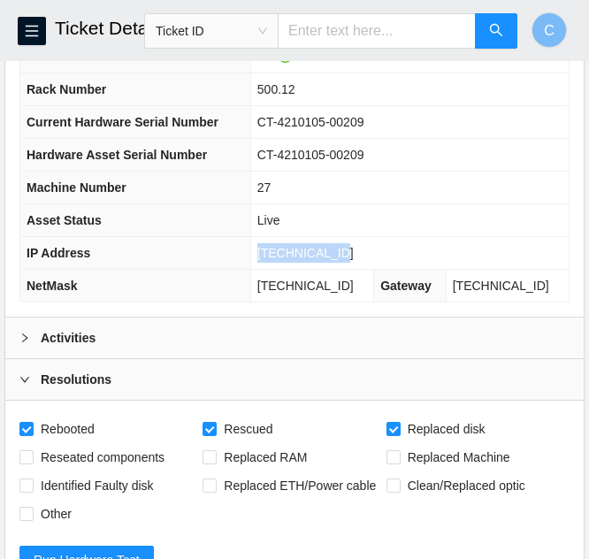
drag, startPoint x: 352, startPoint y: 254, endPoint x: 279, endPoint y: 245, distance: 73.0
click at [225, 251] on tr "IP Address [TECHNICAL_ID]" at bounding box center [294, 253] width 548 height 33
copy tr "[TECHNICAL_ID]"
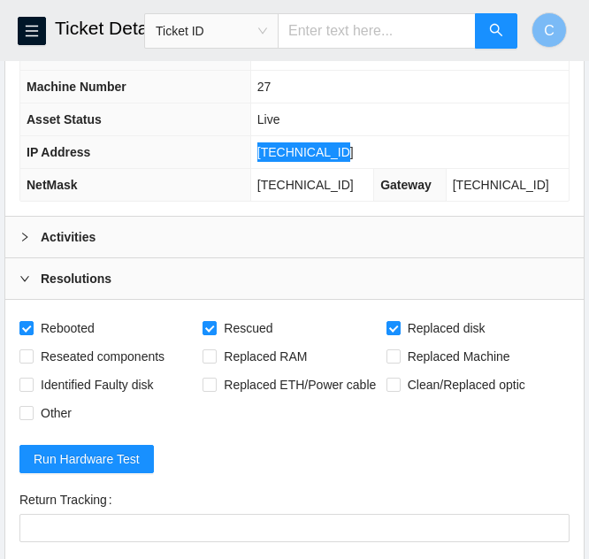
scroll to position [507, 0]
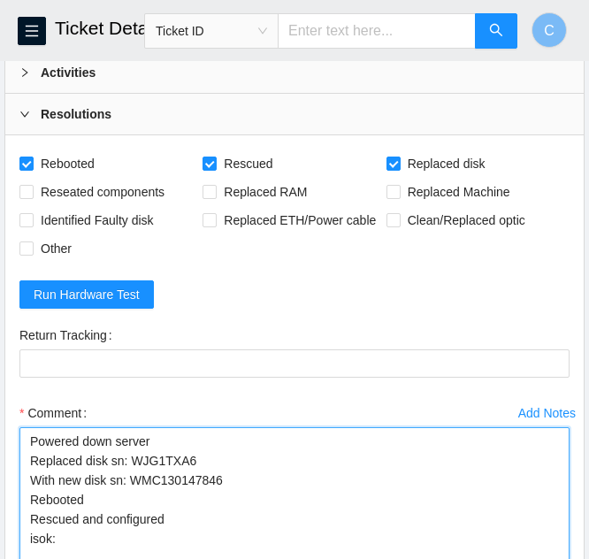
click at [63, 540] on textarea "Powered down server Replaced disk sn: WJG1TXA6 With new disk sn: WMC130147846 R…" at bounding box center [294, 505] width 550 height 156
paste textarea "[TECHNICAL_ID] : passed: ok"
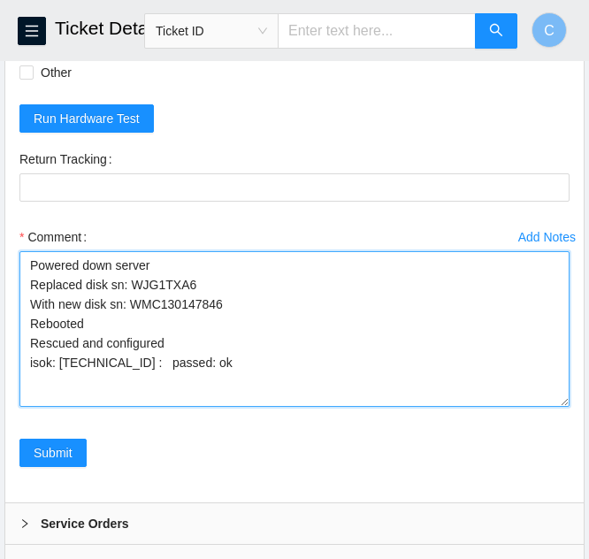
scroll to position [684, 0]
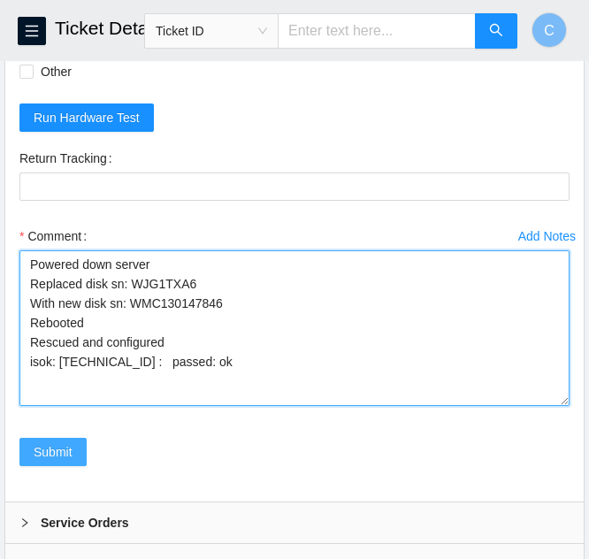
type textarea "Powered down server Replaced disk sn: WJG1TXA6 With new disk sn: WMC130147846 R…"
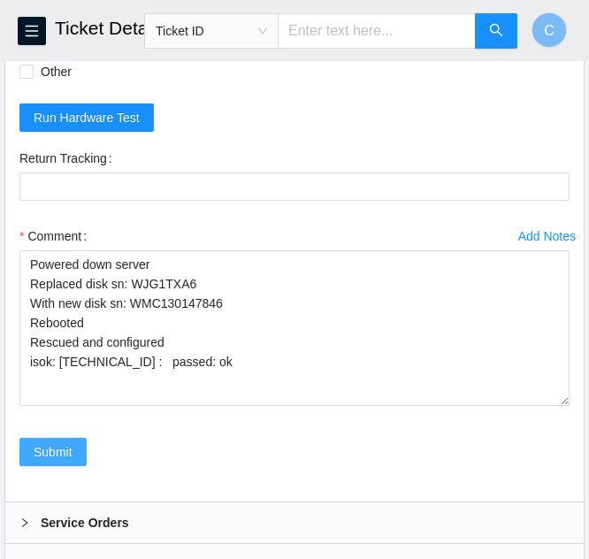
click at [56, 452] on span "Submit" at bounding box center [53, 451] width 39 height 19
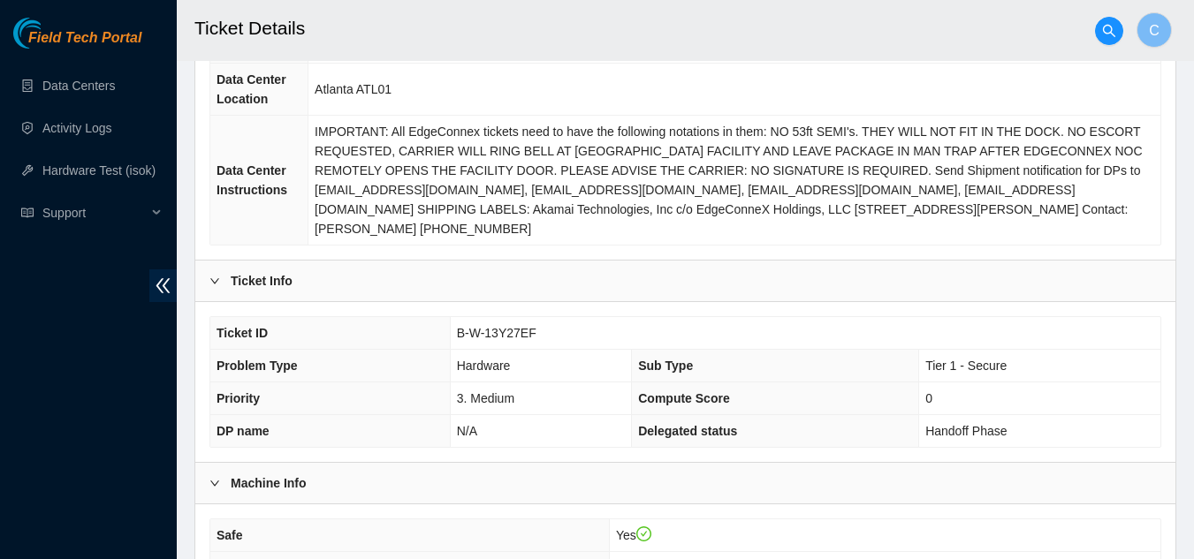
scroll to position [237, 0]
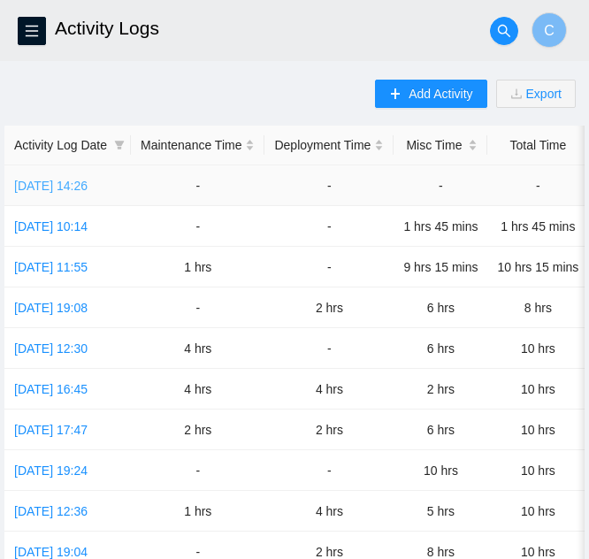
click at [87, 187] on link "[DATE] 14:26" at bounding box center [50, 186] width 73 height 14
click at [76, 186] on link "[DATE] 14:26" at bounding box center [50, 186] width 73 height 14
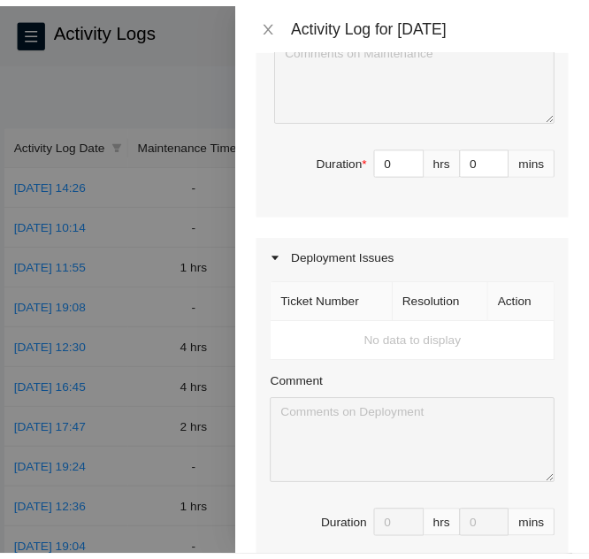
scroll to position [3270, 0]
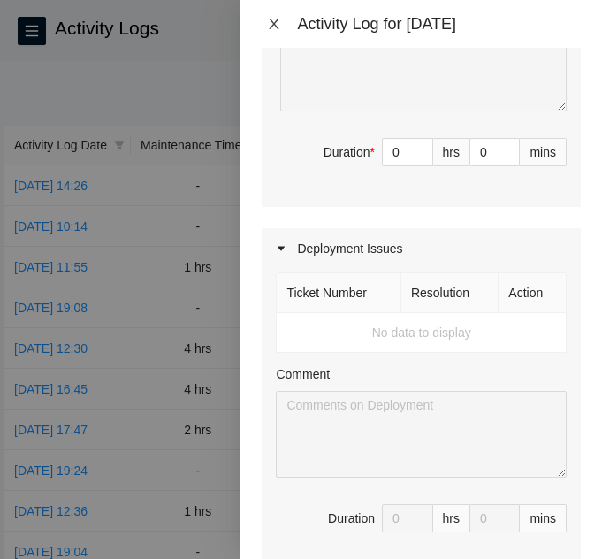
click at [276, 19] on icon "close" at bounding box center [274, 24] width 14 height 14
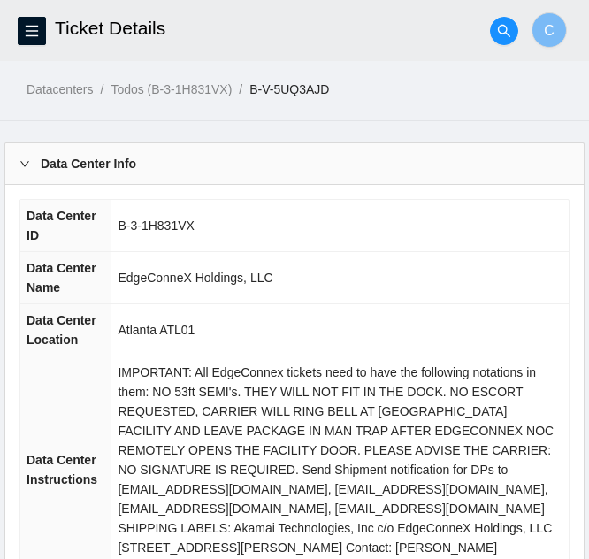
click at [210, 173] on div "Data Center Info" at bounding box center [294, 163] width 578 height 41
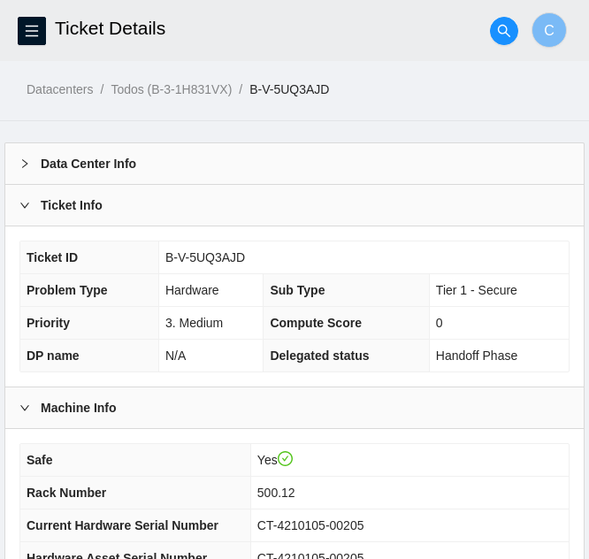
click at [203, 219] on div "Ticket Info" at bounding box center [294, 205] width 578 height 41
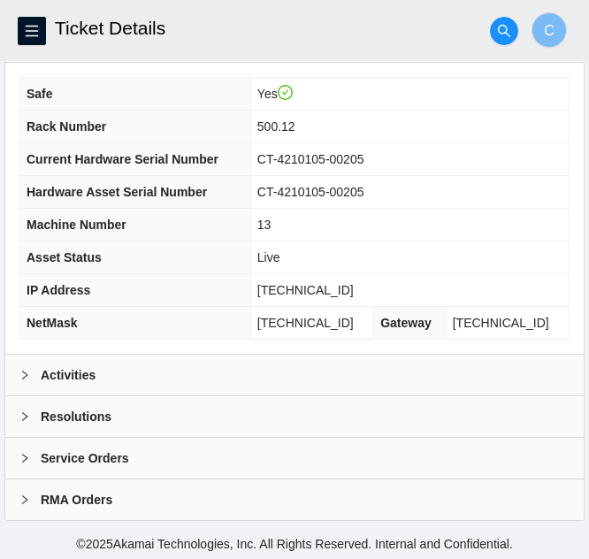
scroll to position [209, 0]
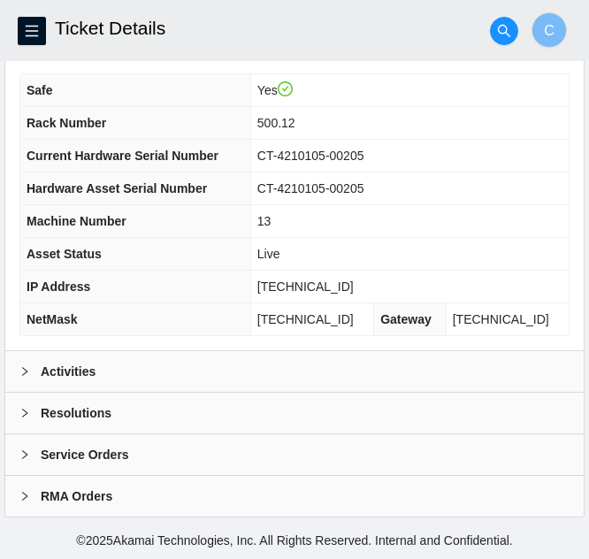
click at [174, 408] on div "Resolutions" at bounding box center [294, 412] width 578 height 41
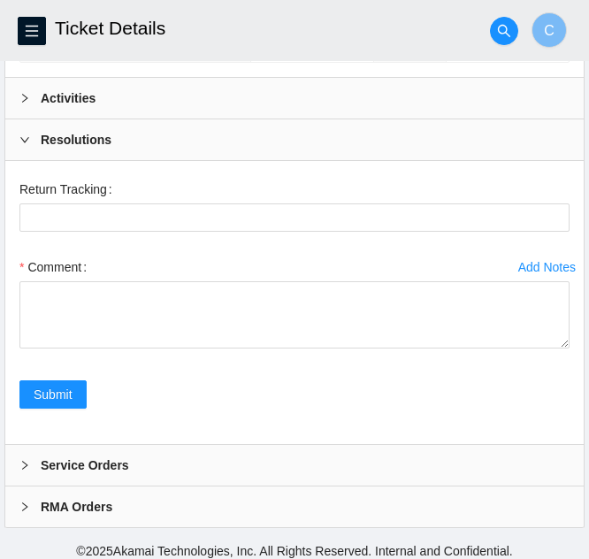
scroll to position [492, 0]
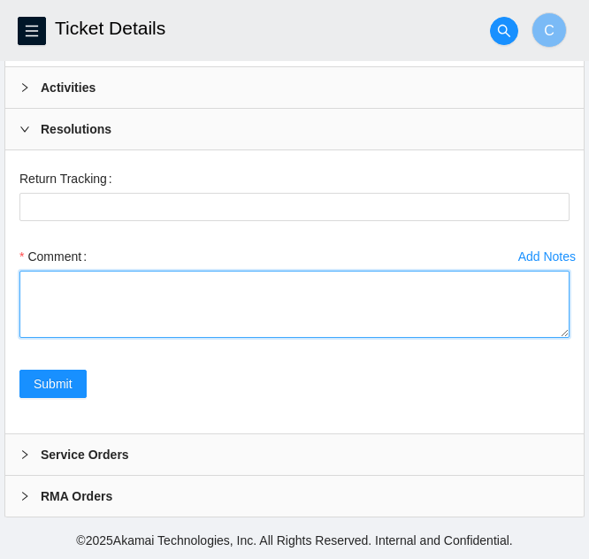
drag, startPoint x: 42, startPoint y: 297, endPoint x: 414, endPoint y: 299, distance: 372.1
click at [415, 285] on textarea "Comment" at bounding box center [294, 303] width 550 height 67
paste textarea "Powered down server Replaced disk sn: WJG1XLCK With new disk sn: Z1Z8NZR2 Reboo…"
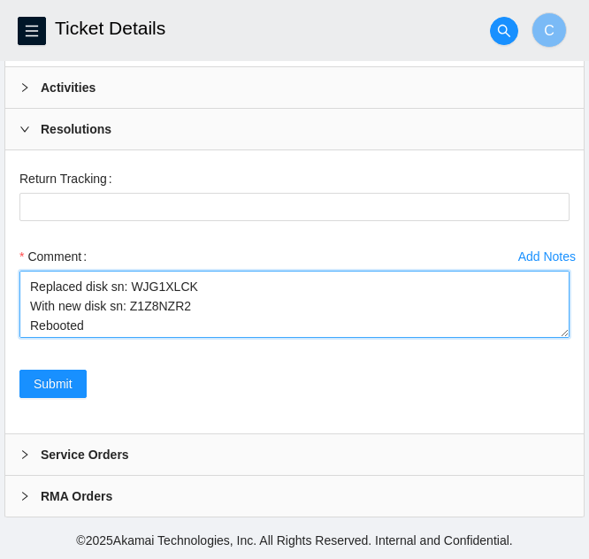
scroll to position [0, 0]
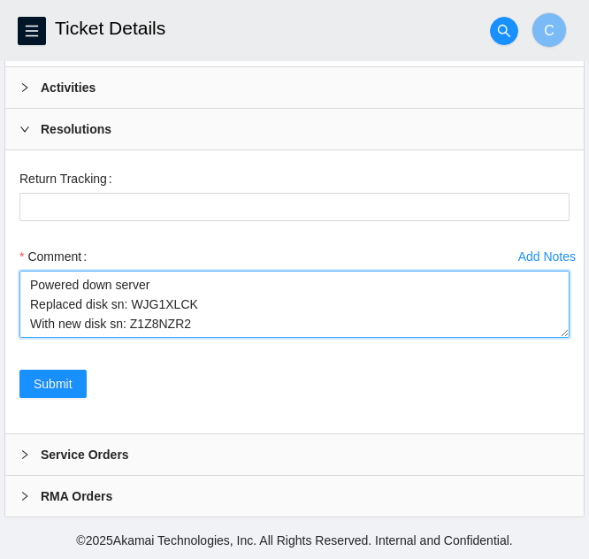
type textarea "Powered down server Replaced disk sn: WJG1XLCK With new disk sn: Z1Z8NZR2 Reboo…"
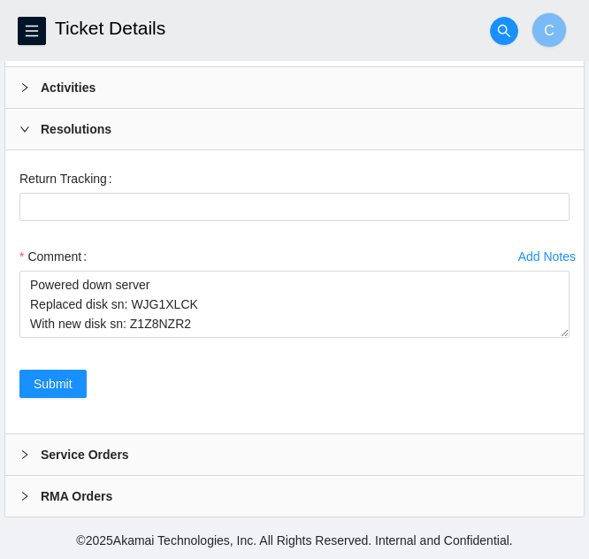
click at [92, 89] on b "Activities" at bounding box center [68, 87] width 55 height 19
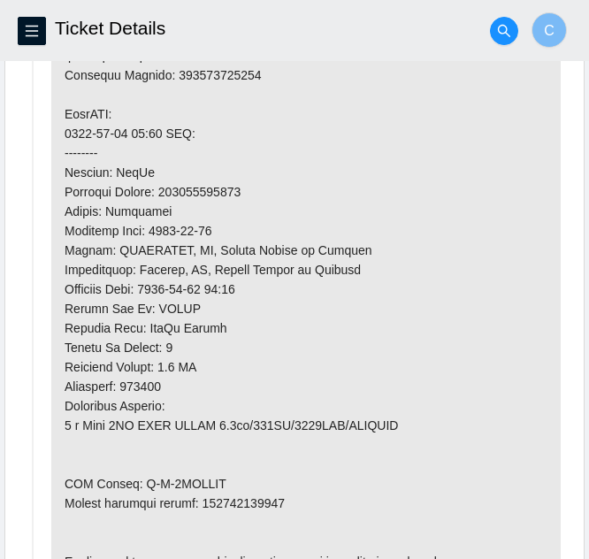
scroll to position [1022, 0]
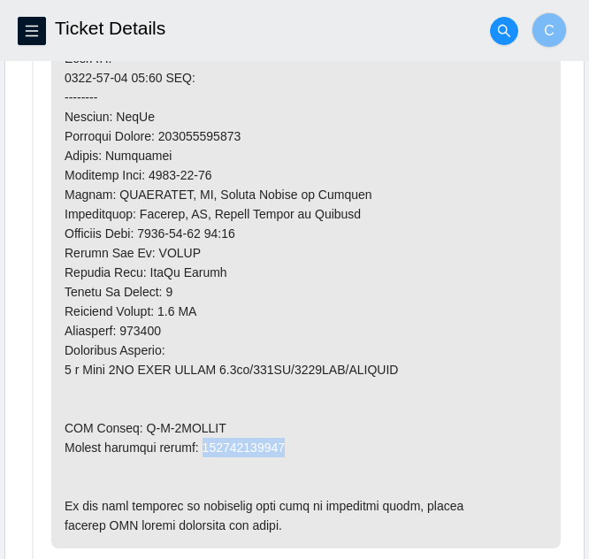
drag, startPoint x: 285, startPoint y: 444, endPoint x: 201, endPoint y: 445, distance: 83.1
click at [201, 445] on p at bounding box center [305, 87] width 509 height 921
copy p "463470045638"
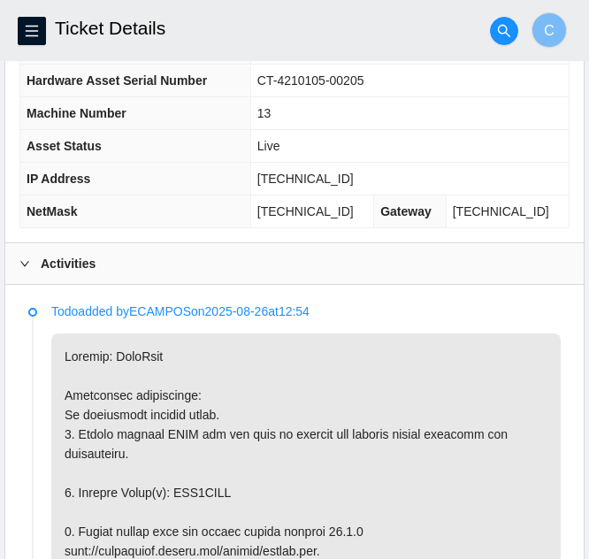
scroll to position [315, 0]
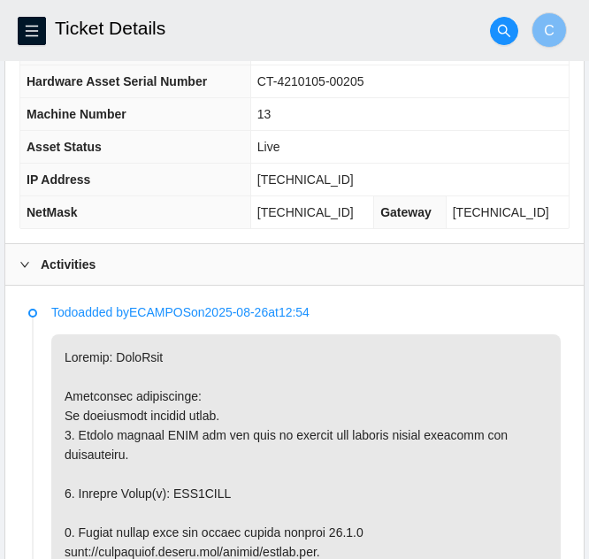
click at [184, 266] on div "Activities" at bounding box center [294, 264] width 578 height 41
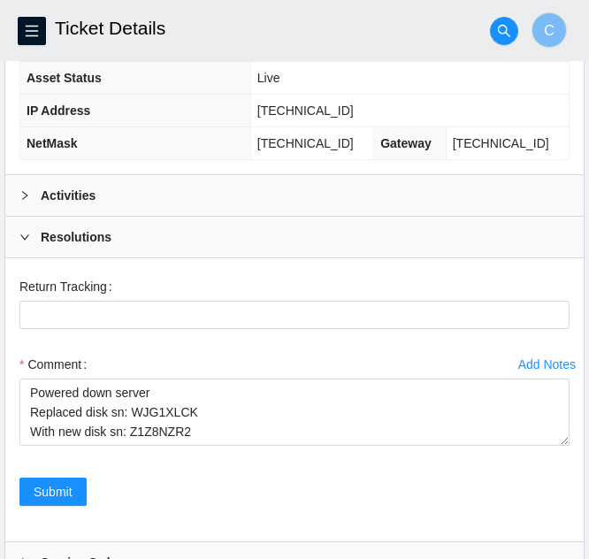
scroll to position [492, 0]
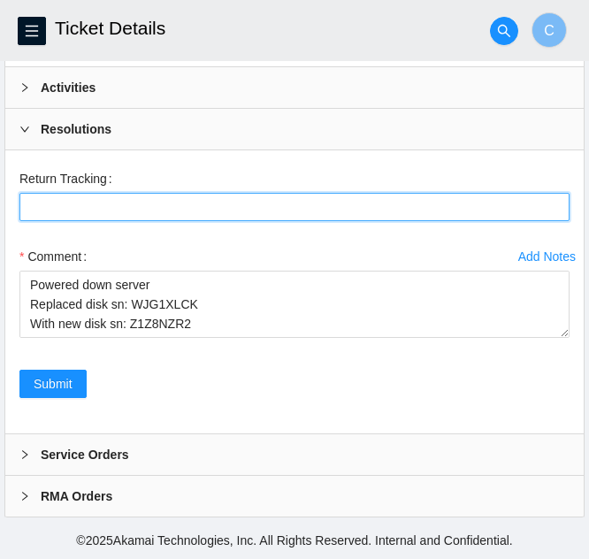
paste Tracking "463470045638"
type Tracking "463470045638"
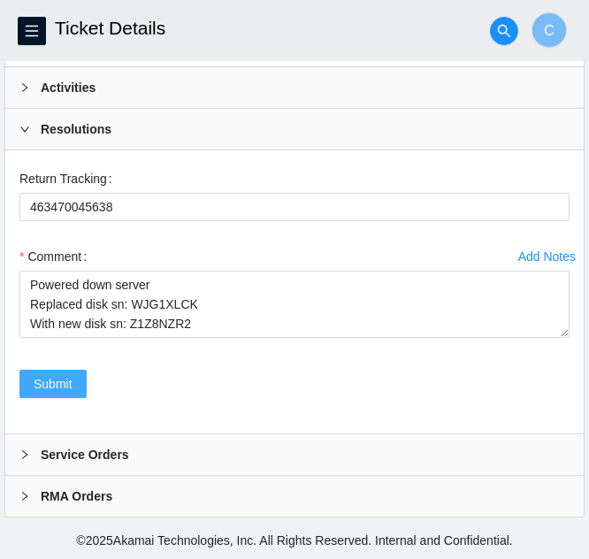
click at [51, 382] on span "Submit" at bounding box center [53, 383] width 39 height 19
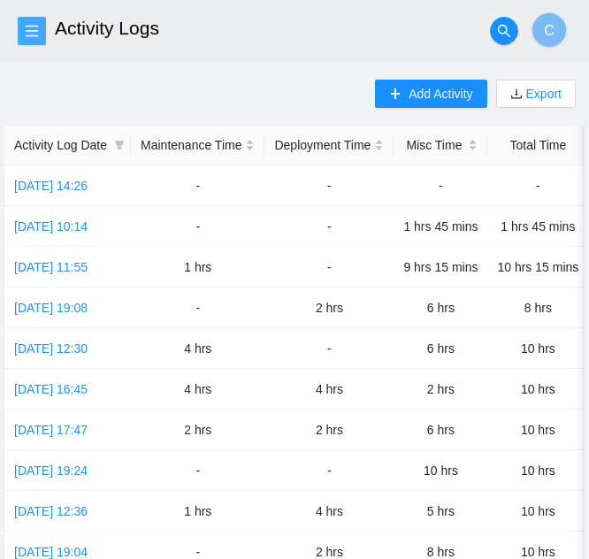
click at [30, 40] on button "button" at bounding box center [32, 31] width 28 height 28
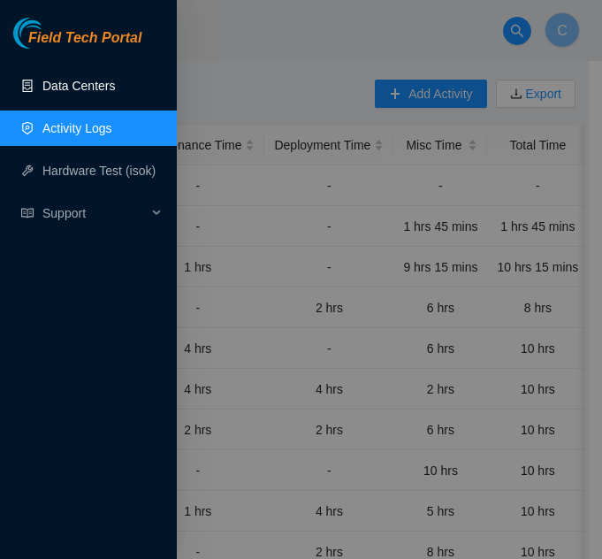
click at [49, 80] on link "Data Centers" at bounding box center [78, 86] width 72 height 14
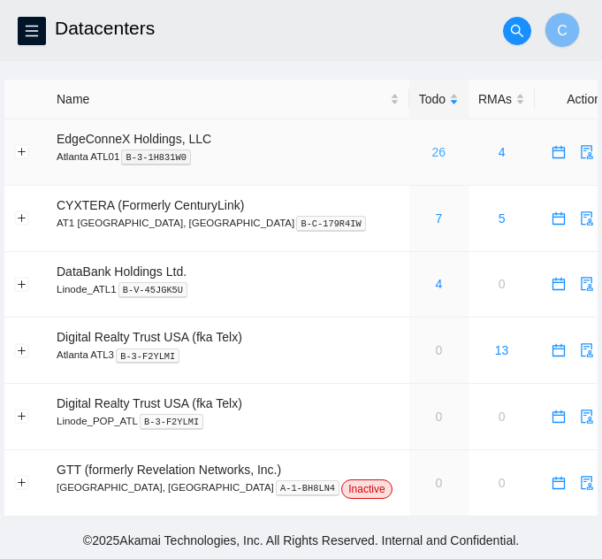
click at [432, 153] on link "26" at bounding box center [439, 152] width 14 height 14
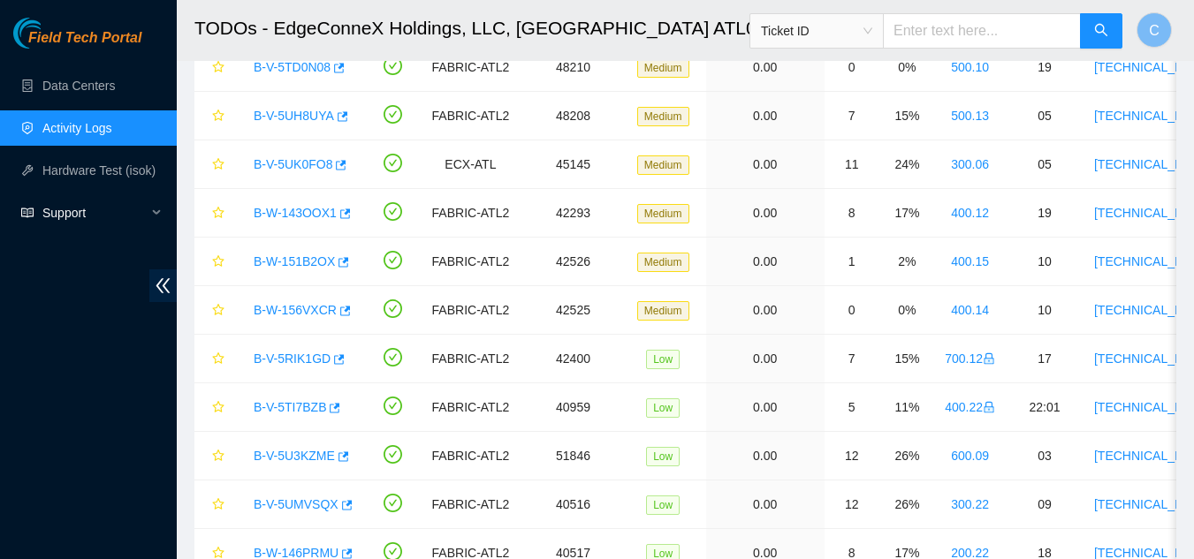
scroll to position [353, 0]
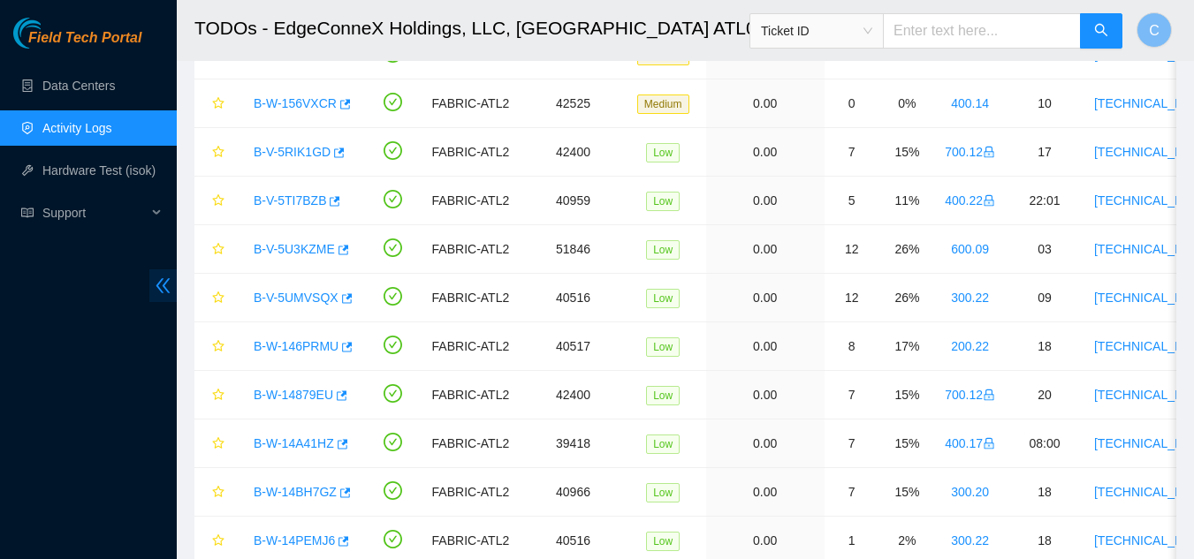
click at [172, 279] on span "double-left" at bounding box center [162, 286] width 27 height 33
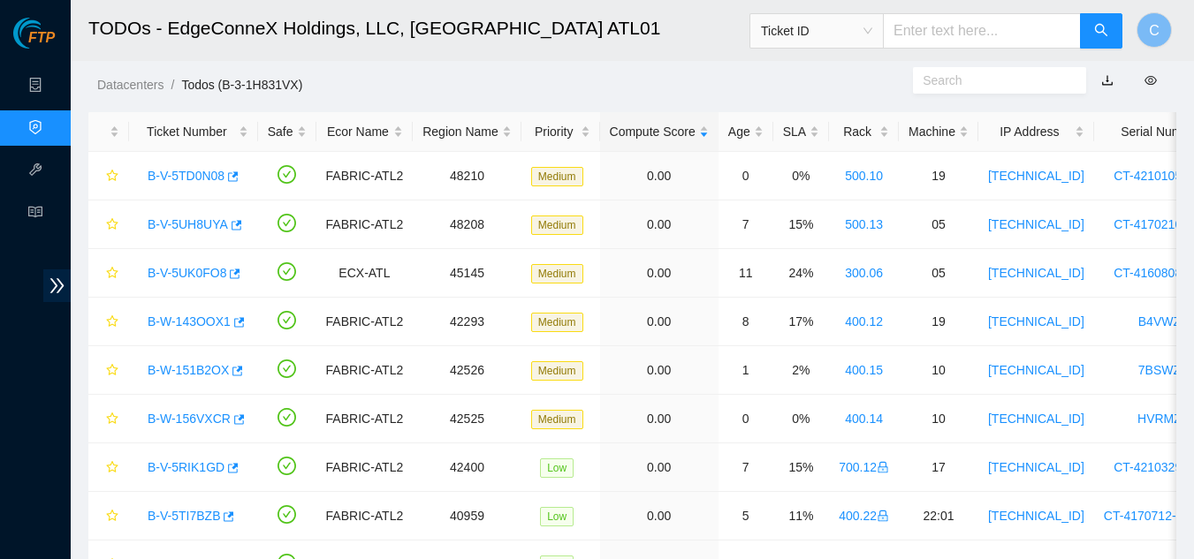
scroll to position [0, 0]
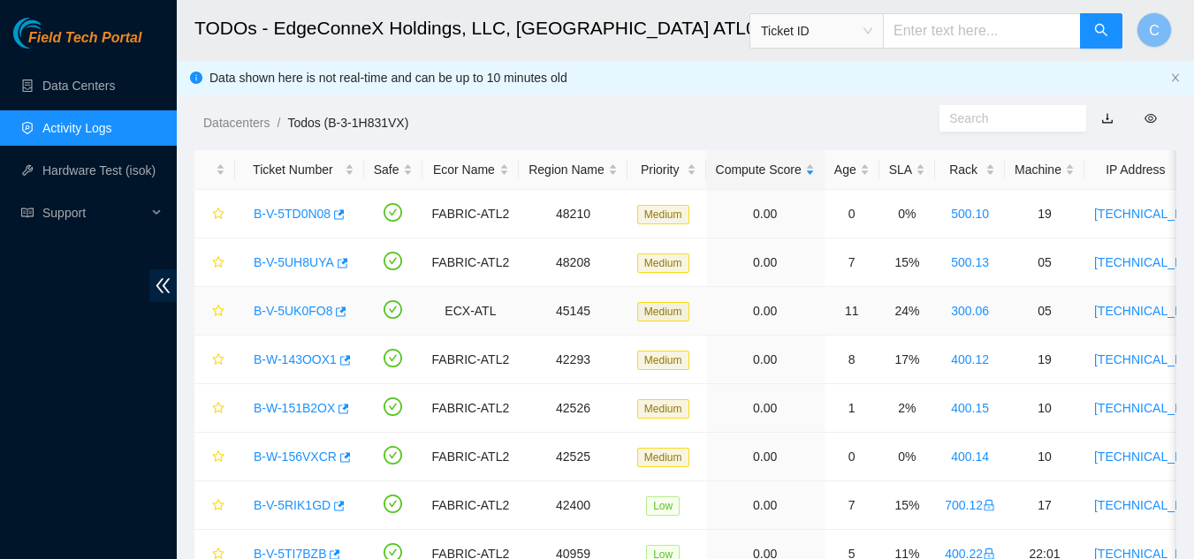
drag, startPoint x: 416, startPoint y: 323, endPoint x: 704, endPoint y: 86, distance: 373.5
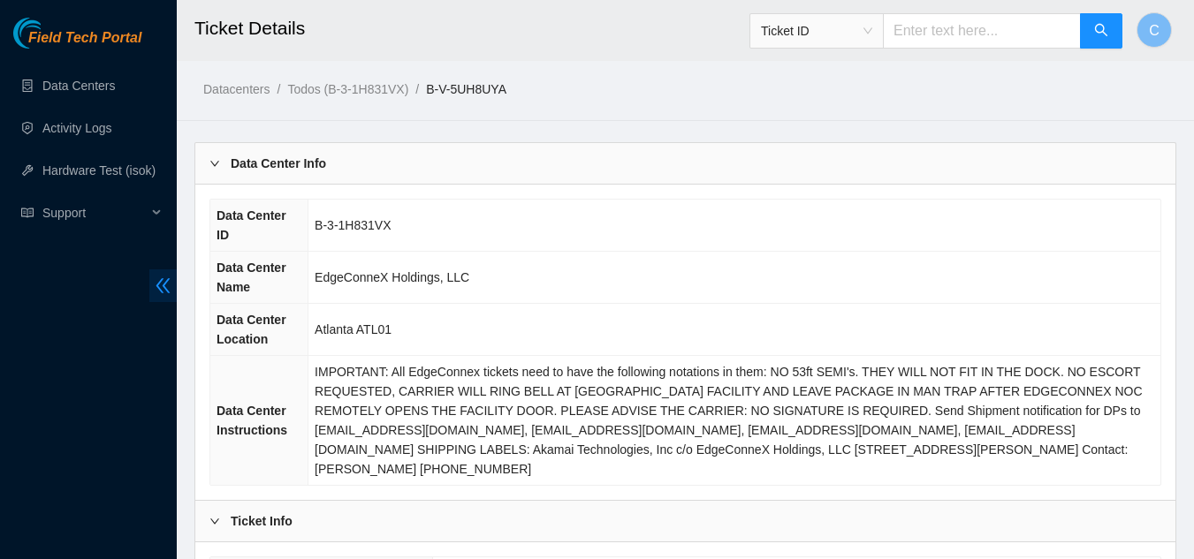
click at [168, 286] on icon "double-left" at bounding box center [163, 286] width 19 height 19
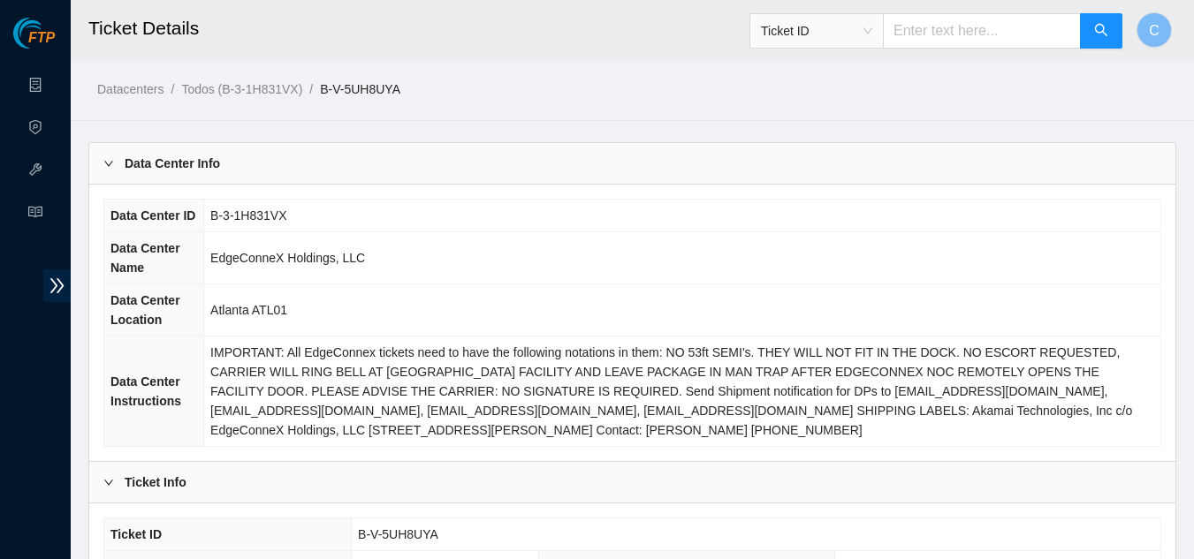
click at [222, 175] on div "Data Center Info" at bounding box center [632, 163] width 1086 height 41
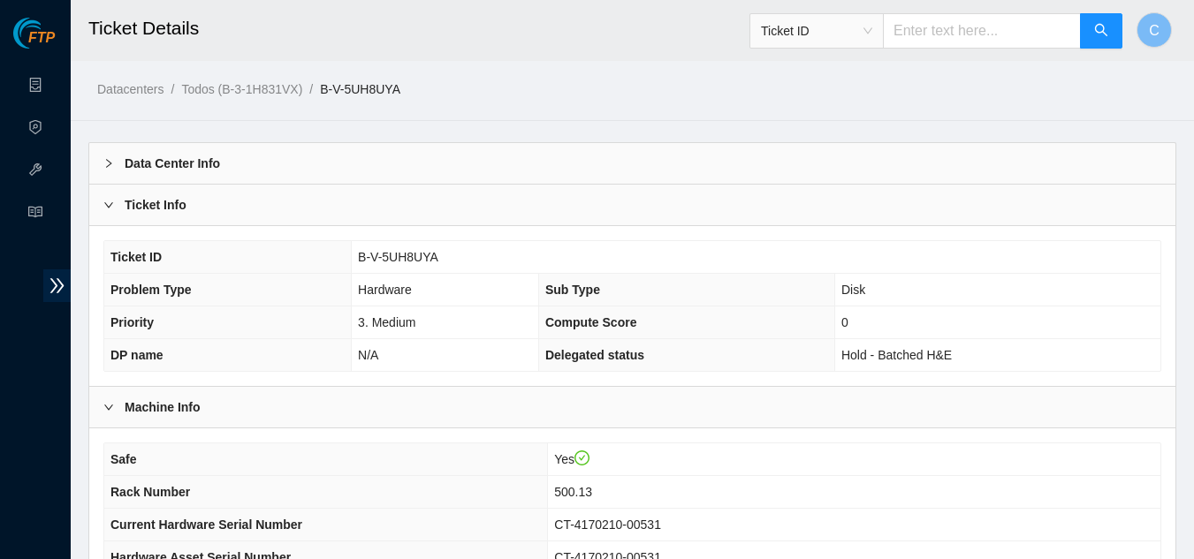
click at [214, 208] on div "Ticket Info" at bounding box center [632, 205] width 1086 height 41
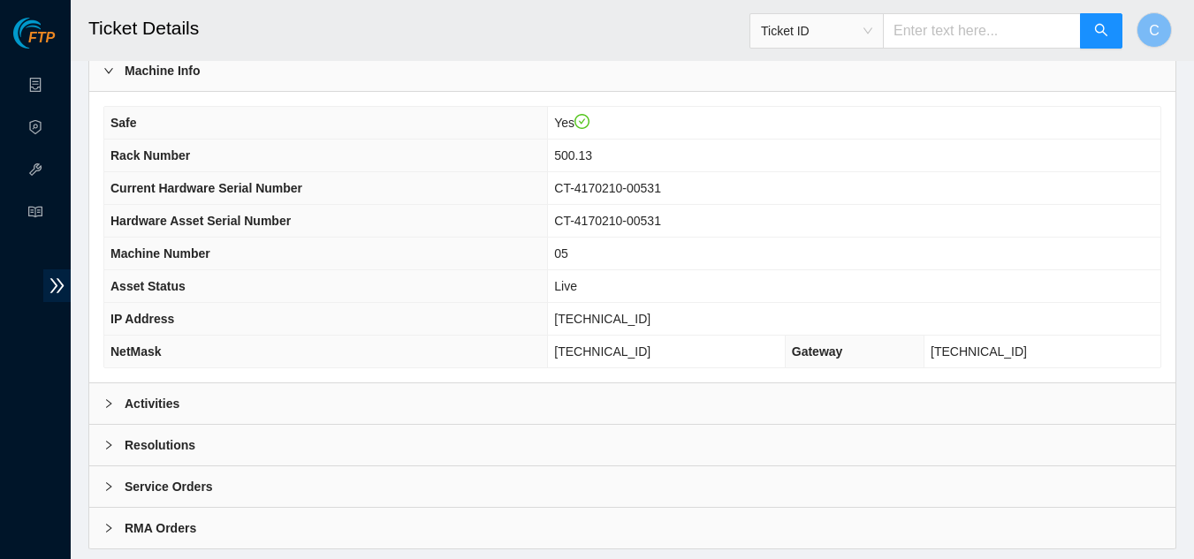
scroll to position [177, 0]
click at [163, 404] on b "Activities" at bounding box center [152, 402] width 55 height 19
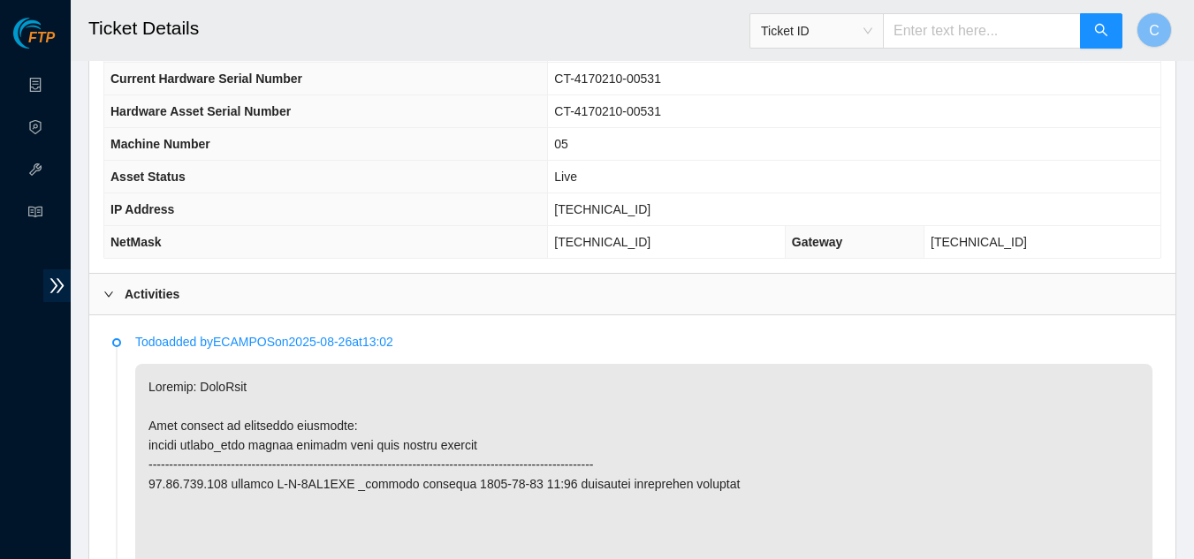
scroll to position [265, 0]
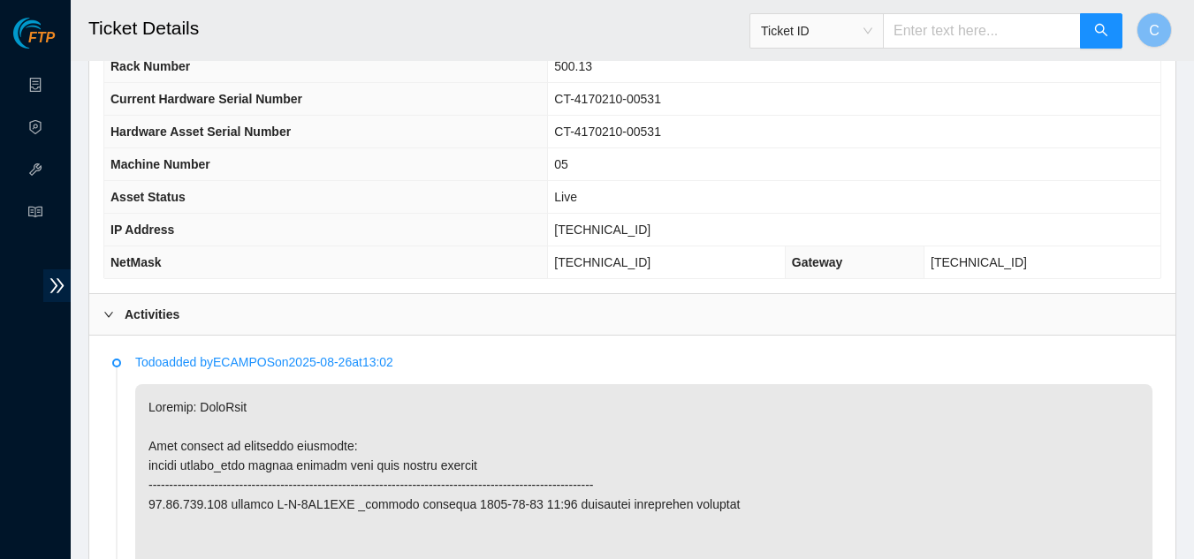
click at [106, 306] on div at bounding box center [113, 314] width 21 height 19
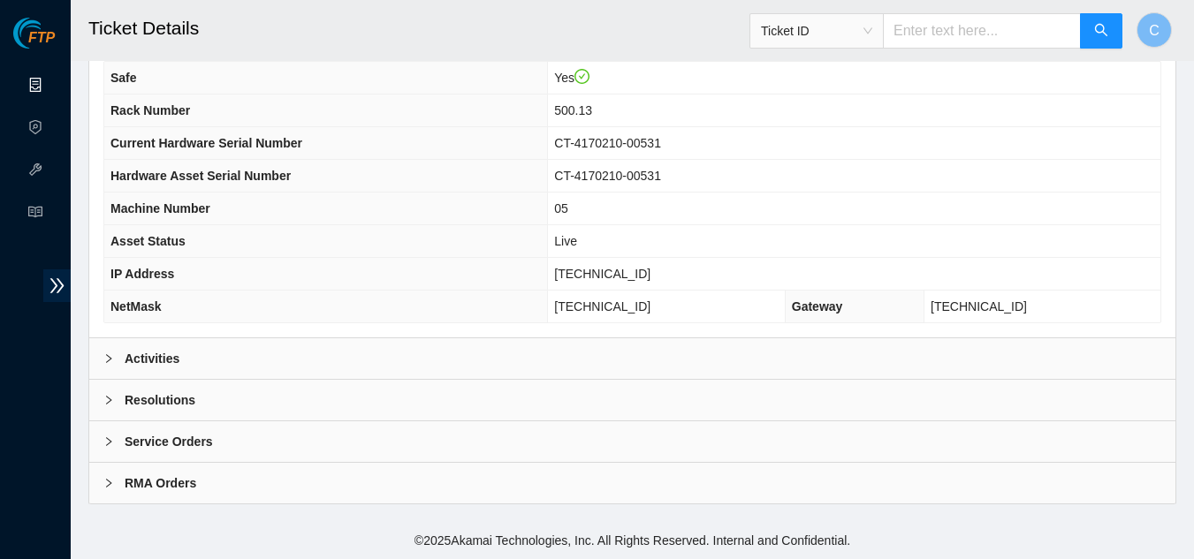
scroll to position [221, 0]
click at [474, 369] on div "Activities" at bounding box center [632, 358] width 1086 height 41
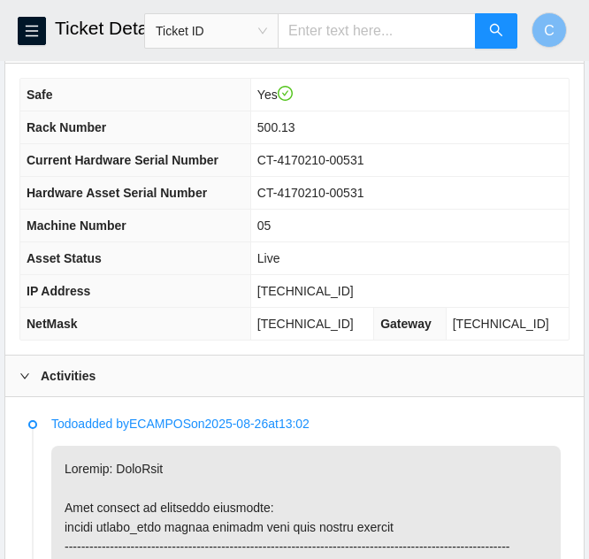
scroll to position [0, 0]
